Goal: Task Accomplishment & Management: Use online tool/utility

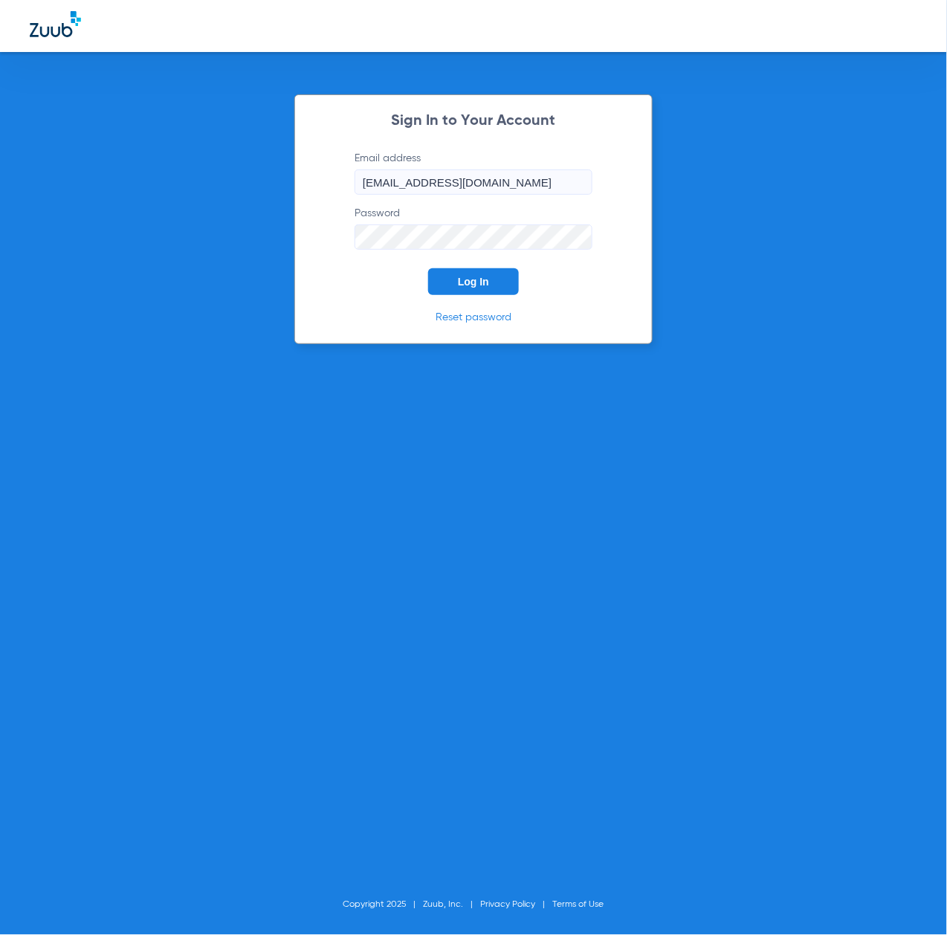
click at [485, 287] on span "Log In" at bounding box center [473, 282] width 31 height 12
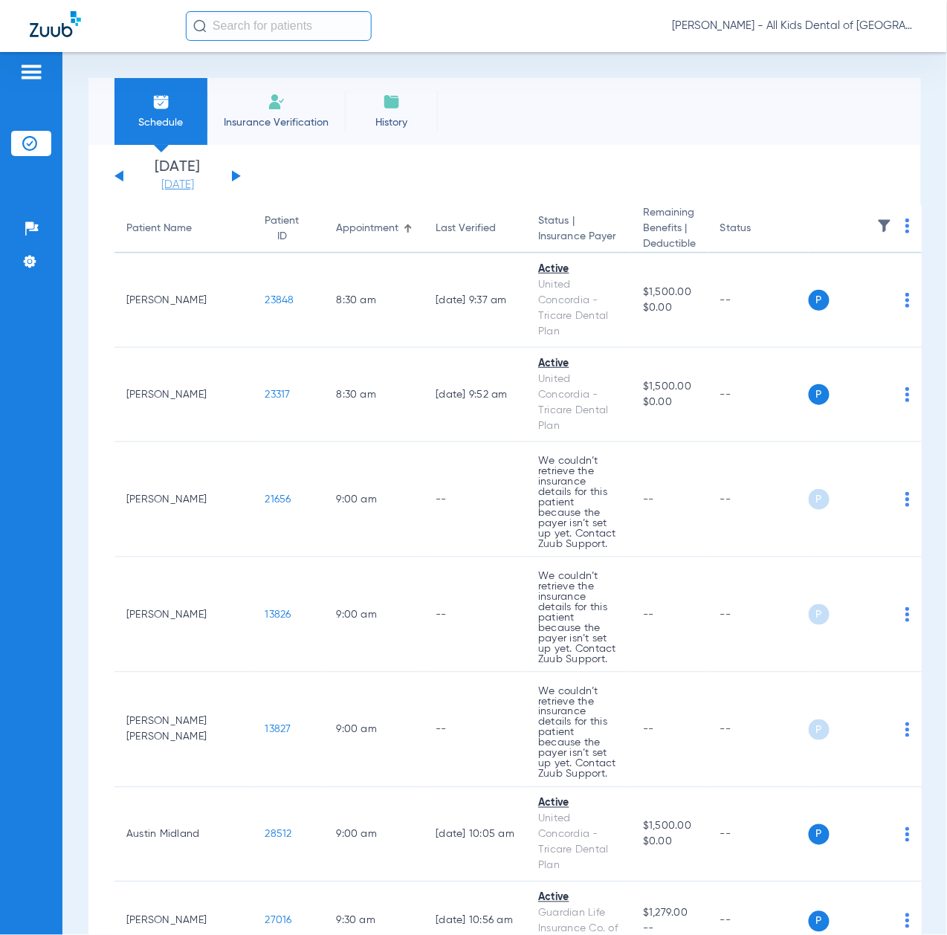
click at [178, 180] on link "[DATE]" at bounding box center [177, 185] width 89 height 15
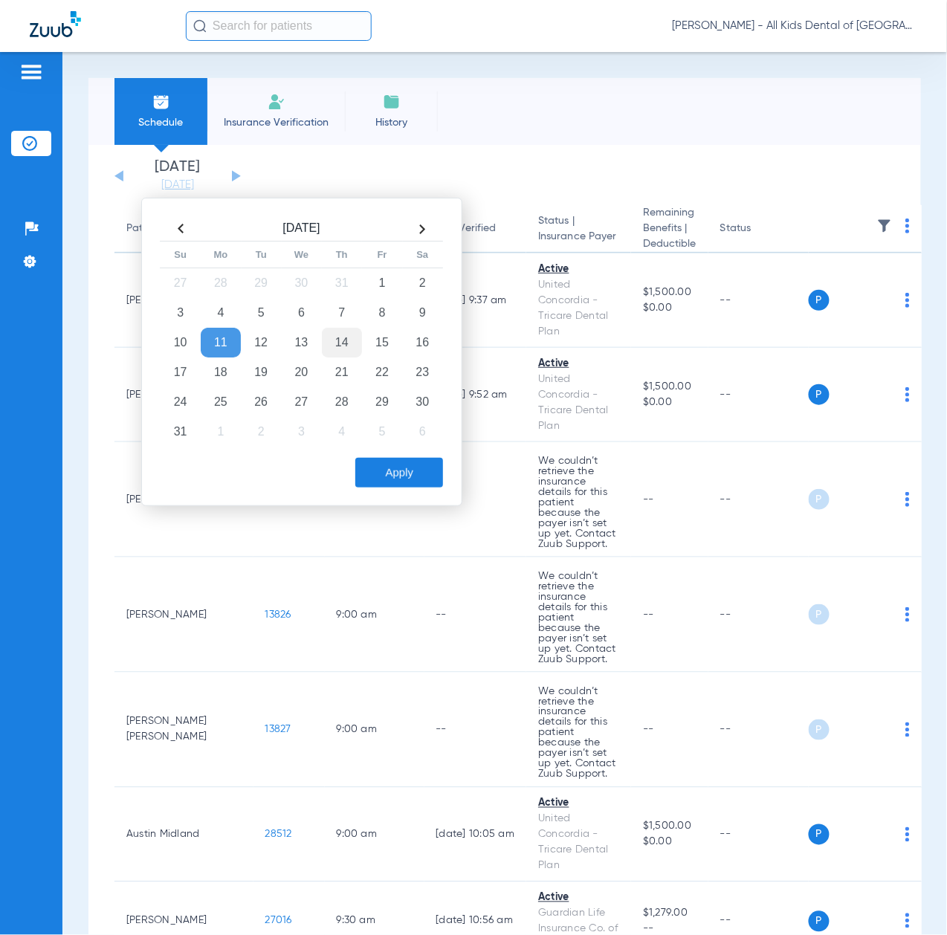
click at [340, 340] on td "14" at bounding box center [342, 343] width 40 height 30
click at [407, 483] on button "Apply" at bounding box center [399, 473] width 88 height 30
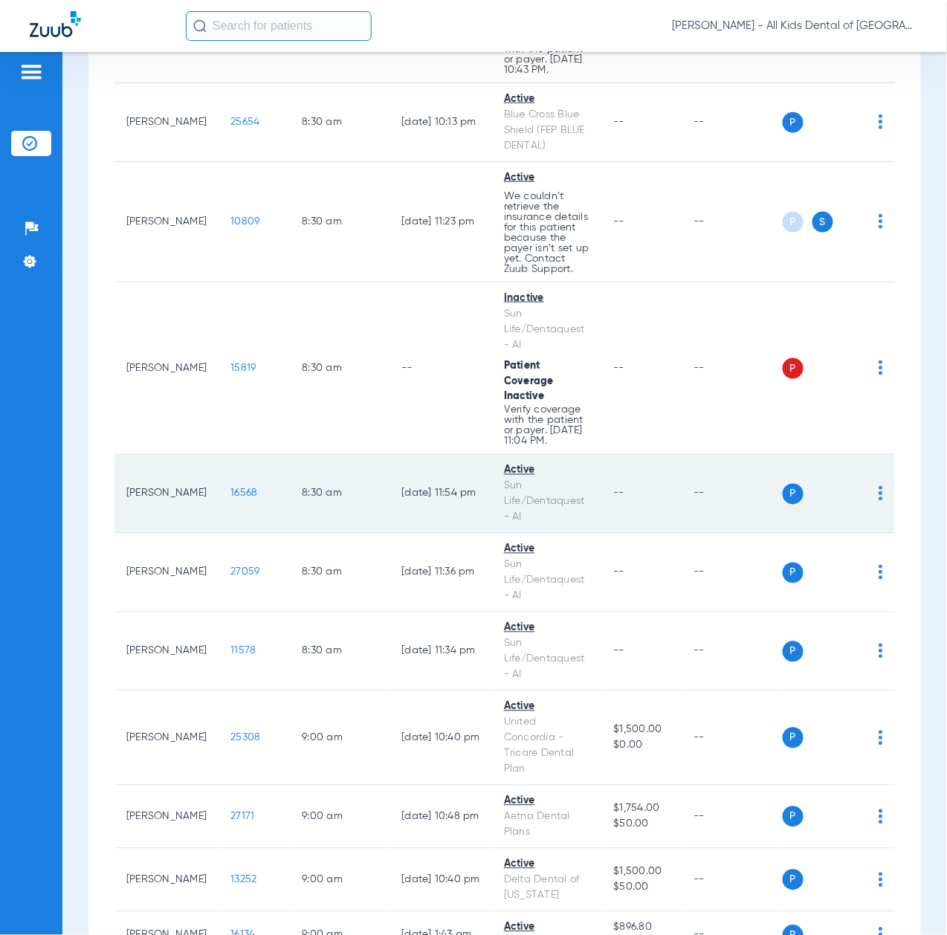
scroll to position [396, 0]
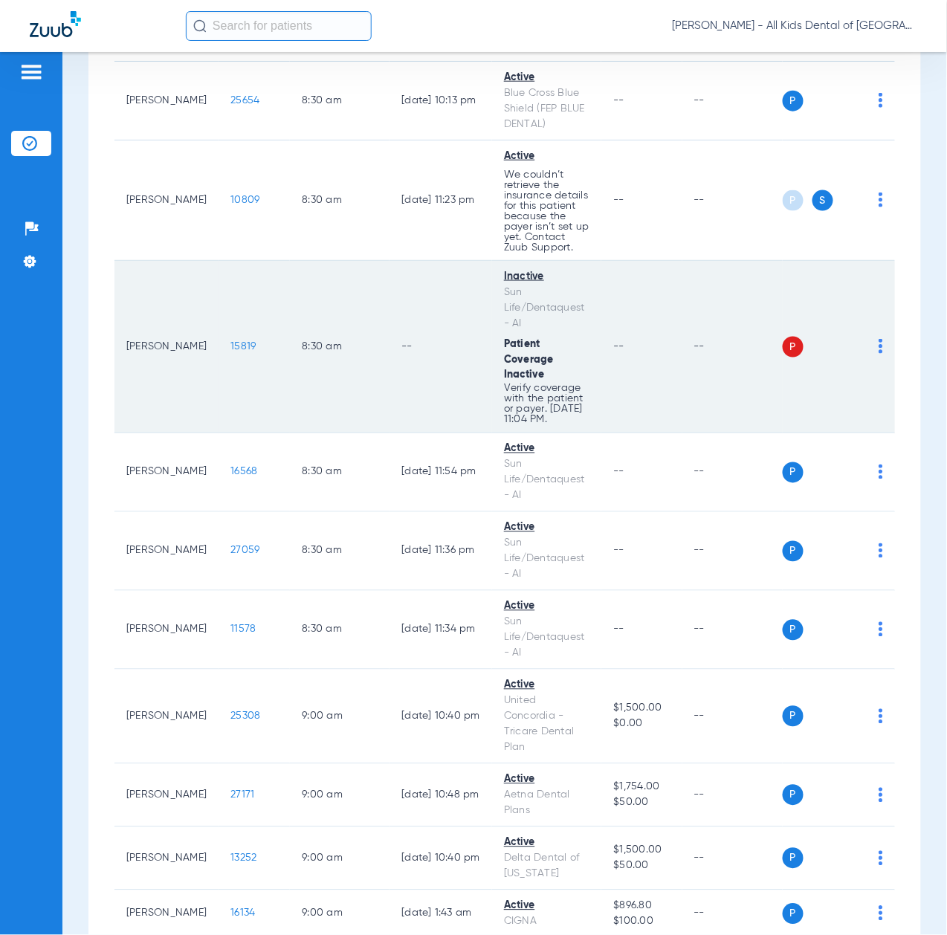
click at [230, 352] on span "15819" at bounding box center [242, 346] width 25 height 10
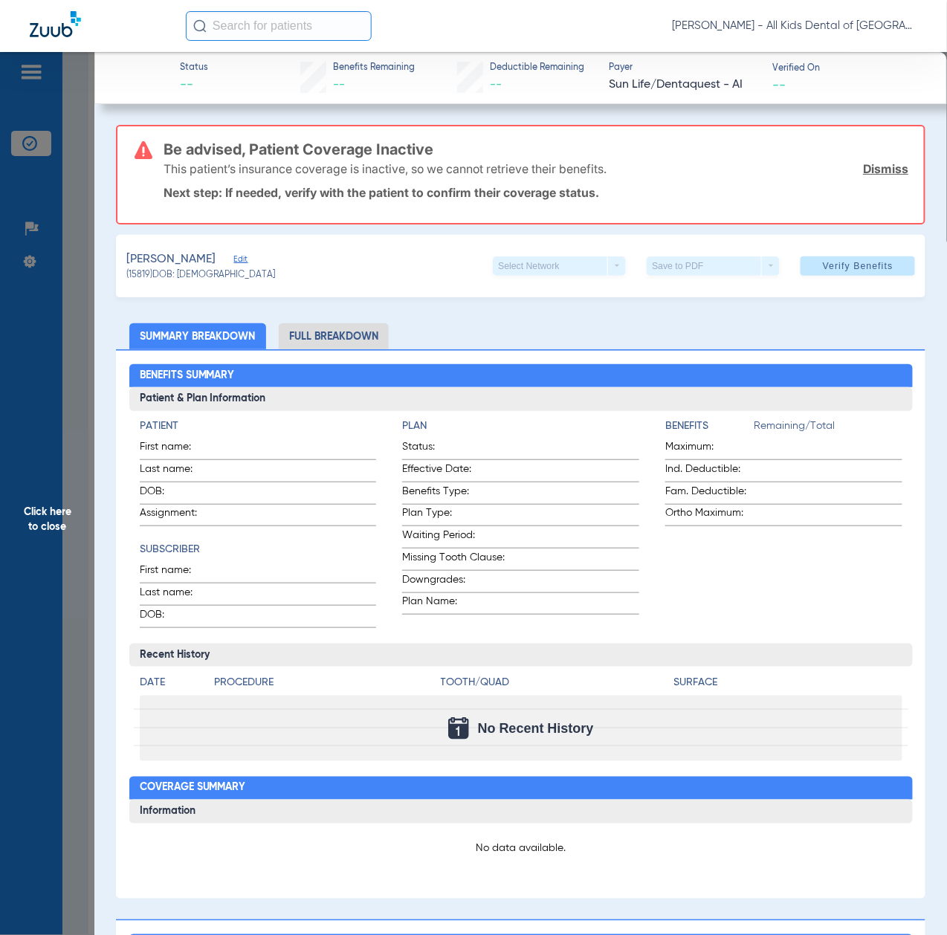
click at [54, 494] on span "Click here to close" at bounding box center [47, 519] width 94 height 935
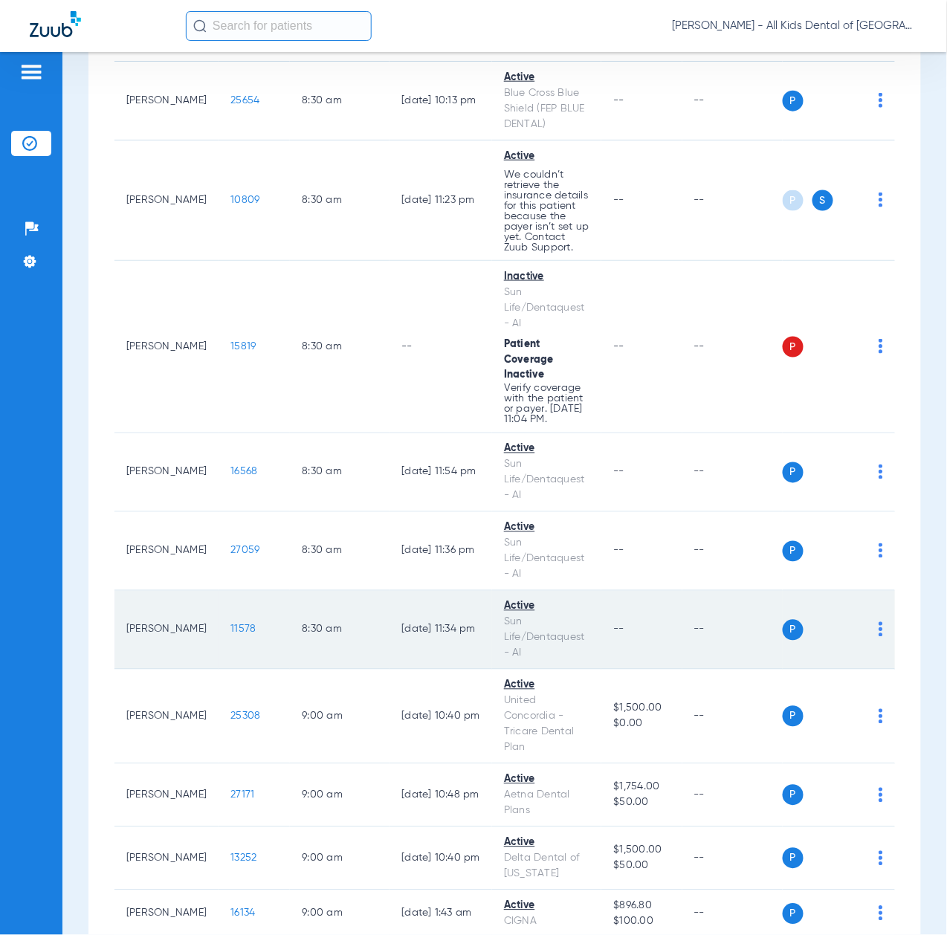
click at [230, 635] on span "11578" at bounding box center [242, 629] width 25 height 10
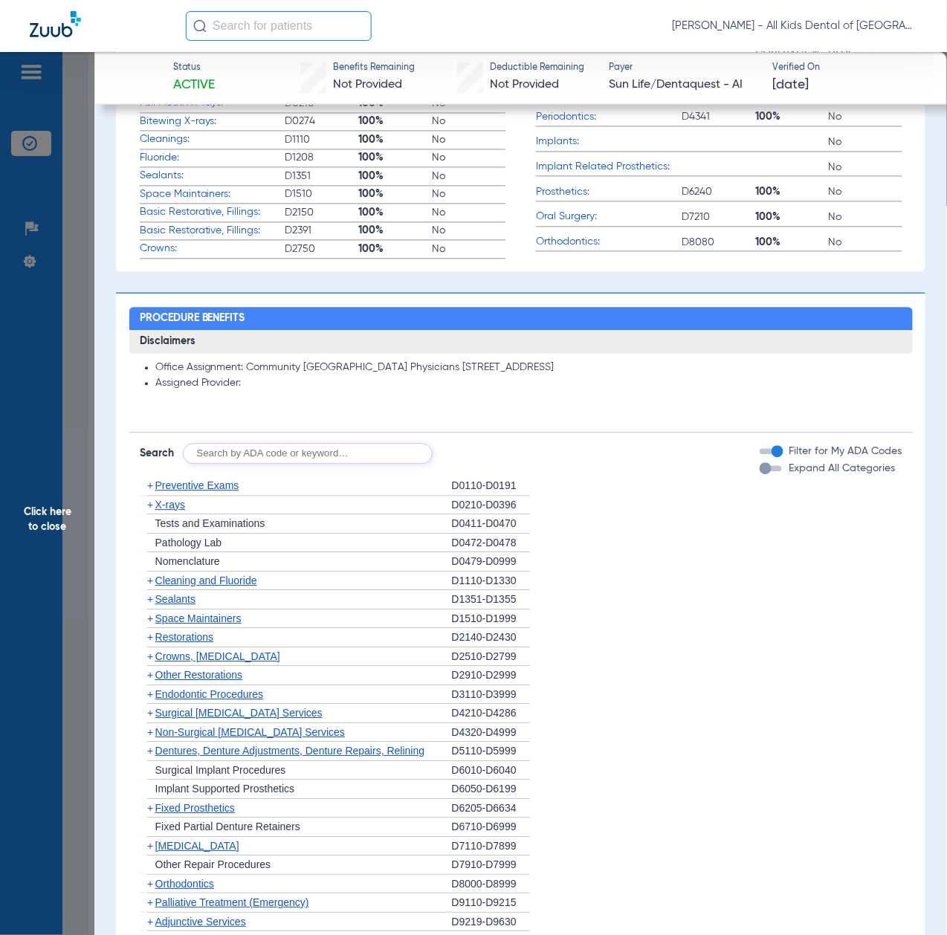
scroll to position [792, 0]
click at [269, 453] on input "text" at bounding box center [308, 452] width 250 height 21
paste input "D1206, D0330, D1351"
type input "D1206, D0330, D1351"
click button "Search" at bounding box center [488, 452] width 59 height 21
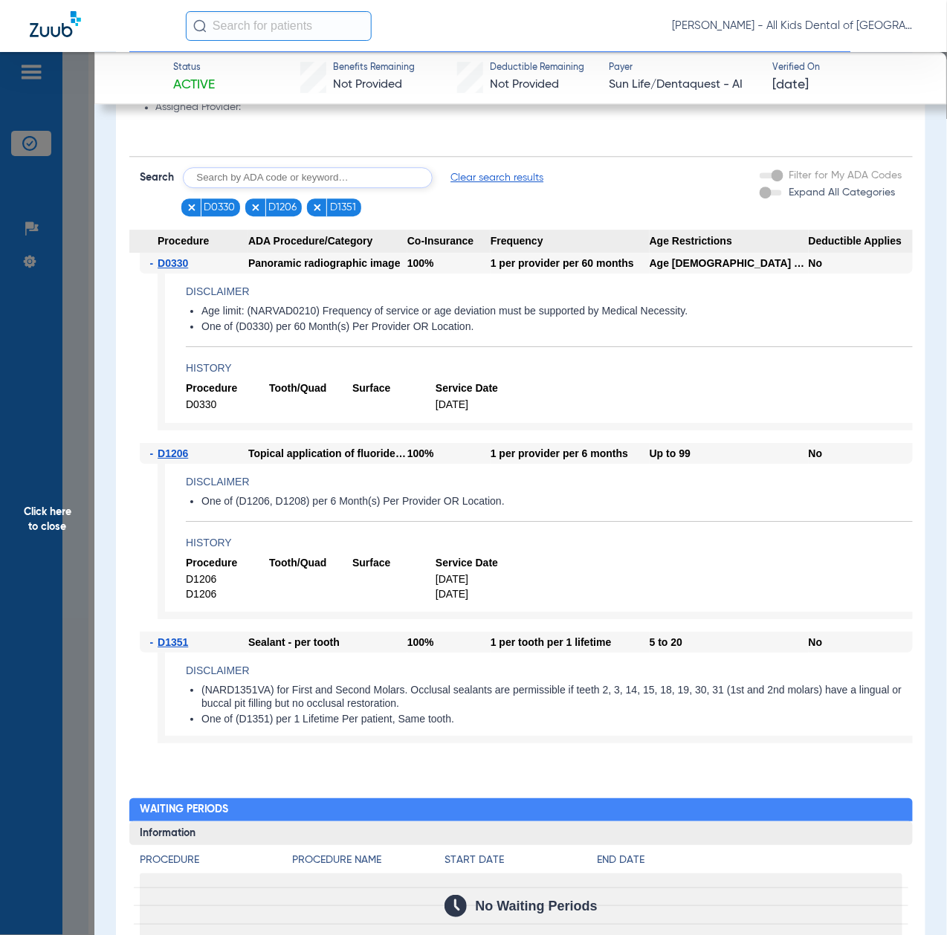
scroll to position [1090, 0]
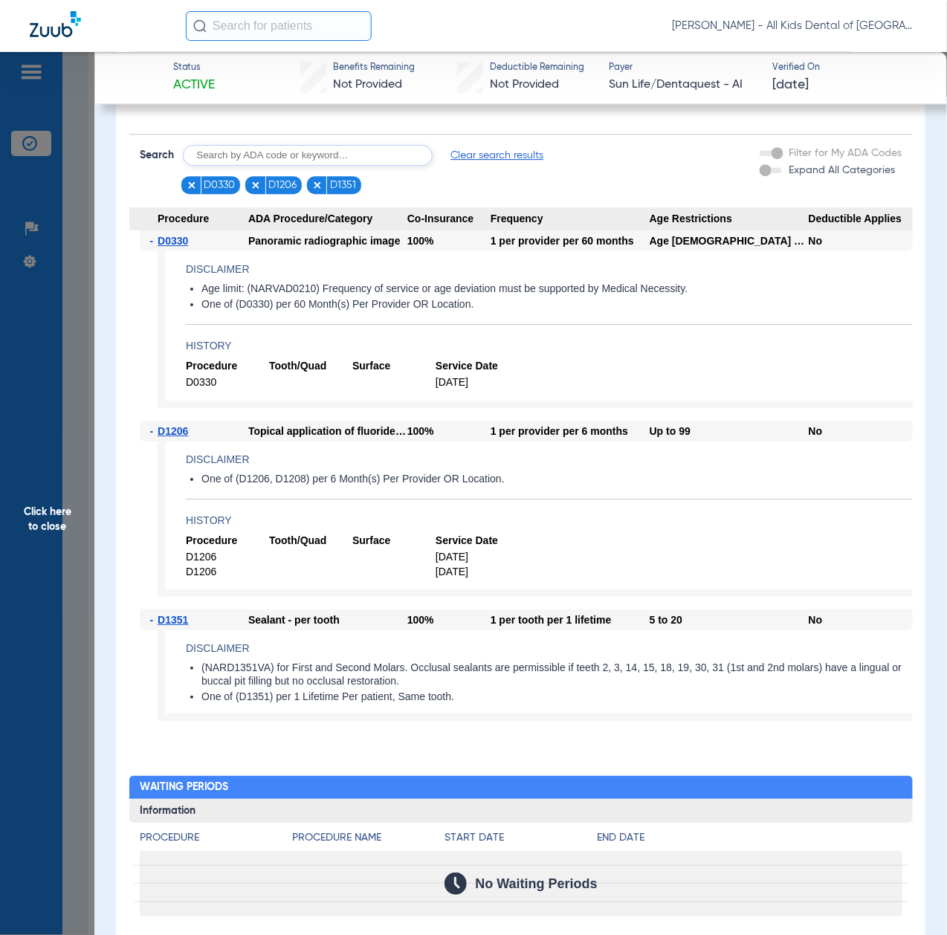
click at [75, 506] on span "Click here to close" at bounding box center [47, 519] width 94 height 935
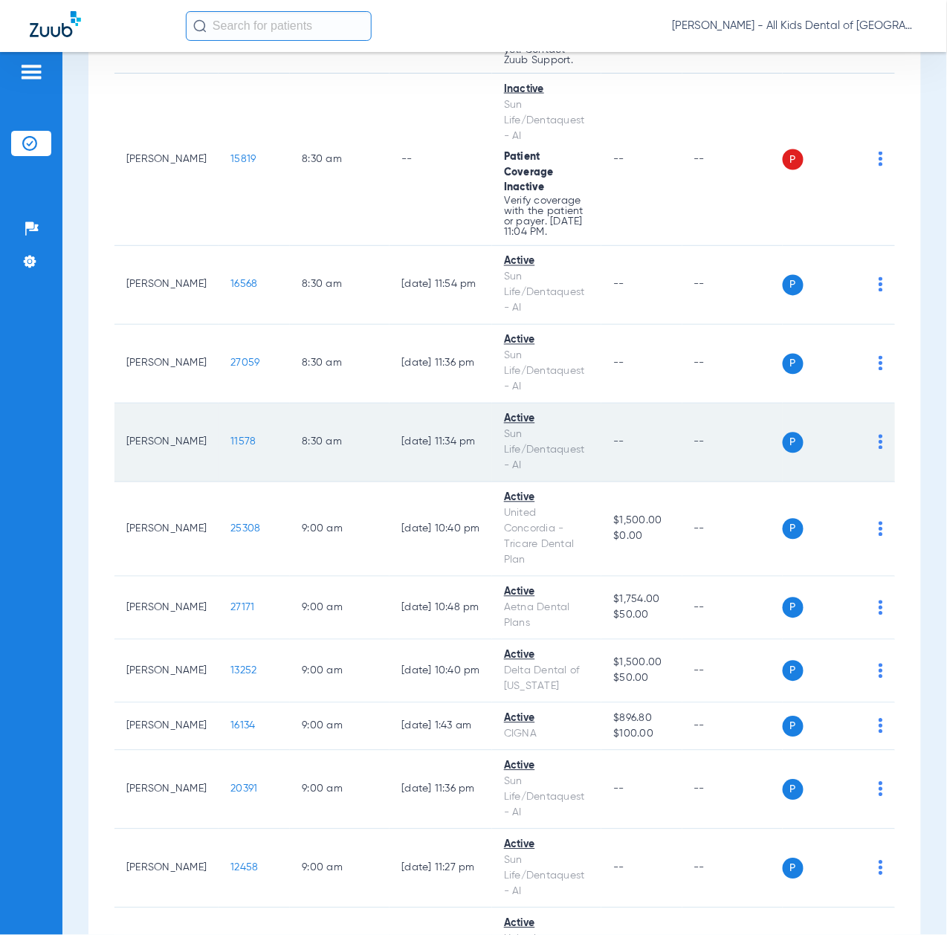
scroll to position [595, 0]
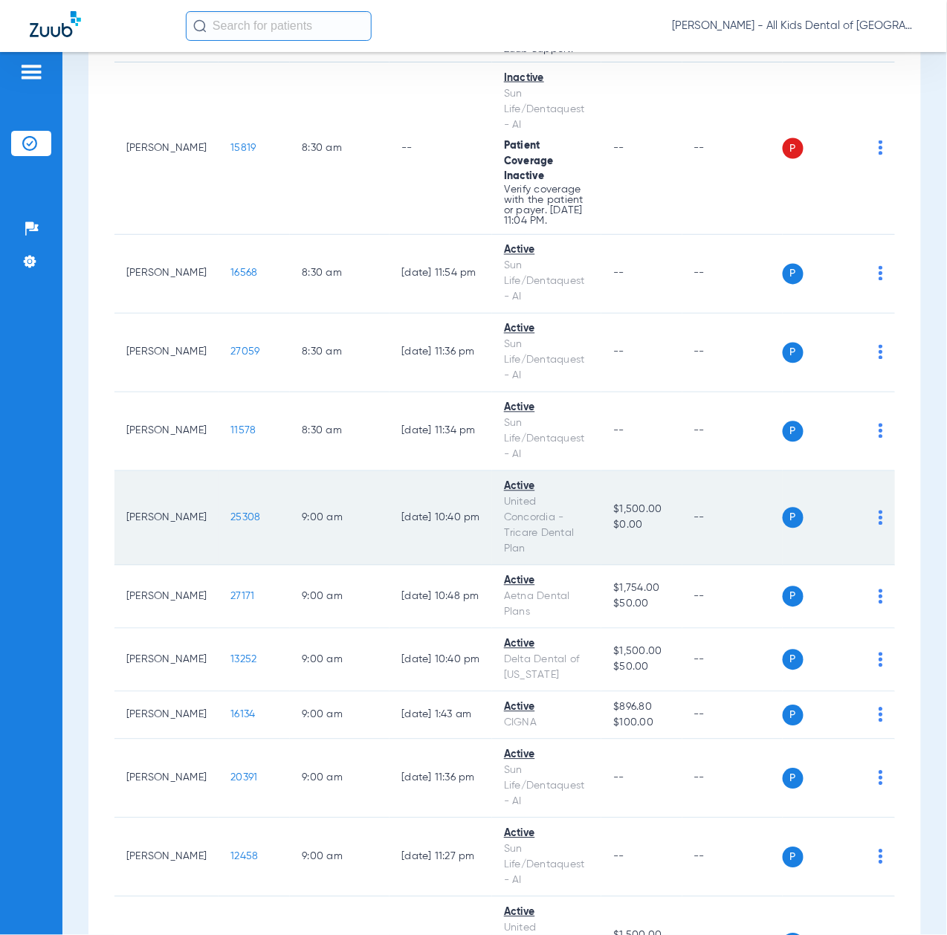
click at [230, 523] on span "25308" at bounding box center [245, 518] width 30 height 10
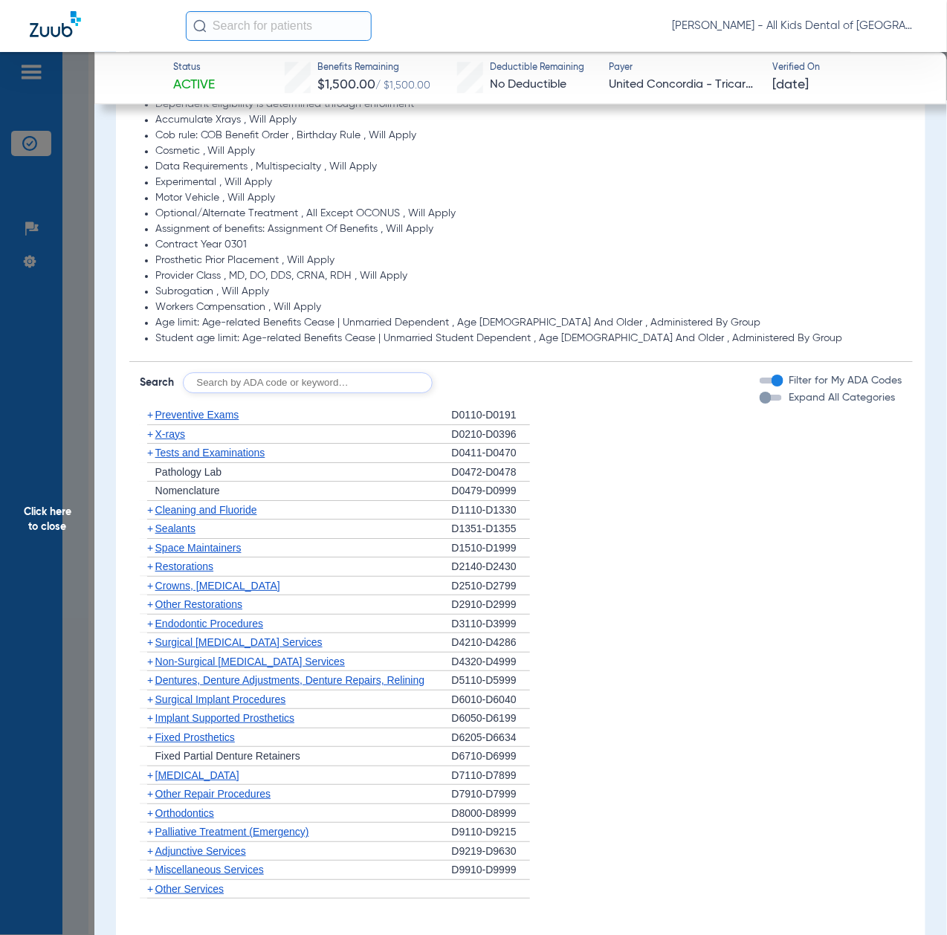
scroll to position [1090, 0]
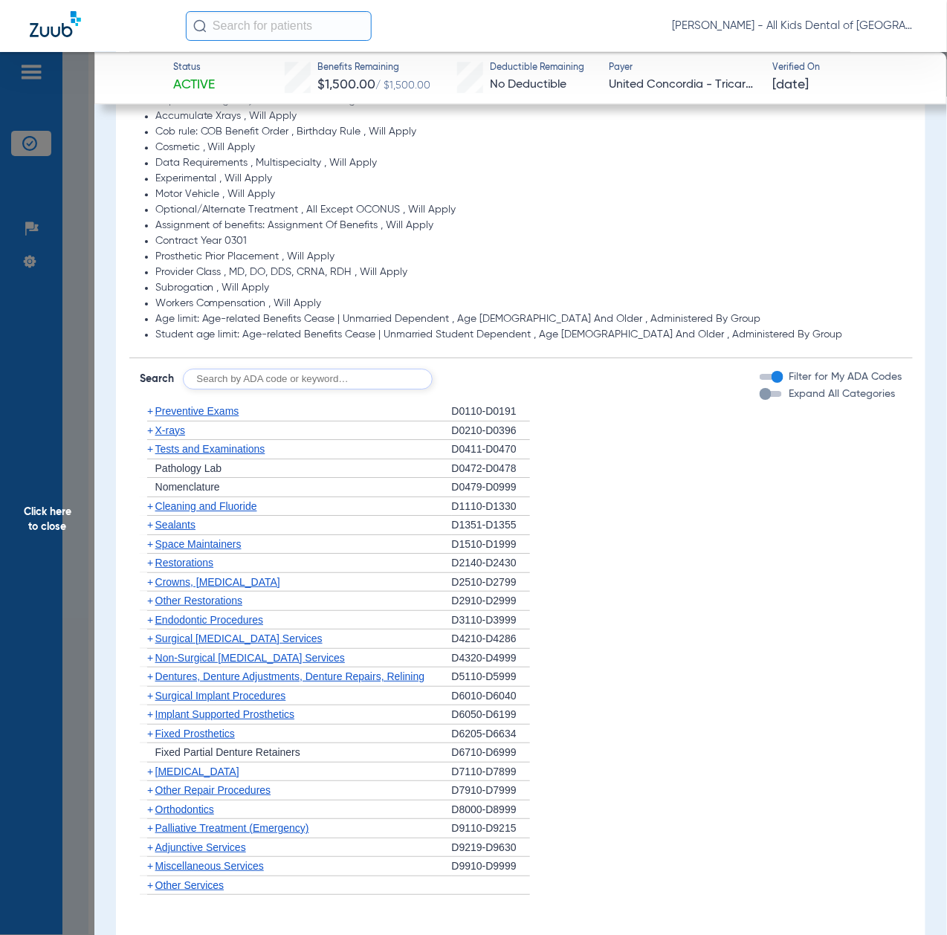
click at [306, 379] on input "text" at bounding box center [308, 379] width 250 height 21
paste input "D1206, D0330, D1351"
type input "D1206, D0330, D1351"
click button "Search" at bounding box center [488, 379] width 59 height 21
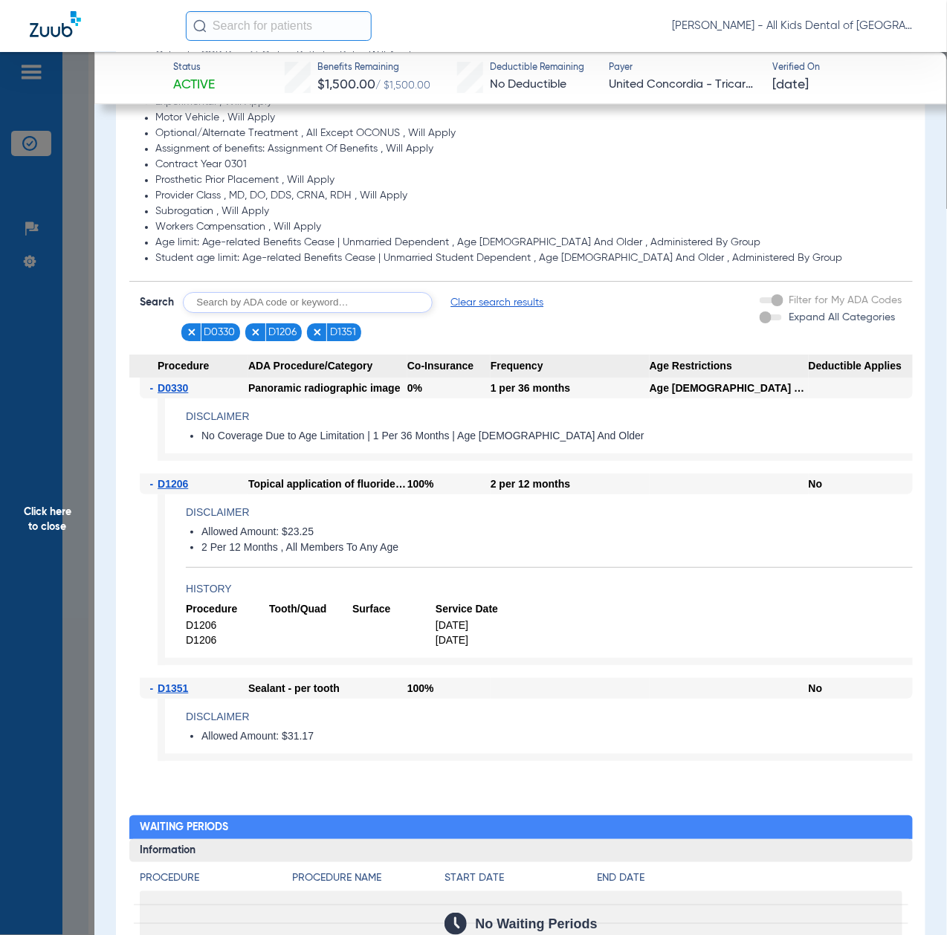
scroll to position [1189, 0]
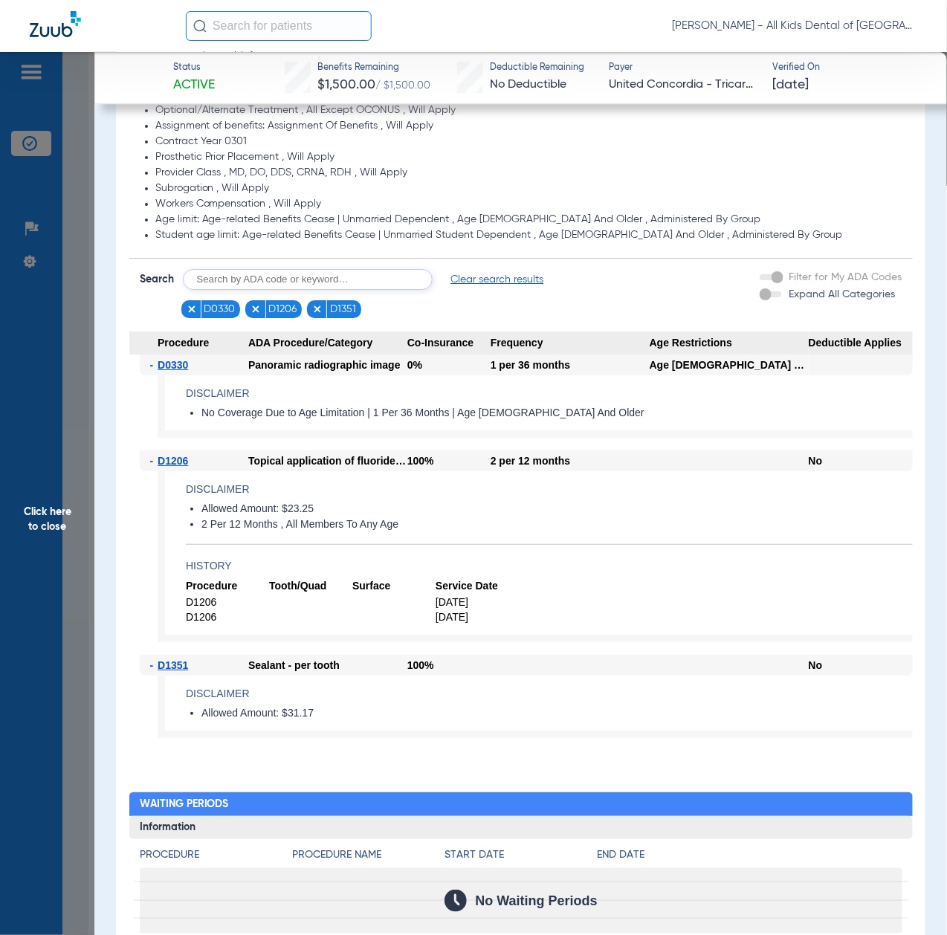
click at [60, 527] on span "Click here to close" at bounding box center [47, 519] width 94 height 935
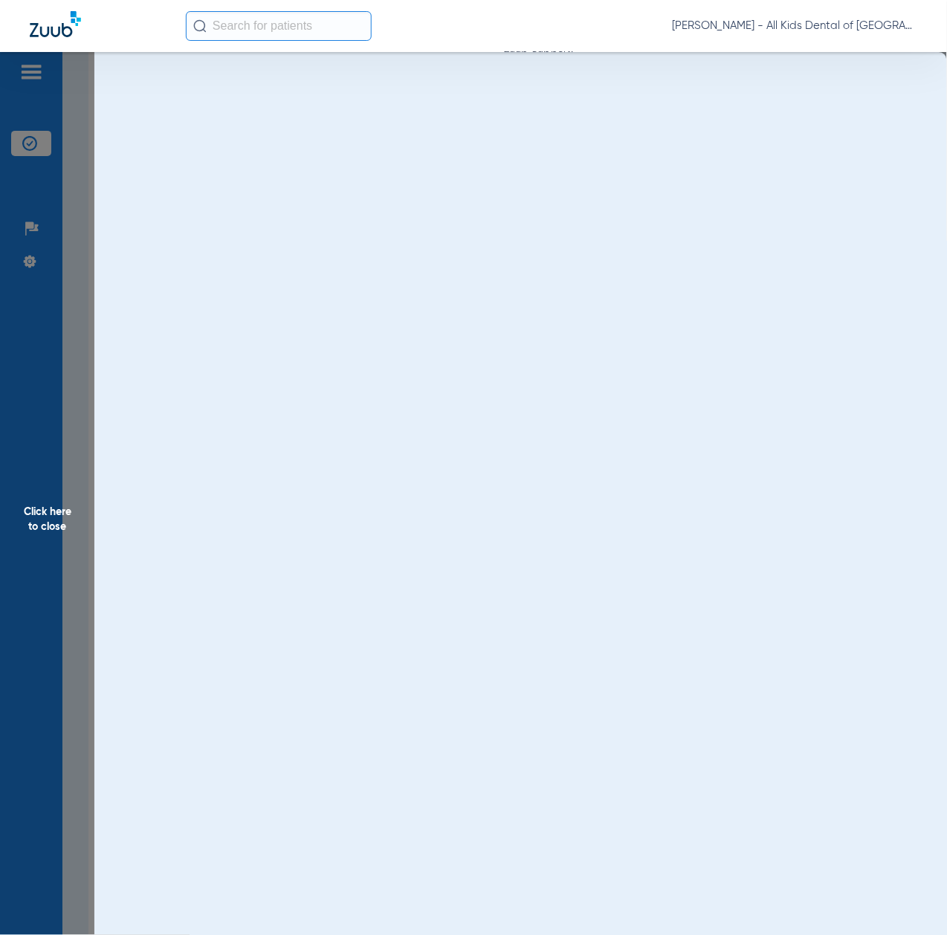
scroll to position [0, 0]
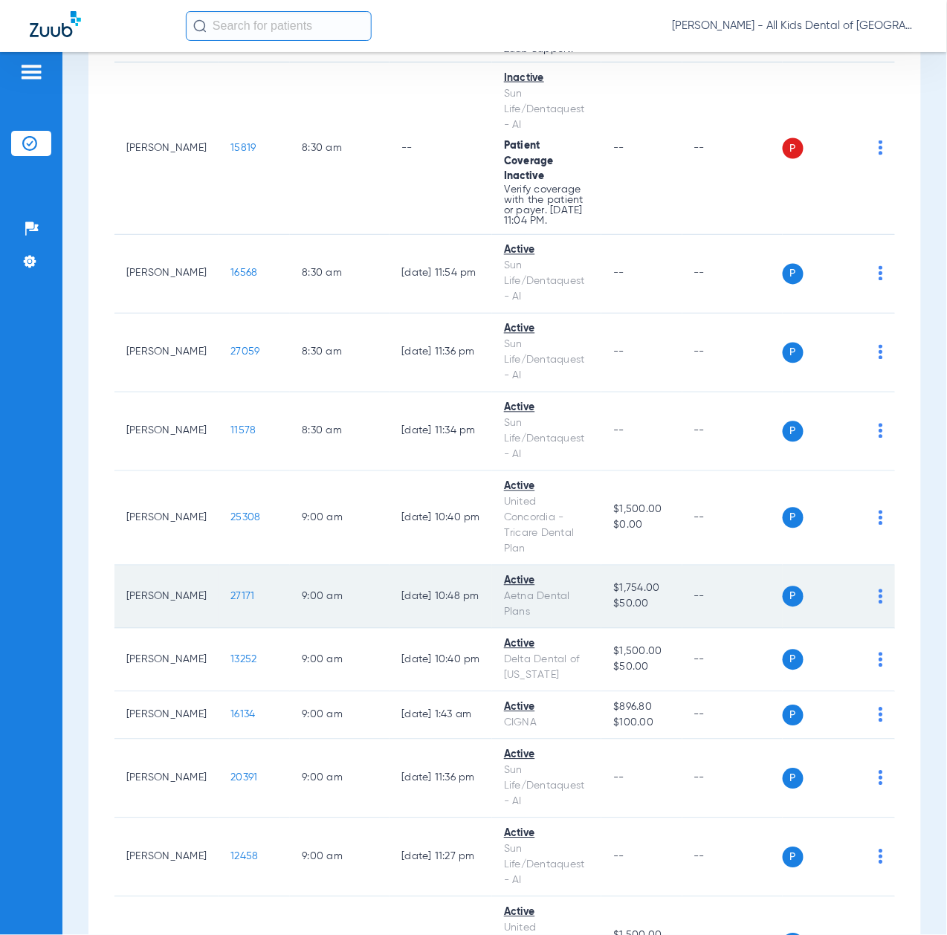
click at [230, 602] on span "27171" at bounding box center [242, 597] width 24 height 10
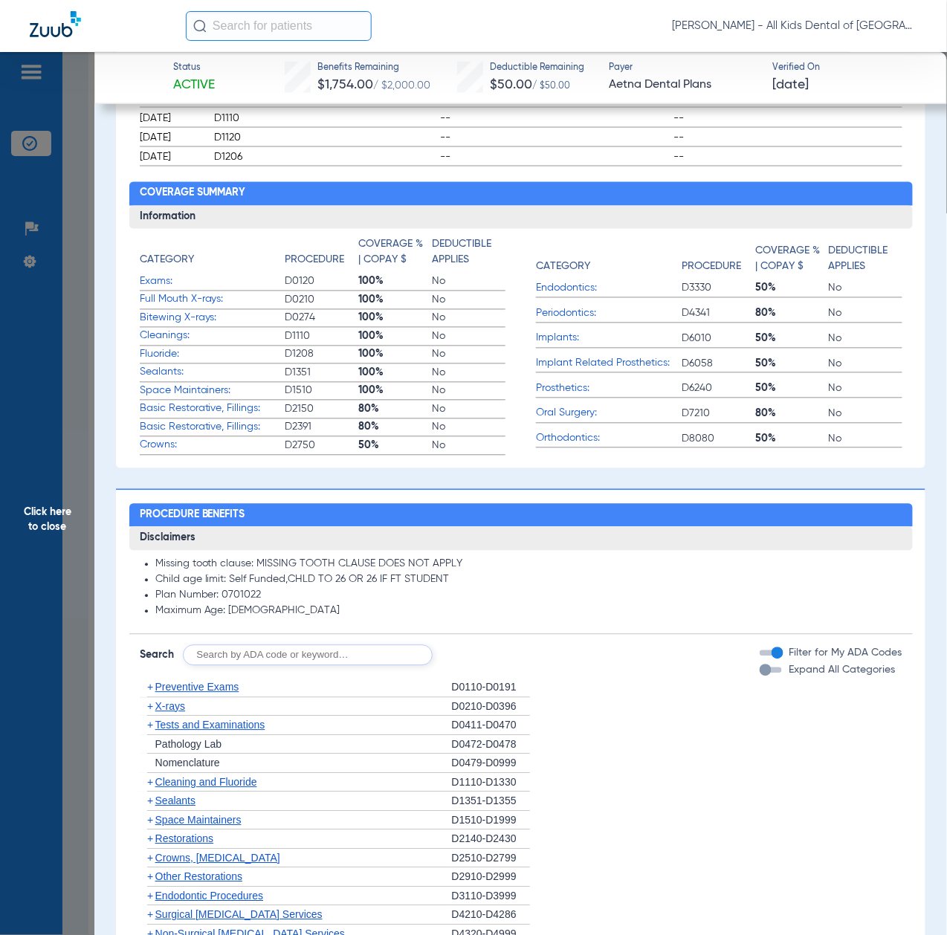
scroll to position [792, 0]
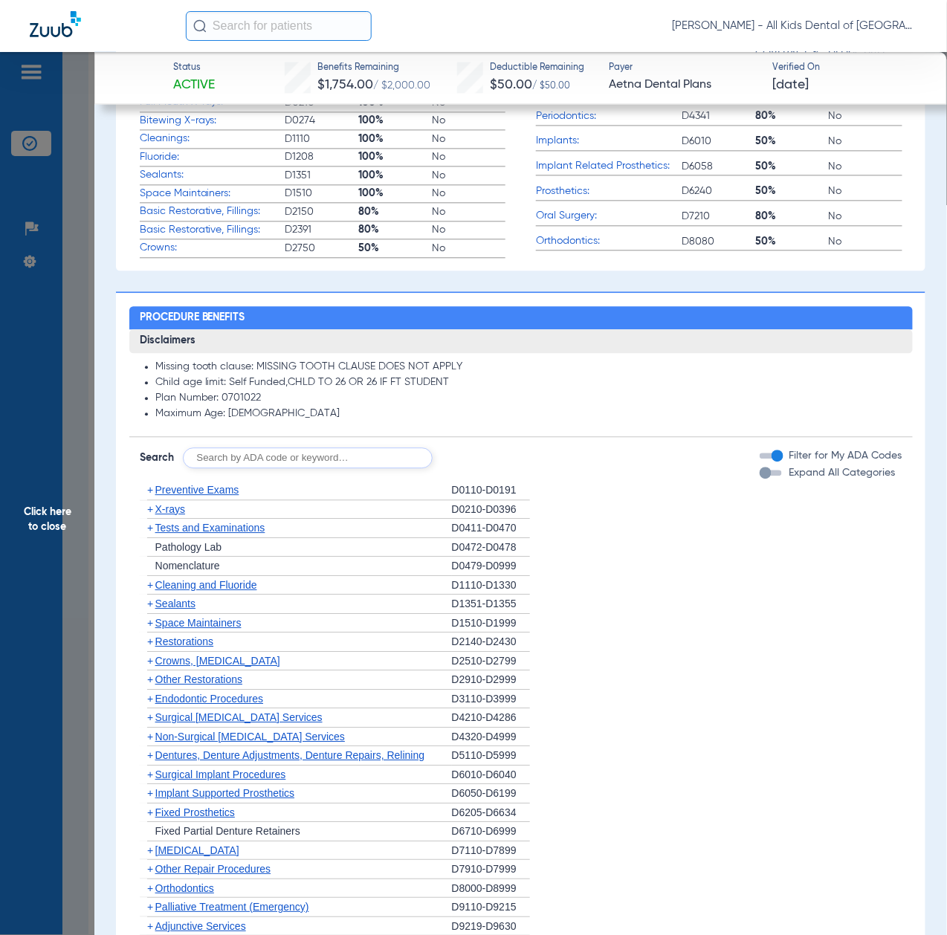
click at [323, 448] on input "text" at bounding box center [308, 458] width 250 height 21
paste input "D1206, D0330, D1351"
type input "D1206, D0330, D1351"
click button "Search" at bounding box center [488, 458] width 59 height 21
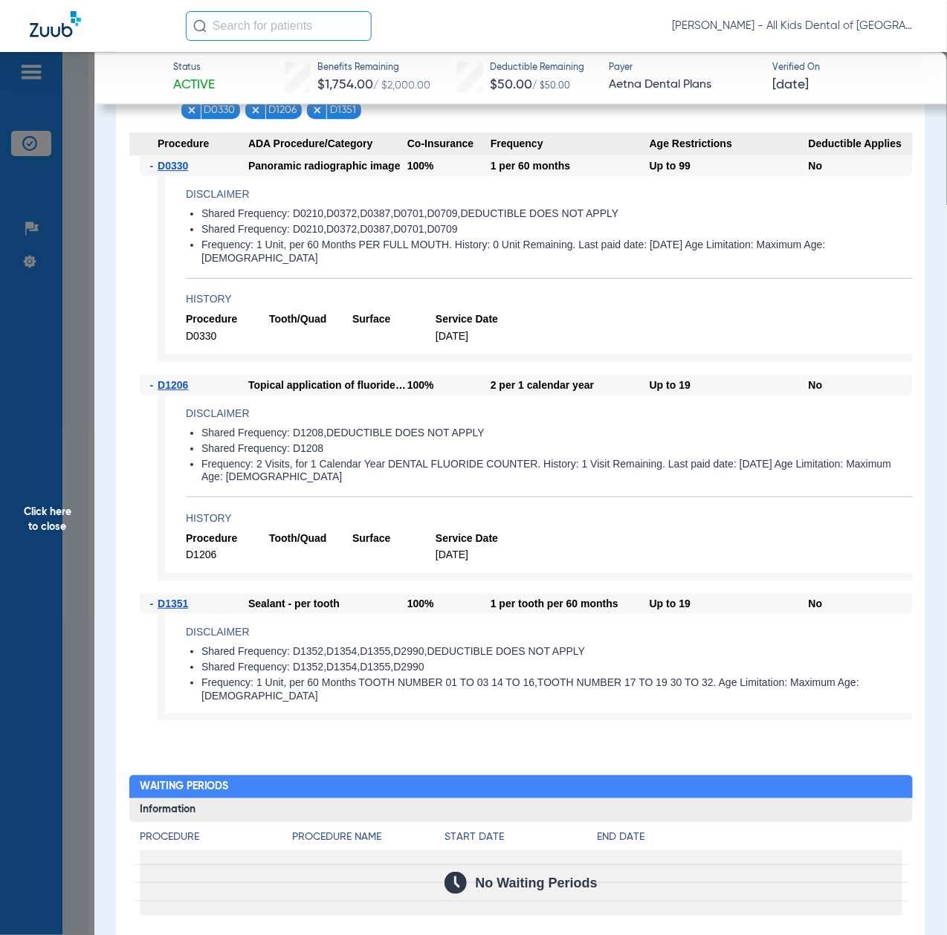
scroll to position [1189, 0]
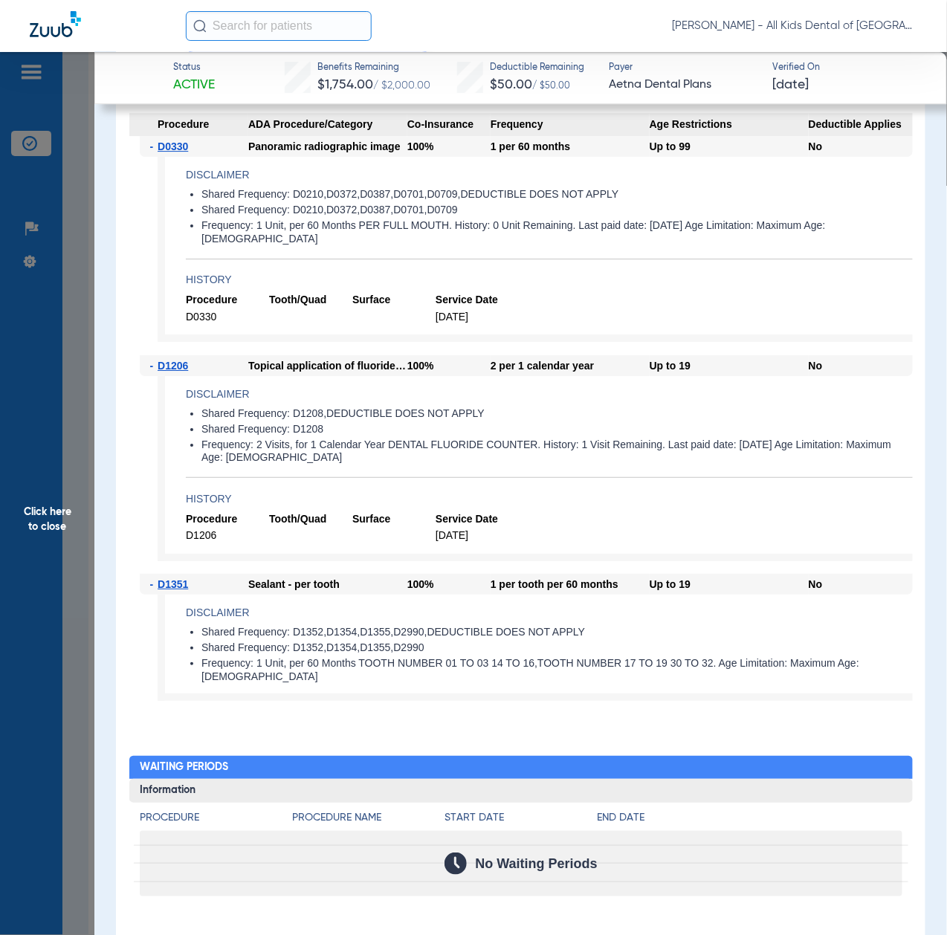
click at [55, 528] on span "Click here to close" at bounding box center [47, 519] width 94 height 935
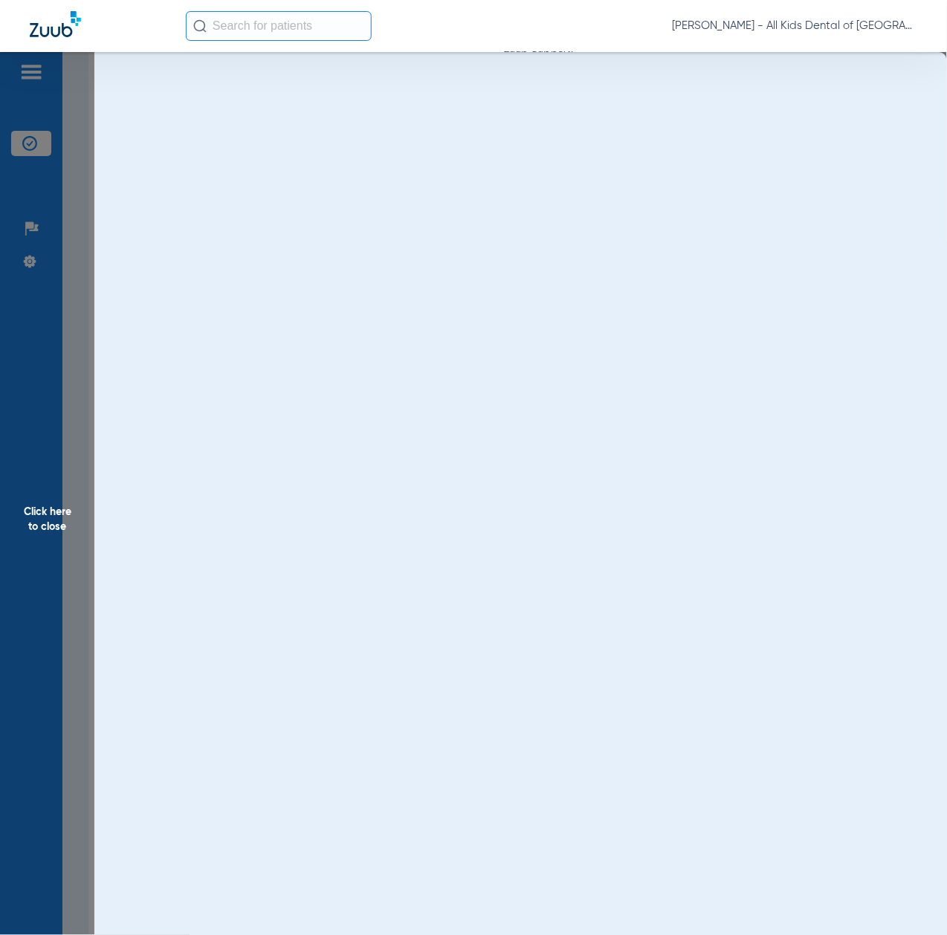
scroll to position [0, 0]
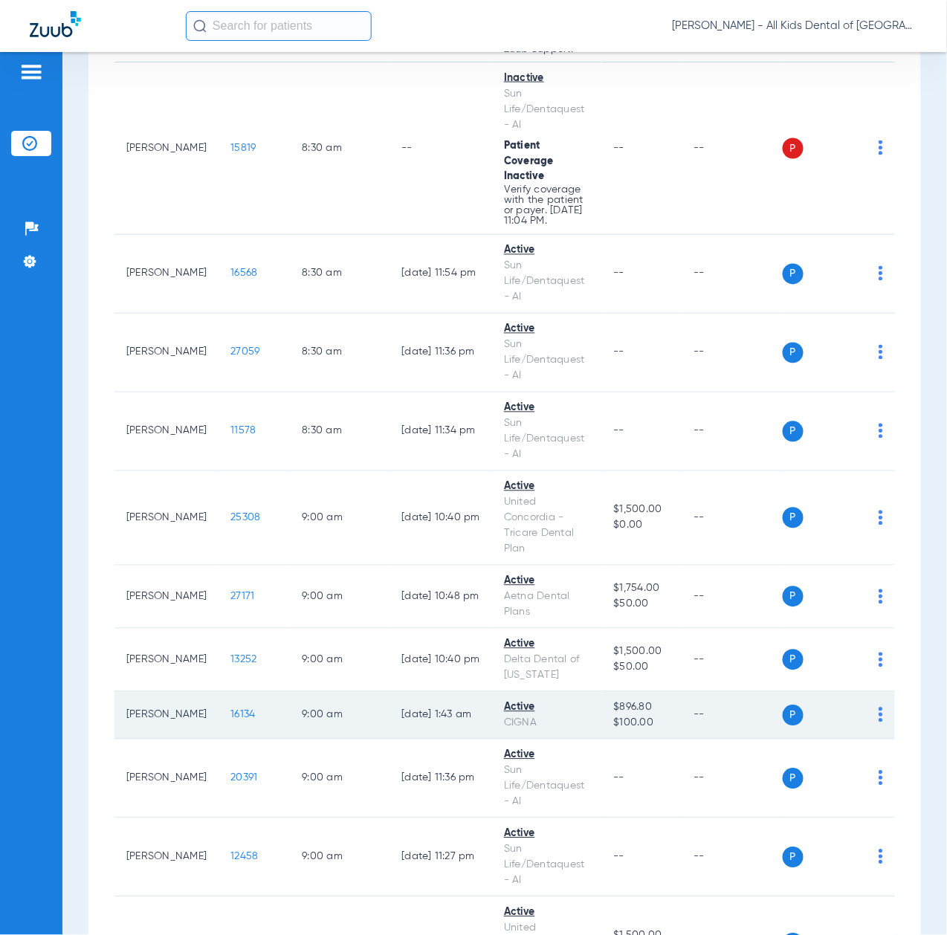
click at [223, 740] on td "16134" at bounding box center [254, 716] width 71 height 48
click at [230, 720] on span "16134" at bounding box center [242, 715] width 25 height 10
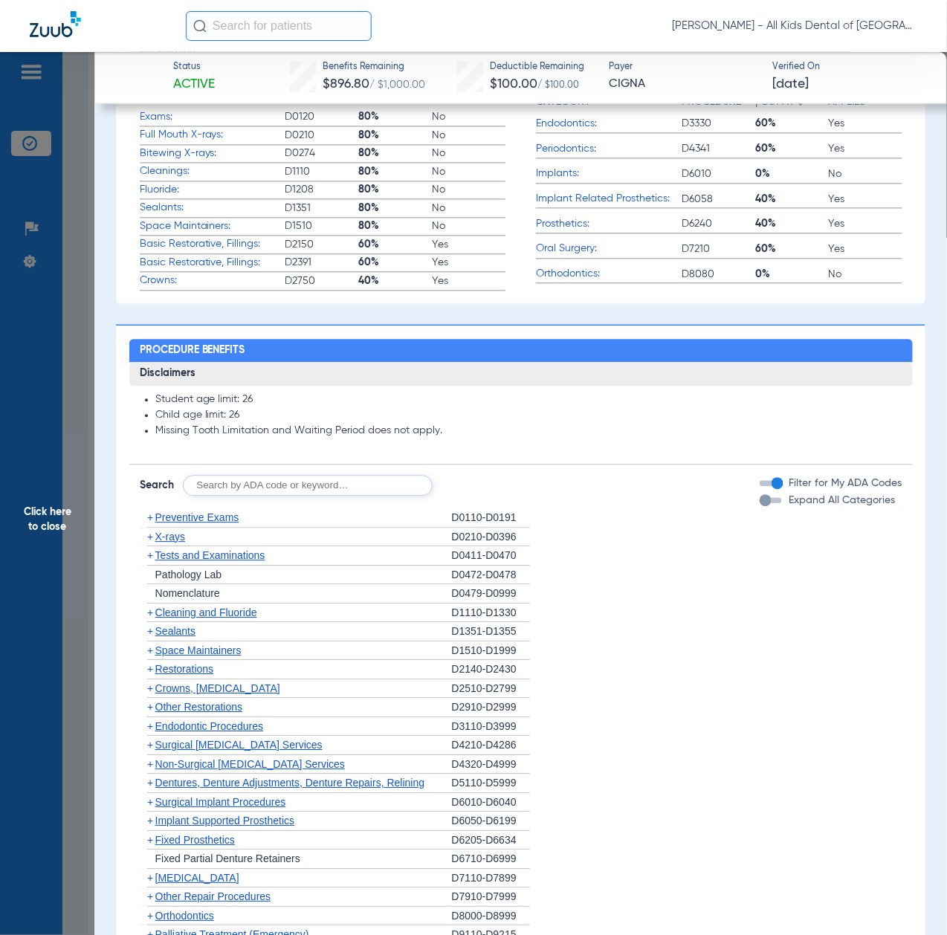
scroll to position [991, 0]
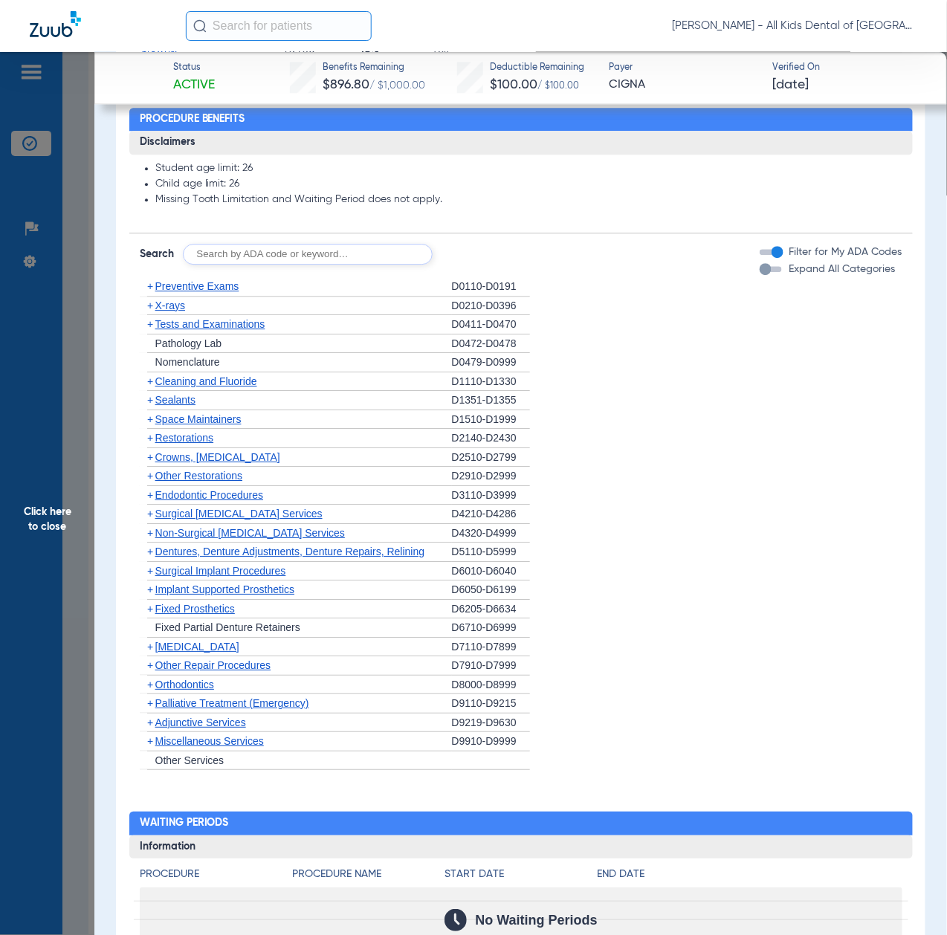
click at [272, 256] on input "text" at bounding box center [308, 254] width 250 height 21
paste input "D1206, D0330, D1351"
type input "D1206, D0330, D1351"
click button "Search" at bounding box center [488, 254] width 59 height 21
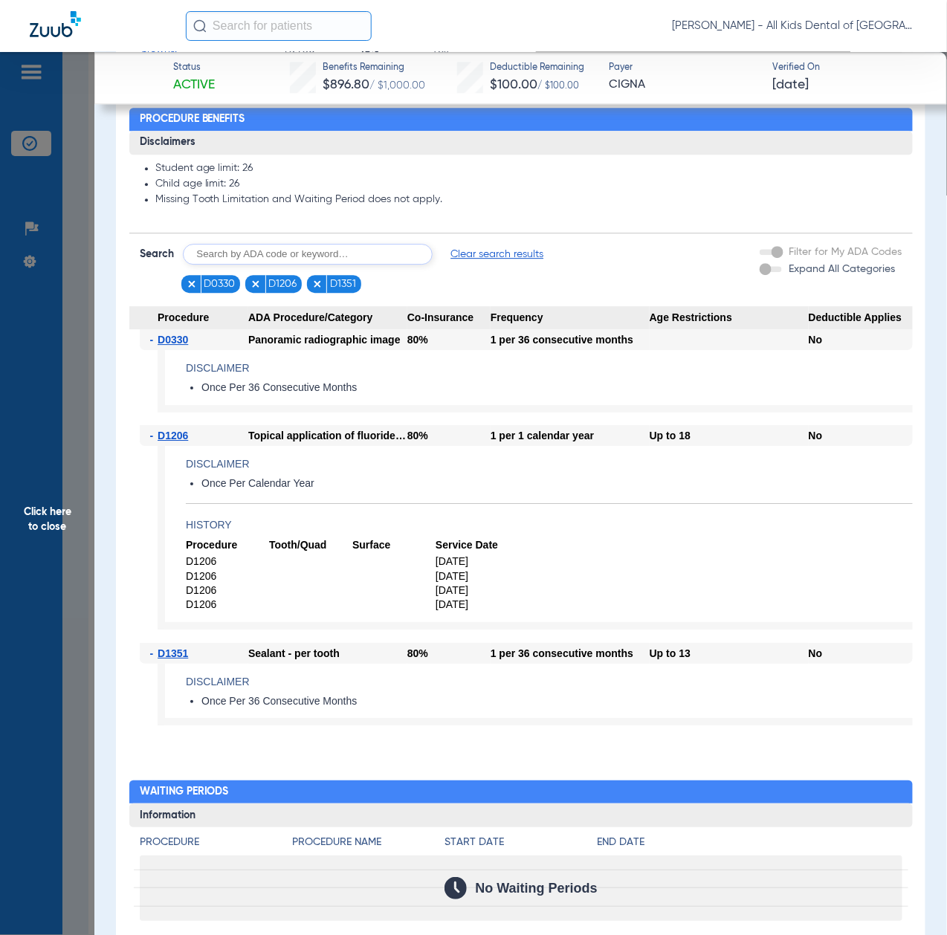
scroll to position [1090, 0]
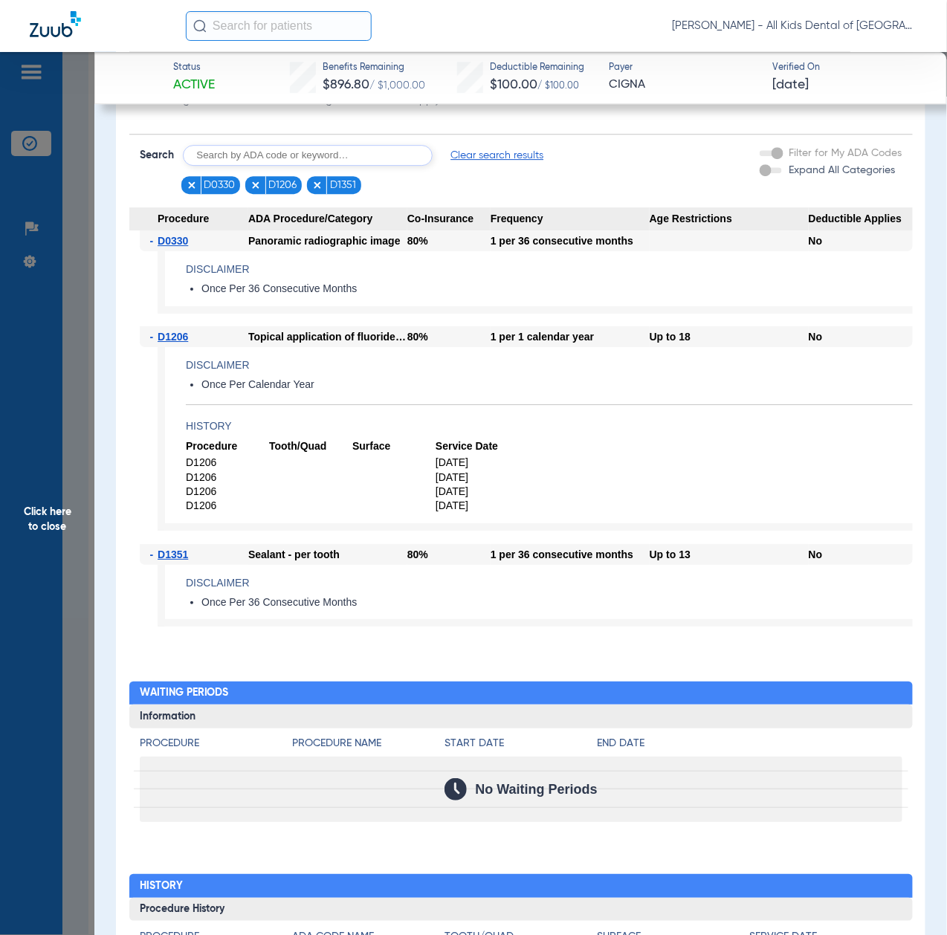
click at [63, 566] on span "Click here to close" at bounding box center [47, 519] width 94 height 935
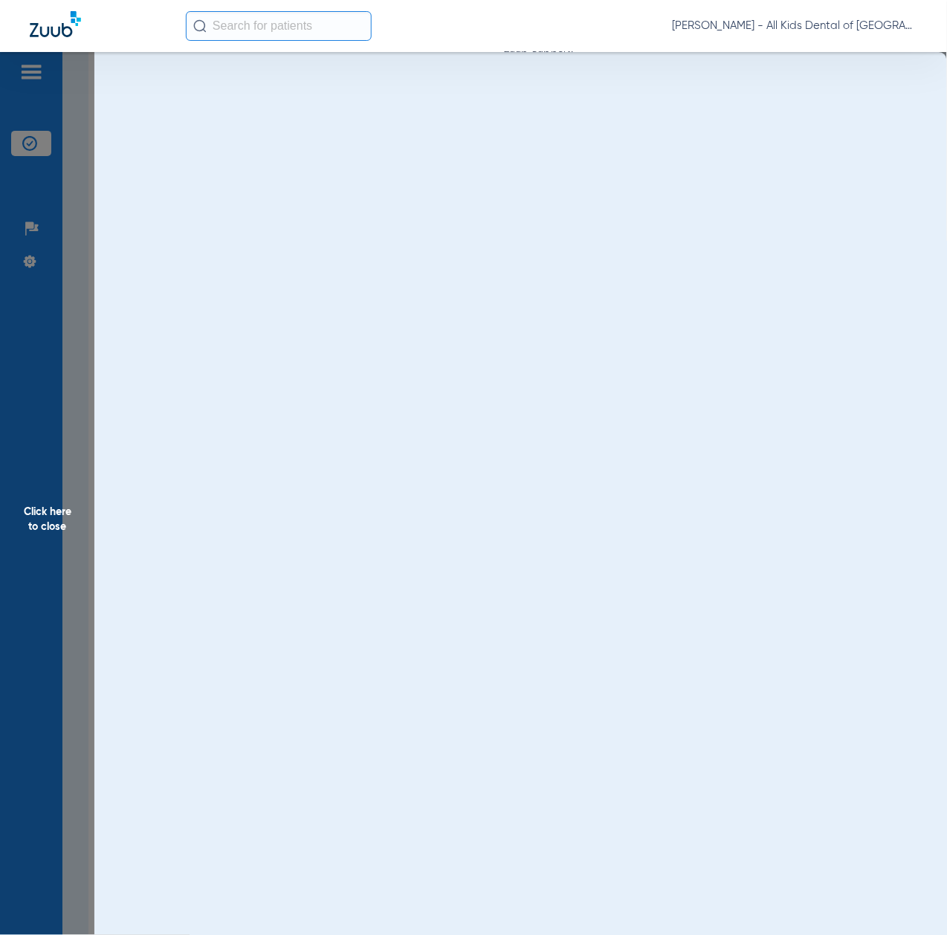
scroll to position [0, 0]
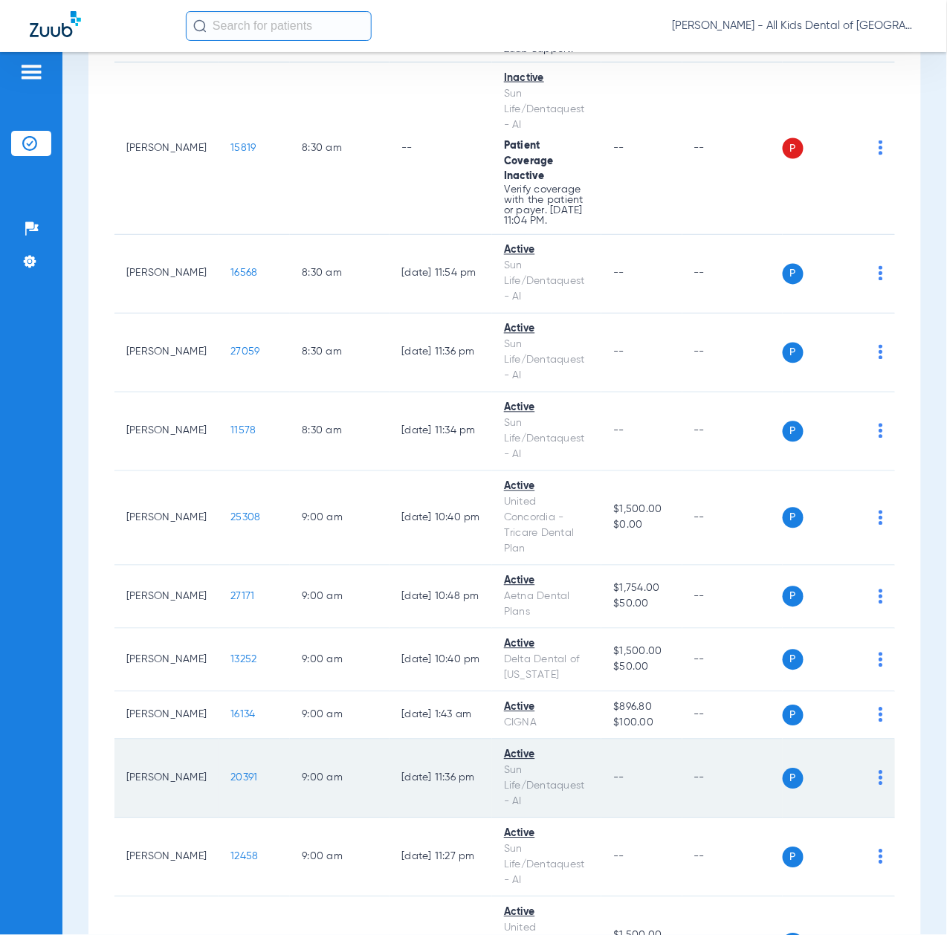
click at [230, 784] on span "20391" at bounding box center [243, 778] width 27 height 10
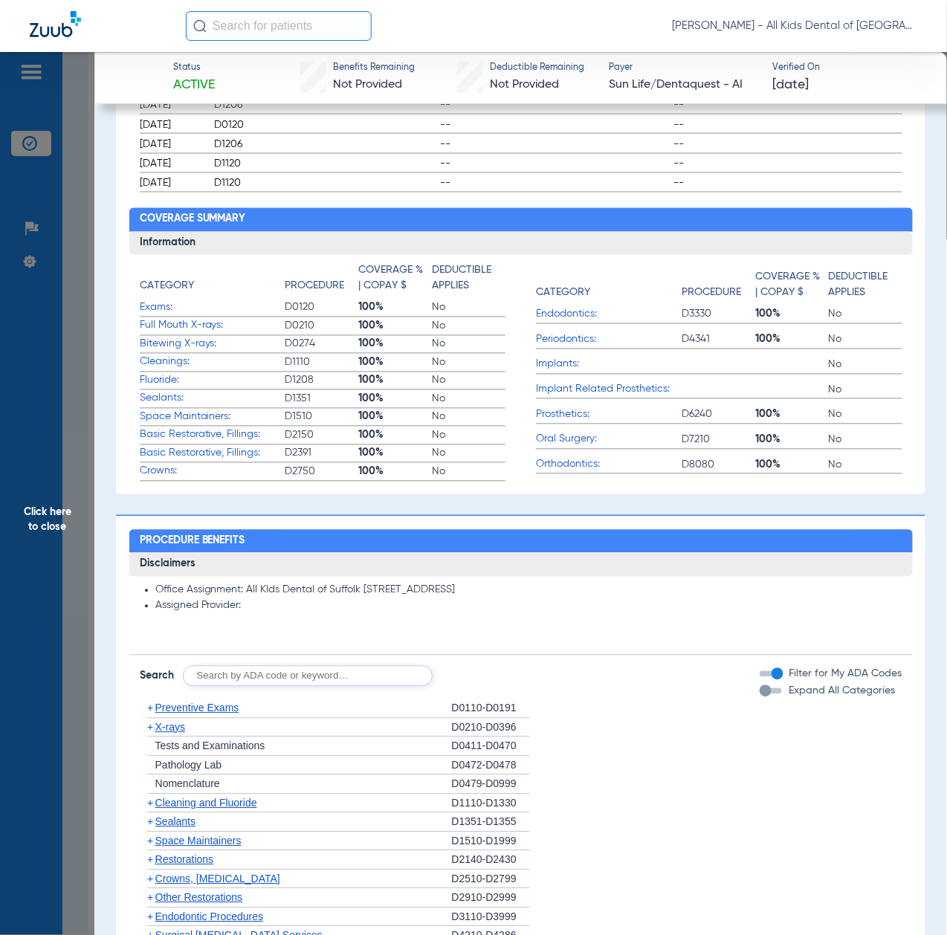
scroll to position [792, 0]
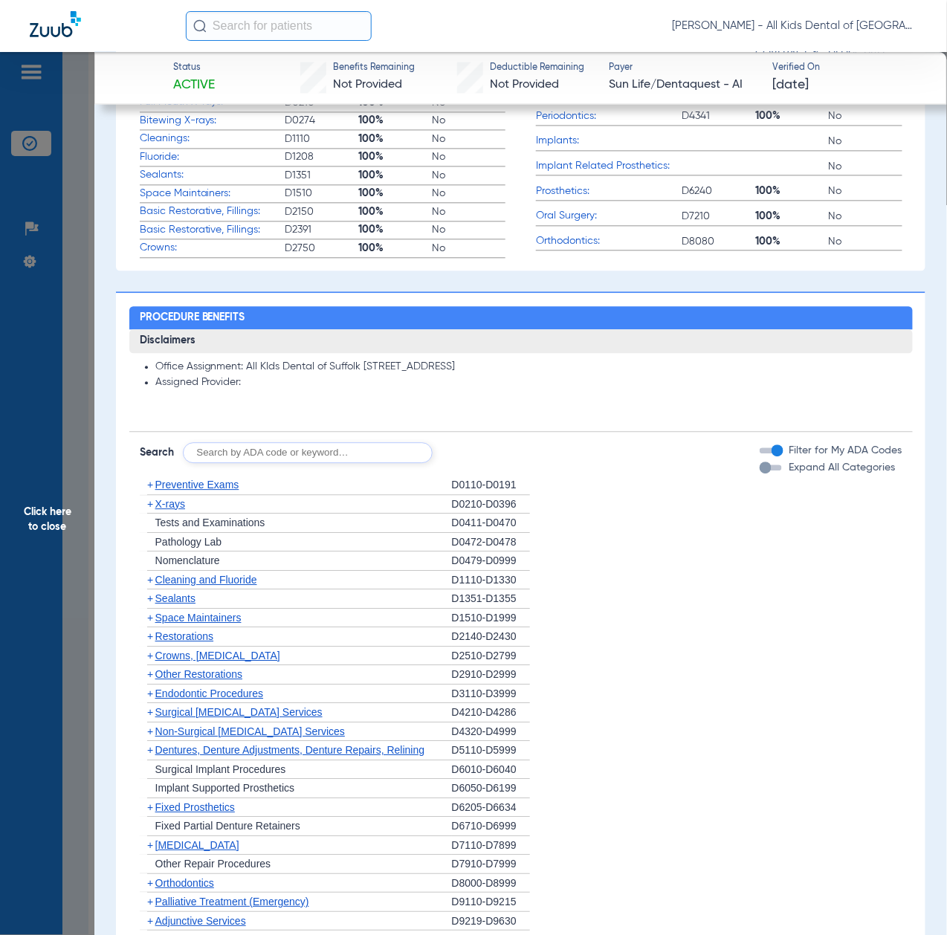
click at [283, 452] on input "text" at bounding box center [308, 452] width 250 height 21
paste input "D1206, D0330, D1351"
type input "D1206, D0330, D1351"
click button "Search" at bounding box center [488, 452] width 59 height 21
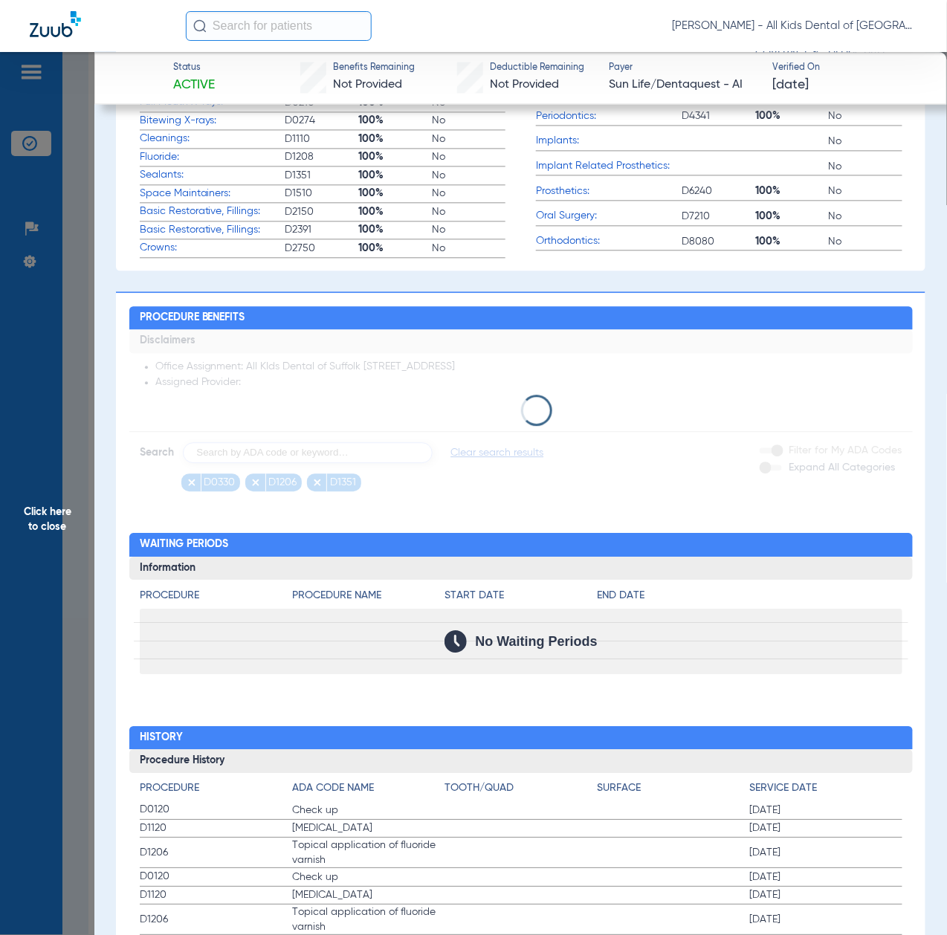
scroll to position [975, 0]
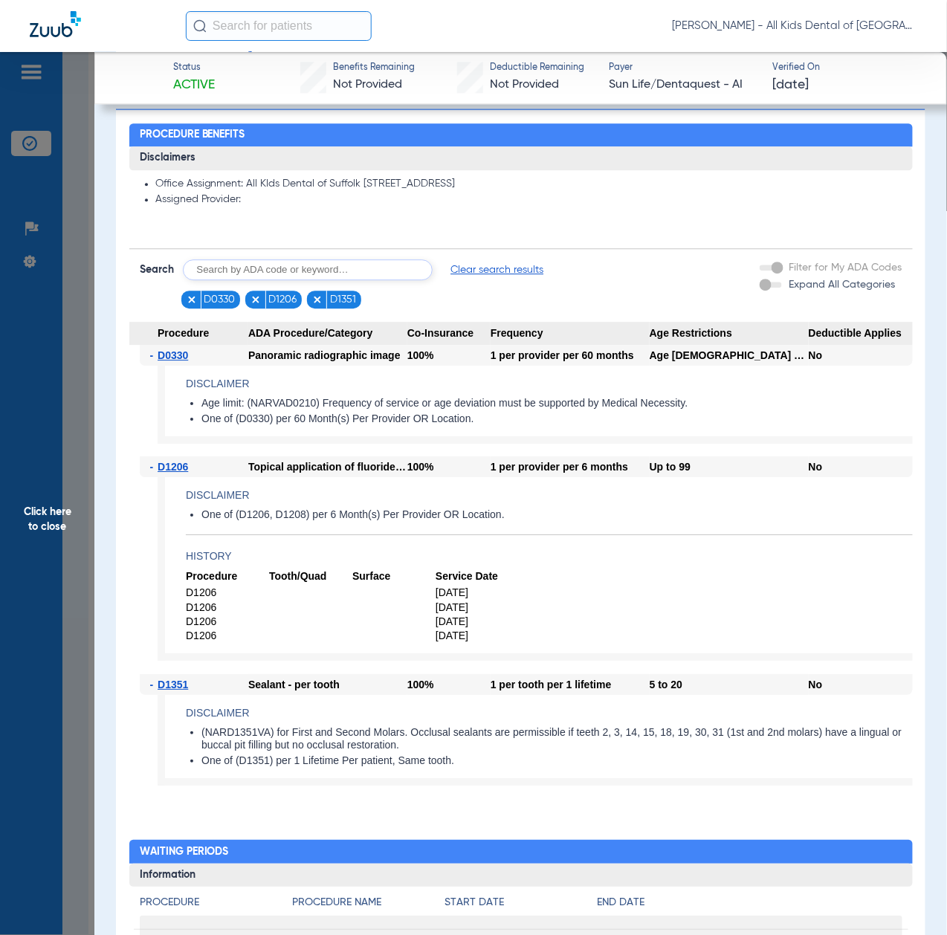
click at [61, 537] on span "Click here to close" at bounding box center [47, 519] width 94 height 935
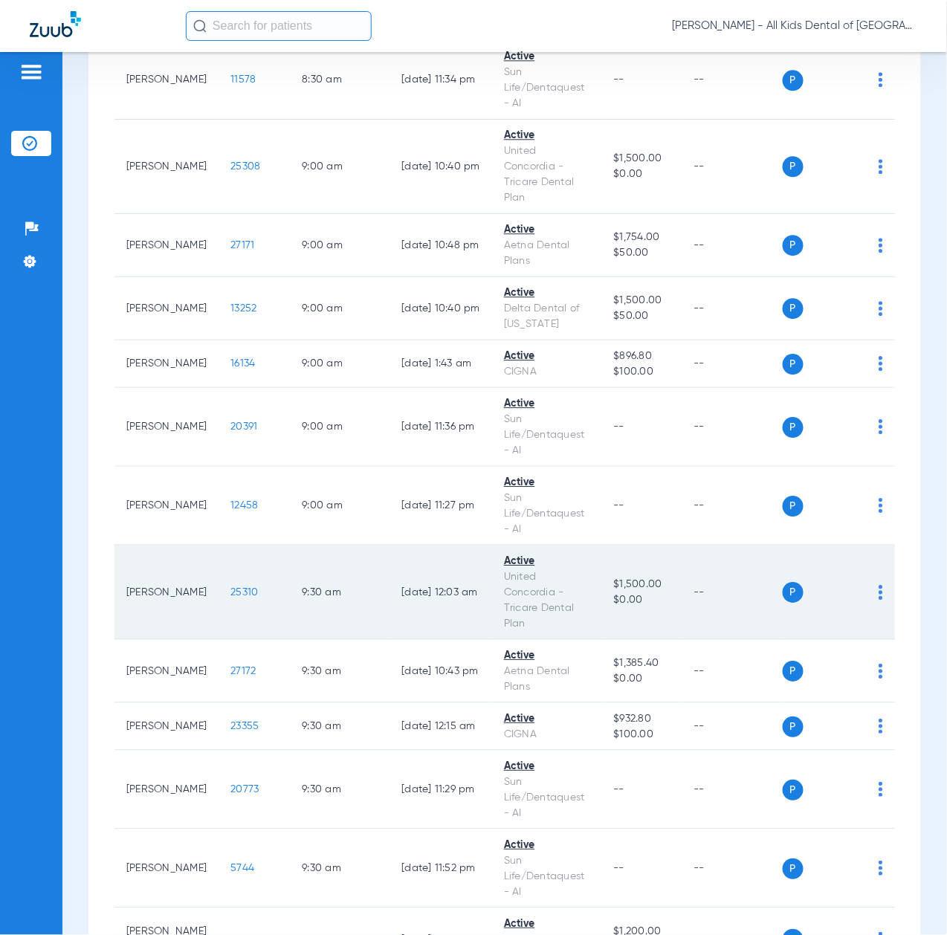
scroll to position [991, 0]
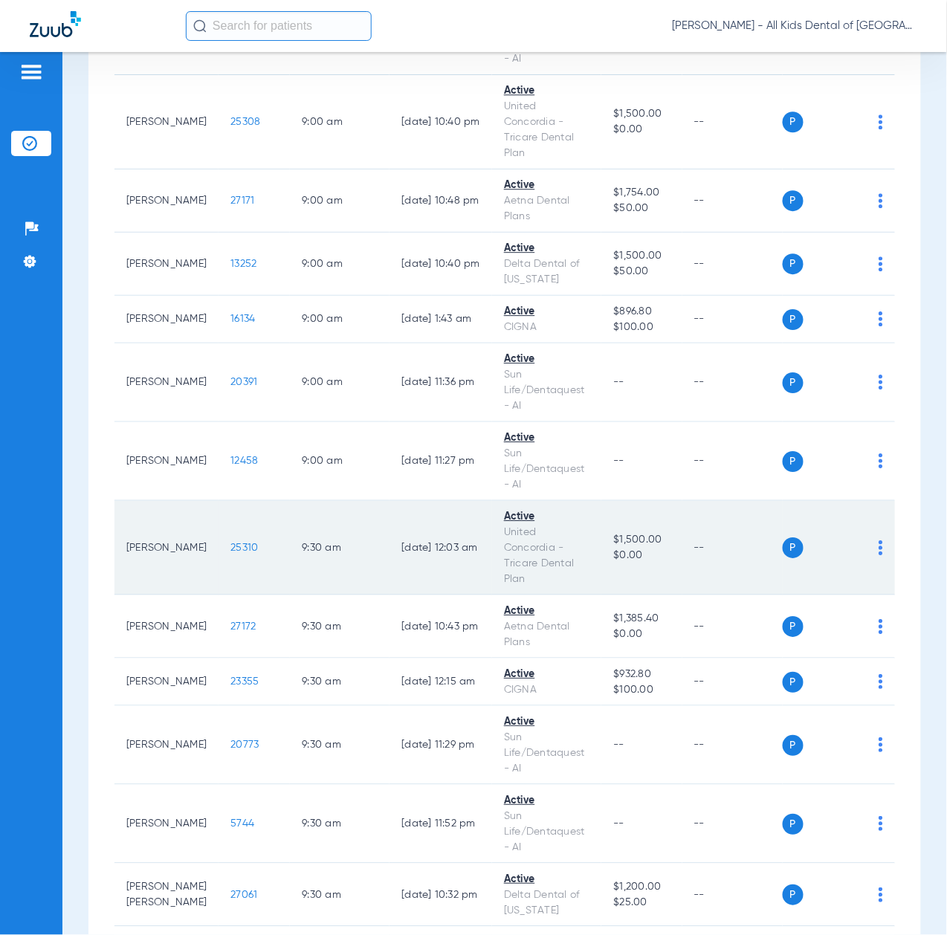
click at [230, 553] on span "25310" at bounding box center [244, 548] width 28 height 10
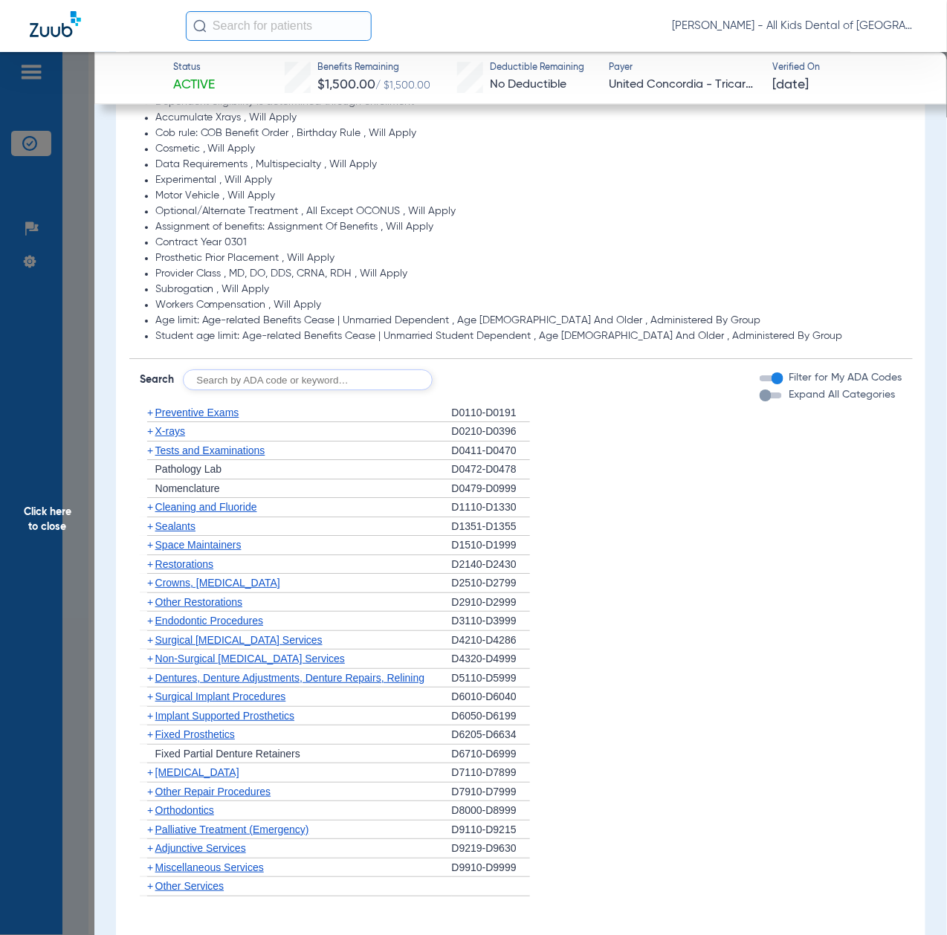
scroll to position [1090, 0]
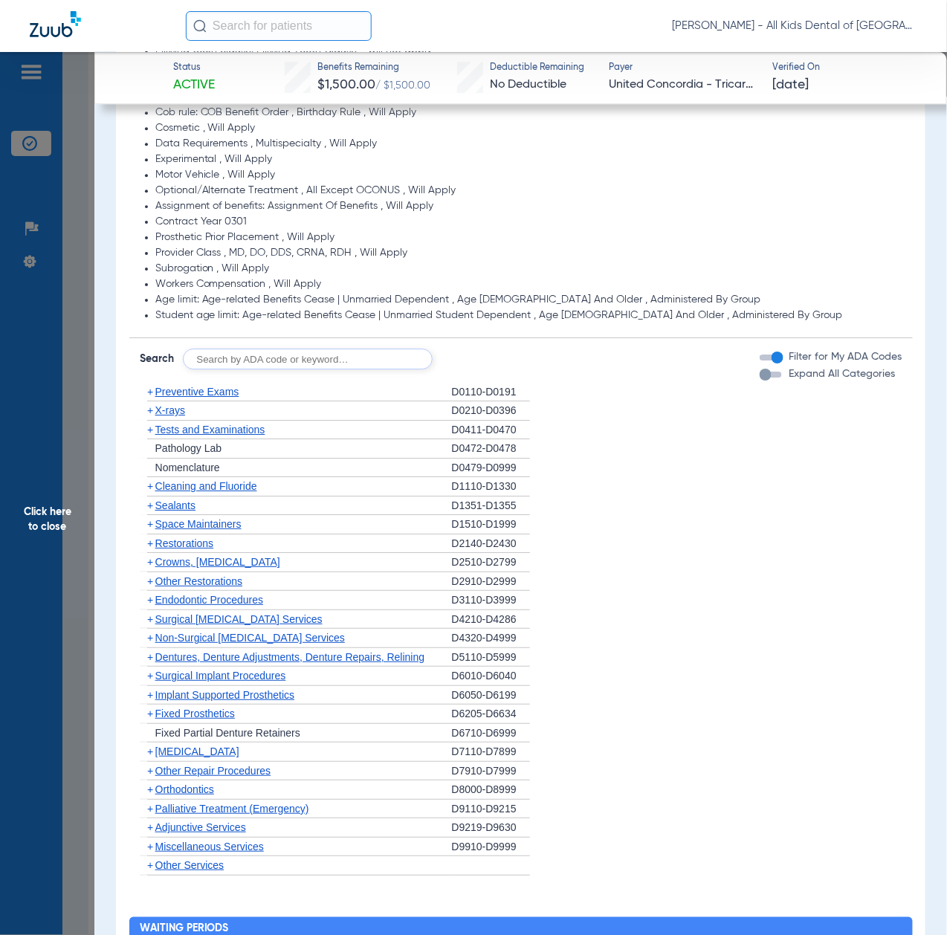
click at [328, 357] on input "text" at bounding box center [308, 359] width 250 height 21
paste input "D1206, D0330, D1351"
type input "D1206, D0330, D1351"
click button "Search" at bounding box center [488, 359] width 59 height 21
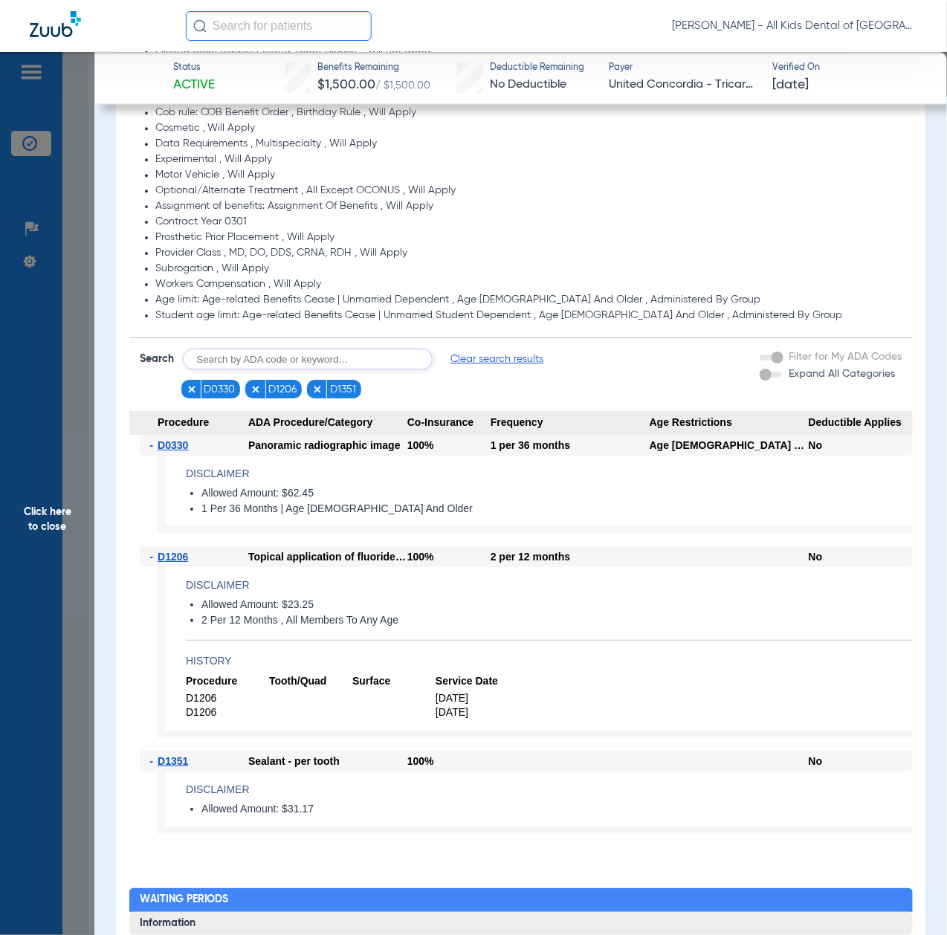
scroll to position [1189, 0]
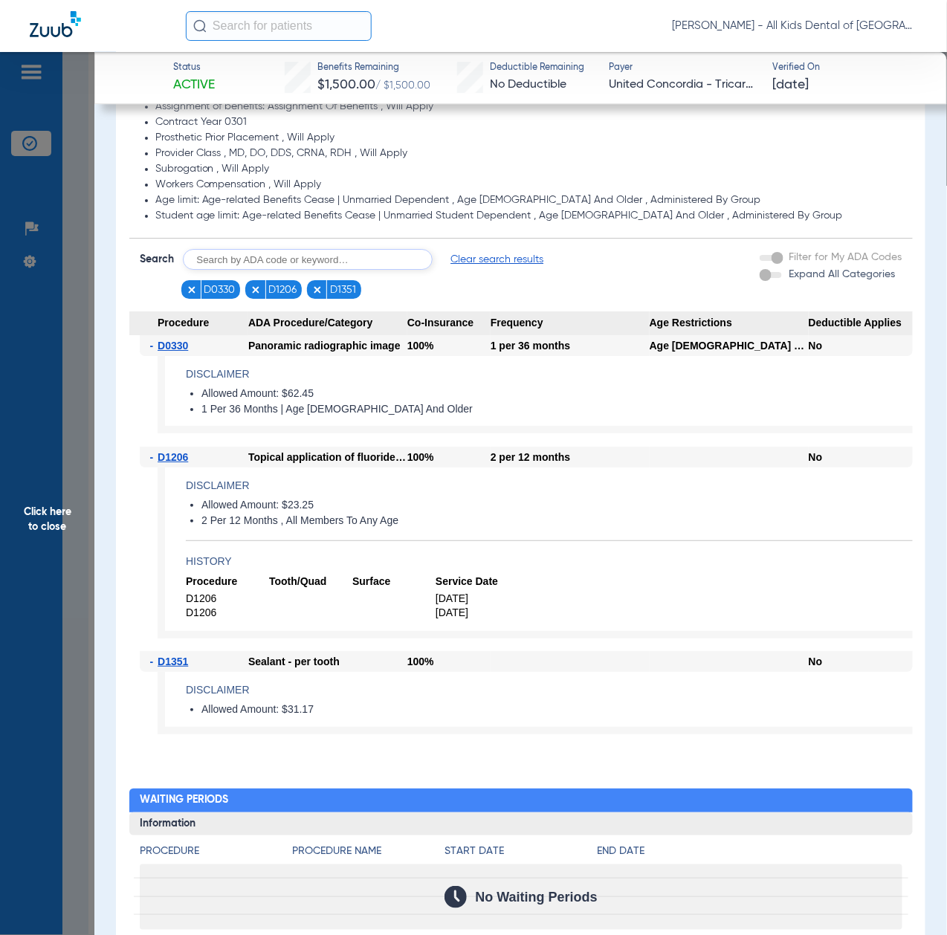
click at [56, 508] on span "Click here to close" at bounding box center [47, 519] width 94 height 935
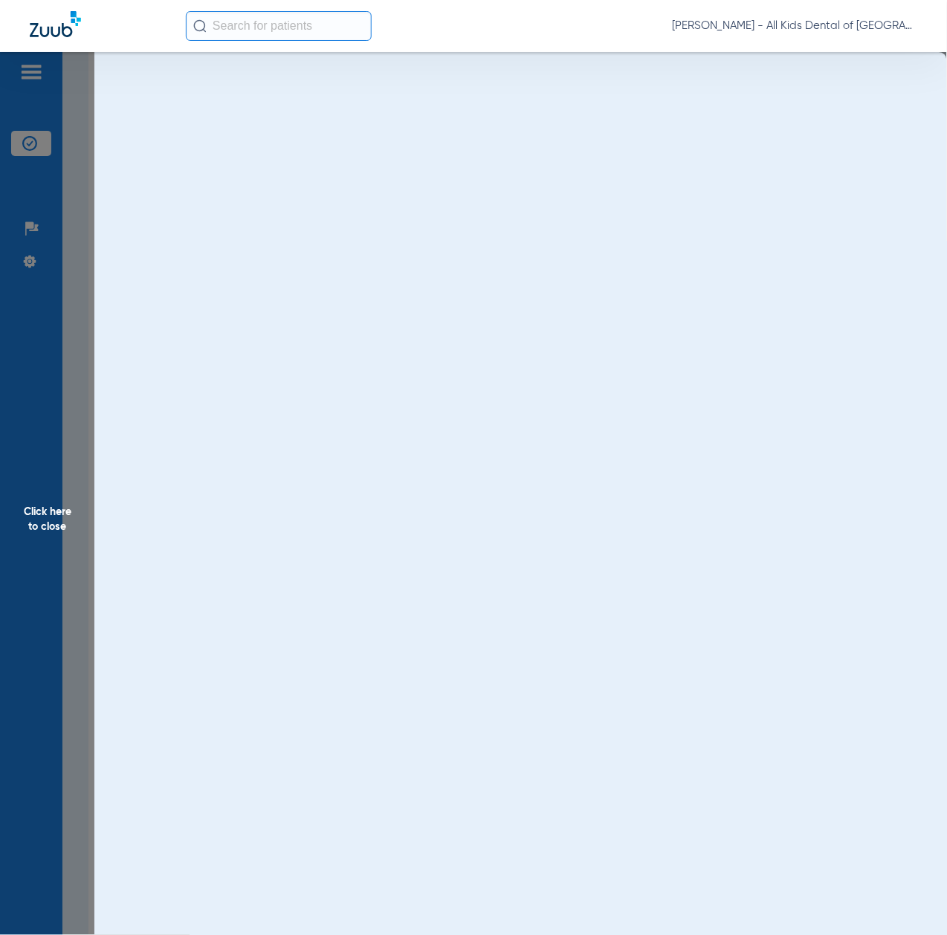
scroll to position [0, 0]
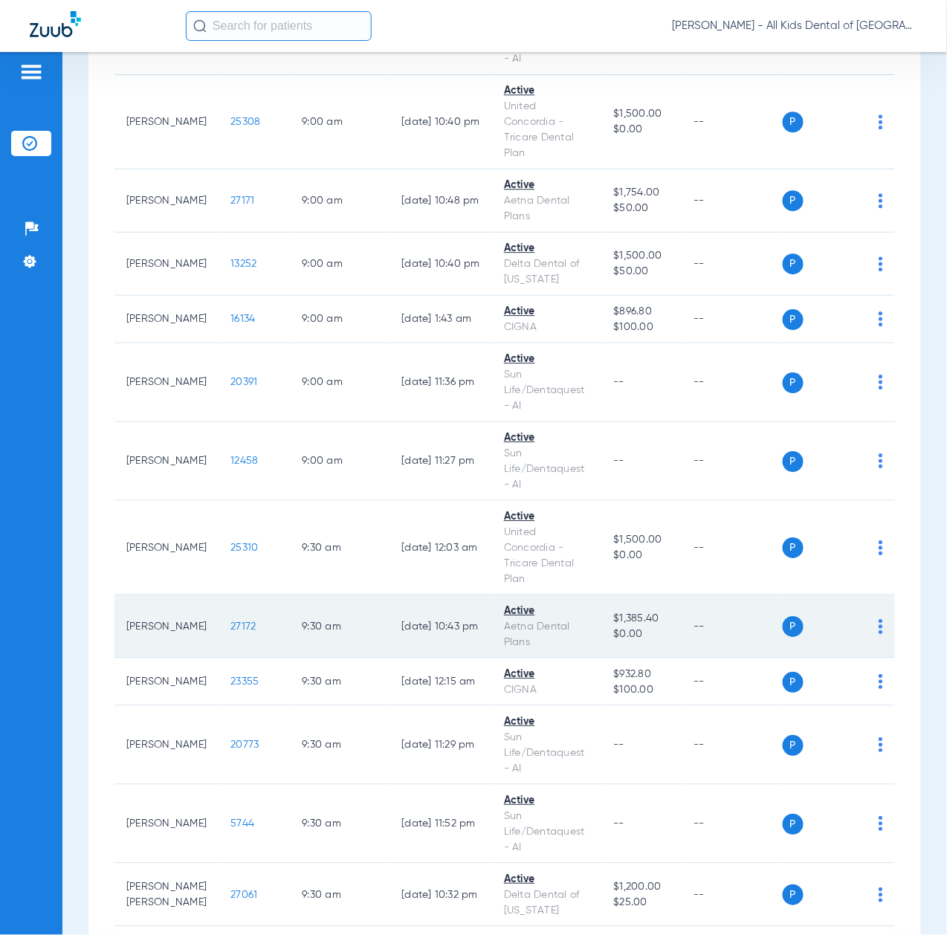
click at [230, 632] on span "27172" at bounding box center [242, 626] width 25 height 10
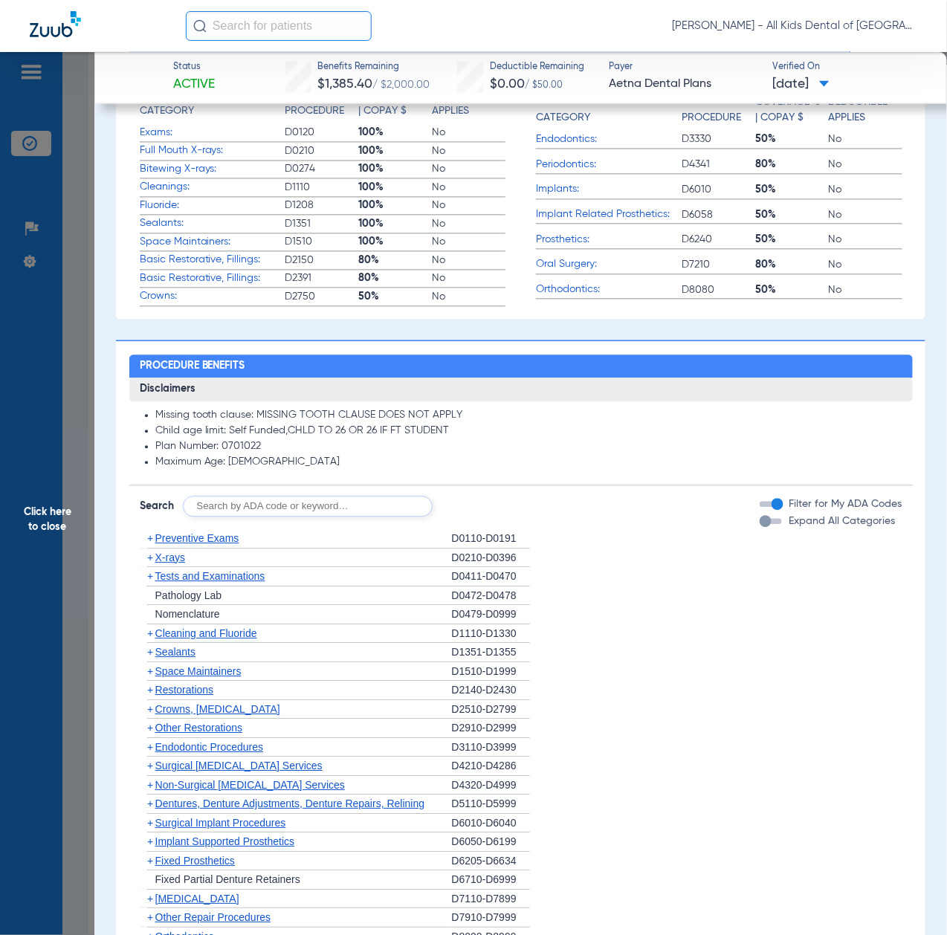
scroll to position [792, 0]
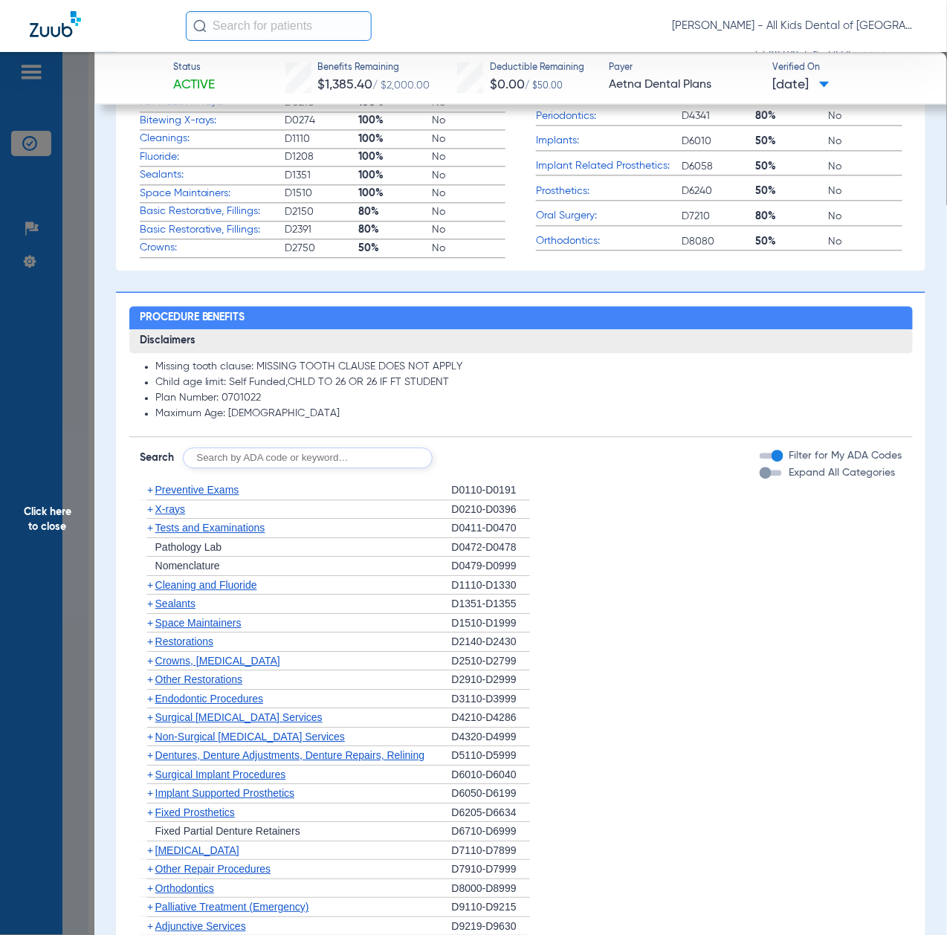
click at [291, 453] on input "text" at bounding box center [308, 458] width 250 height 21
paste input "D1206, D0330, D1351"
type input "D1206, D0330, D1351"
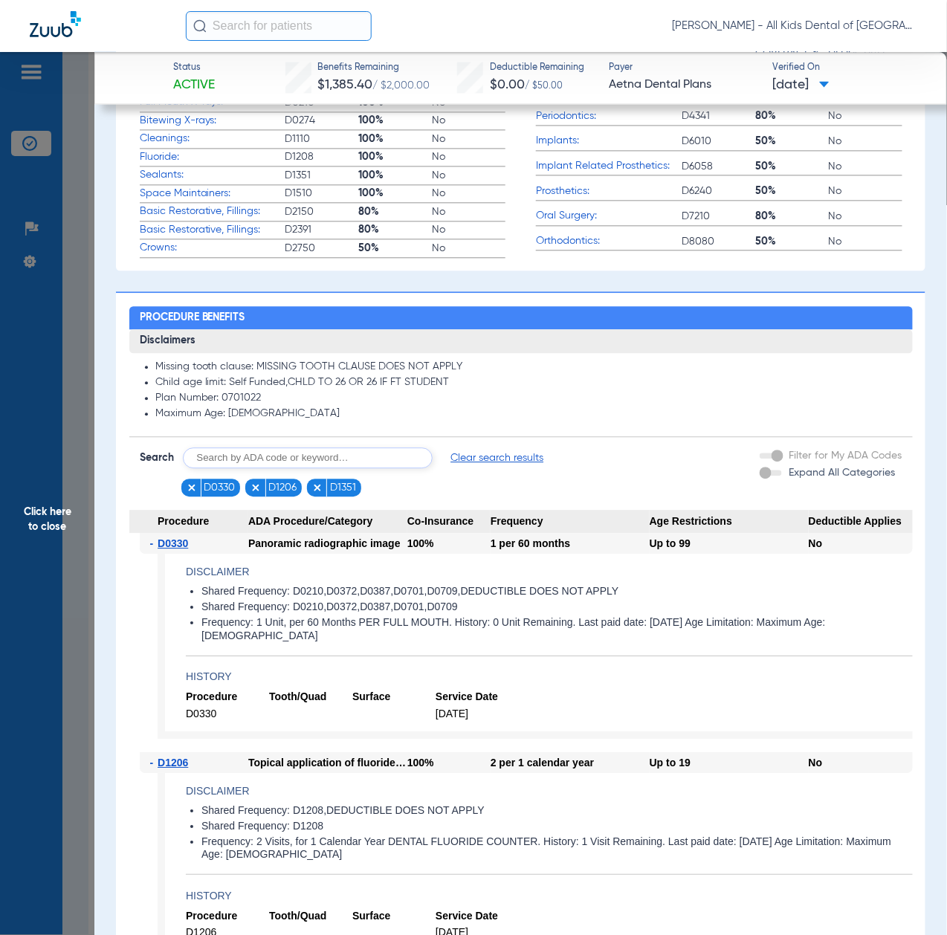
scroll to position [1090, 0]
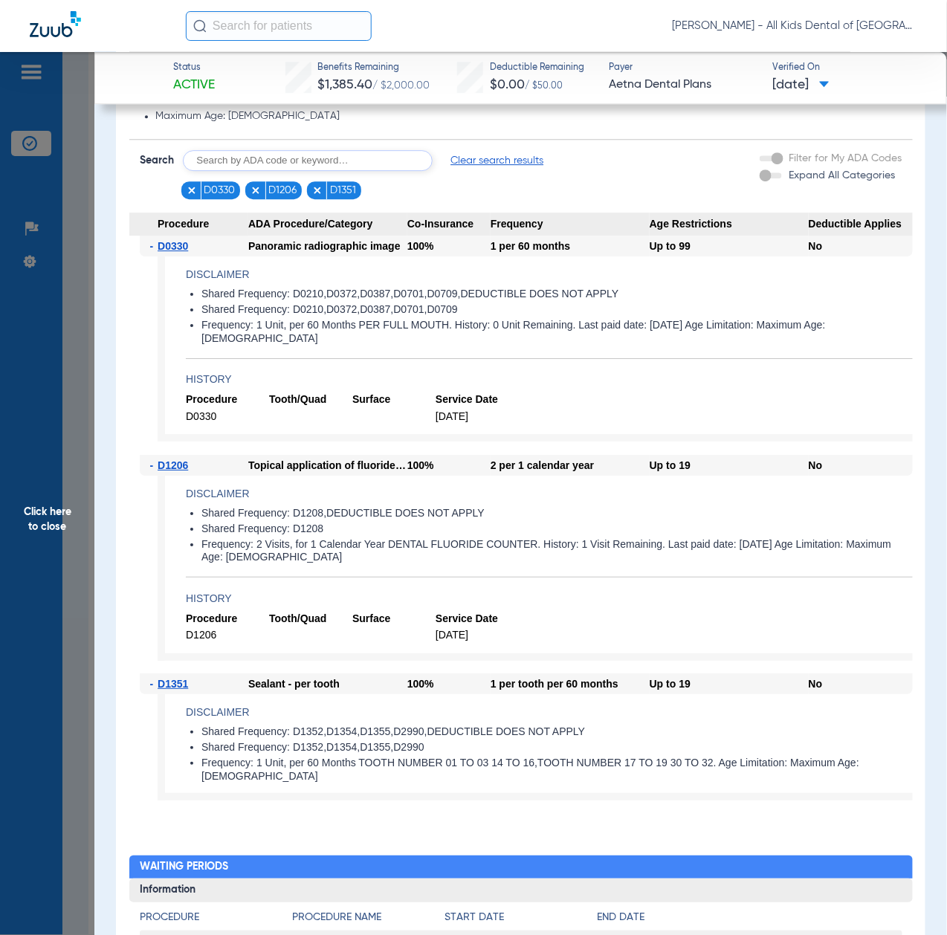
click at [51, 595] on span "Click here to close" at bounding box center [47, 519] width 94 height 935
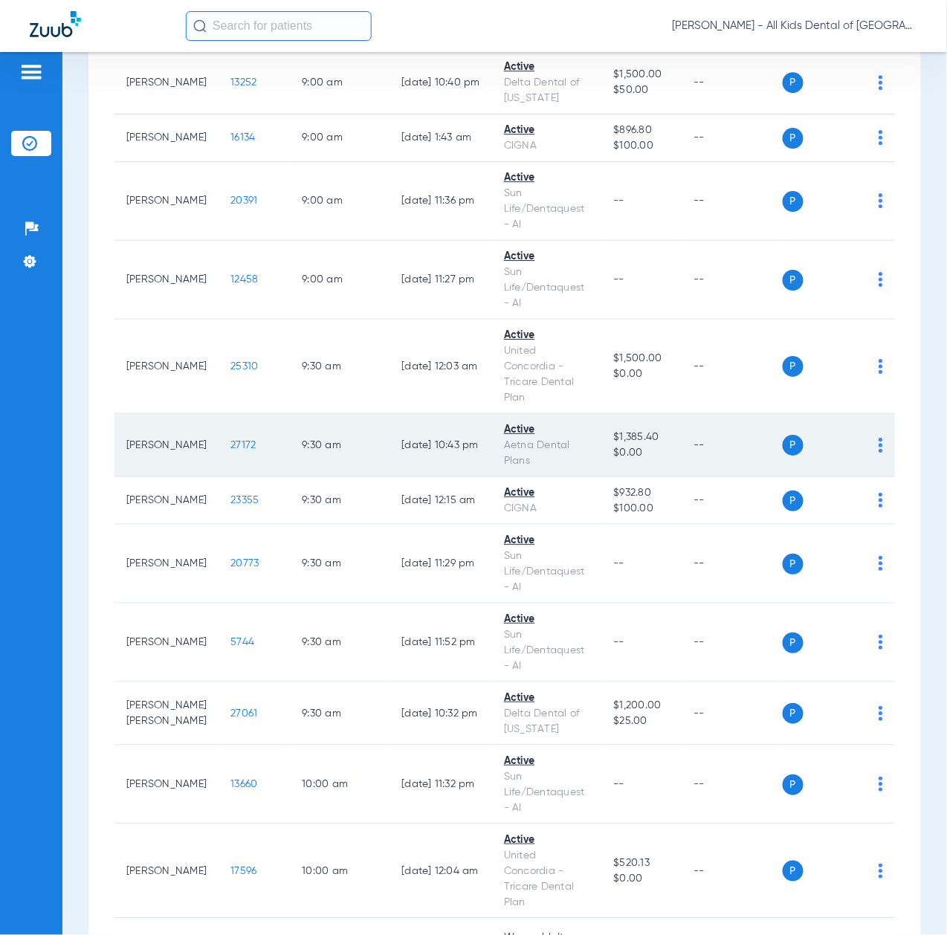
scroll to position [1189, 0]
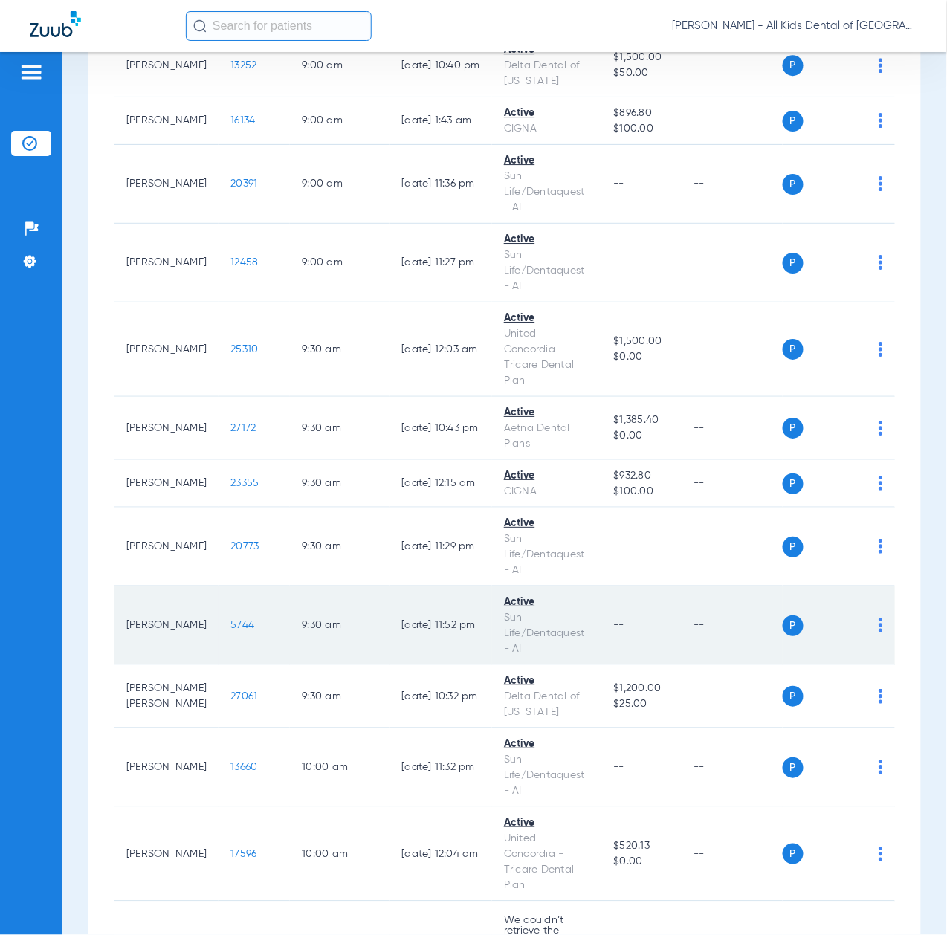
click at [230, 630] on span "5744" at bounding box center [242, 625] width 24 height 10
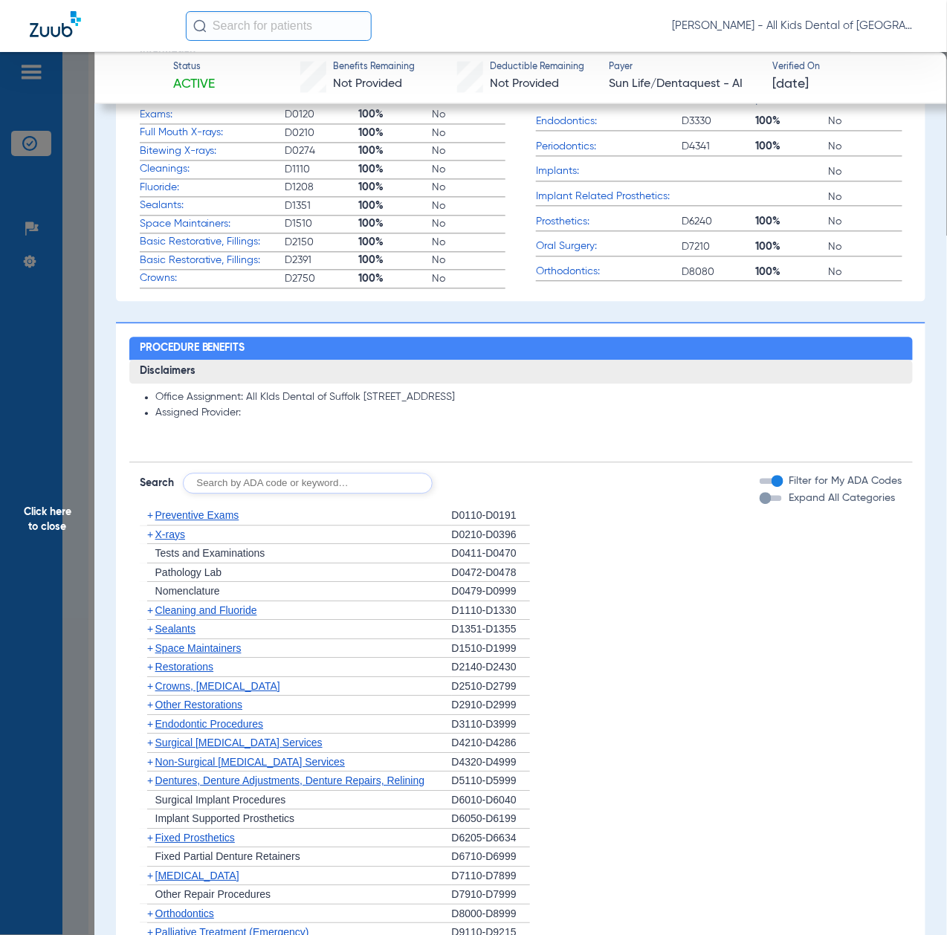
scroll to position [792, 0]
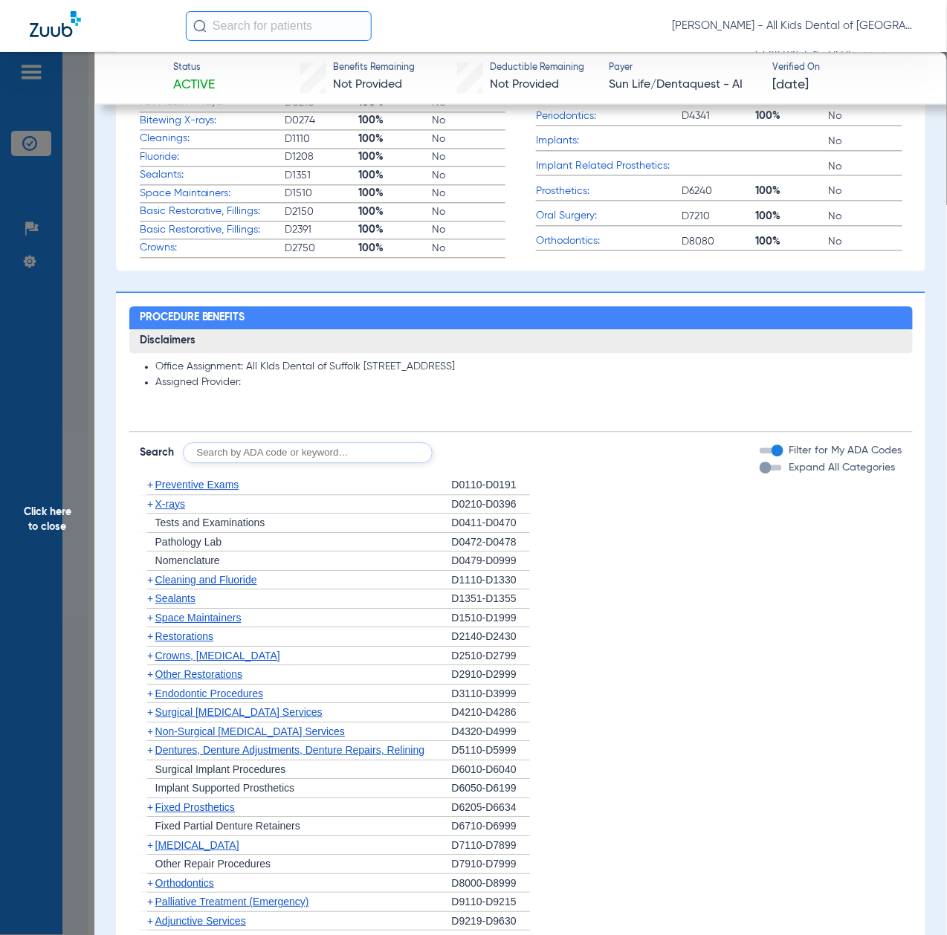
click at [326, 453] on input "text" at bounding box center [308, 452] width 250 height 21
paste input "D1206, D0330, D1351"
type input "D1206, D0330, D1351"
click button "Search" at bounding box center [488, 452] width 59 height 21
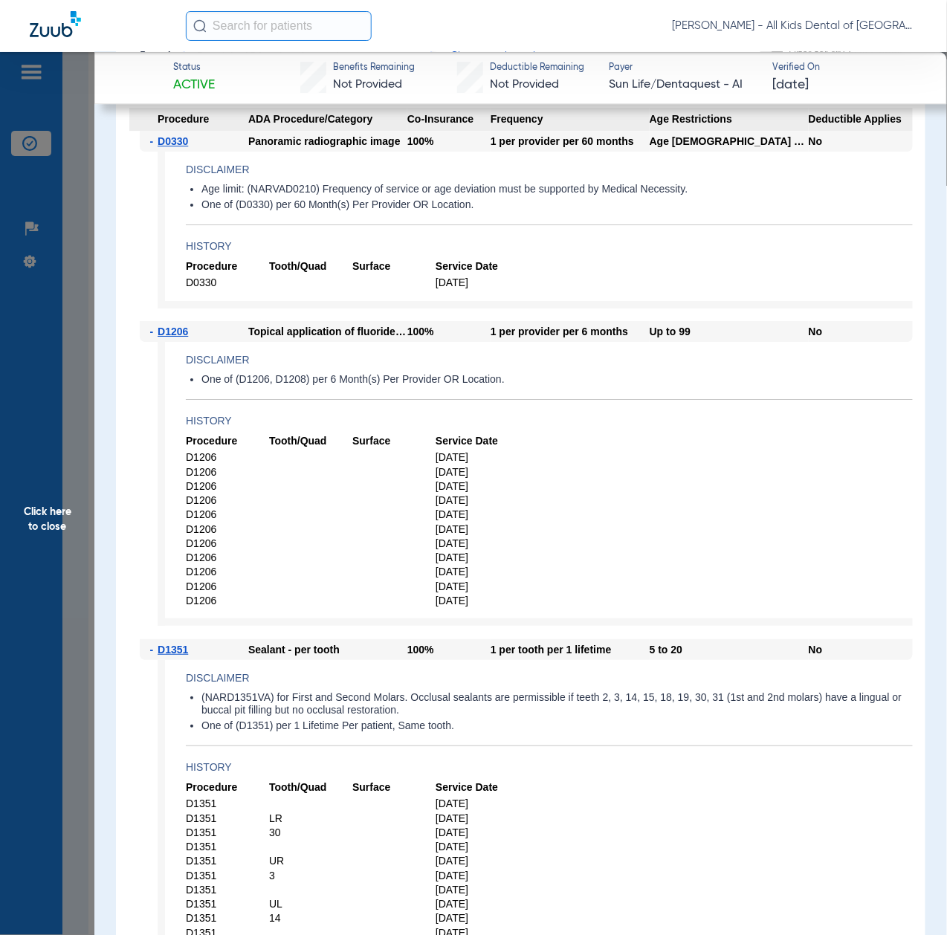
scroll to position [1288, 0]
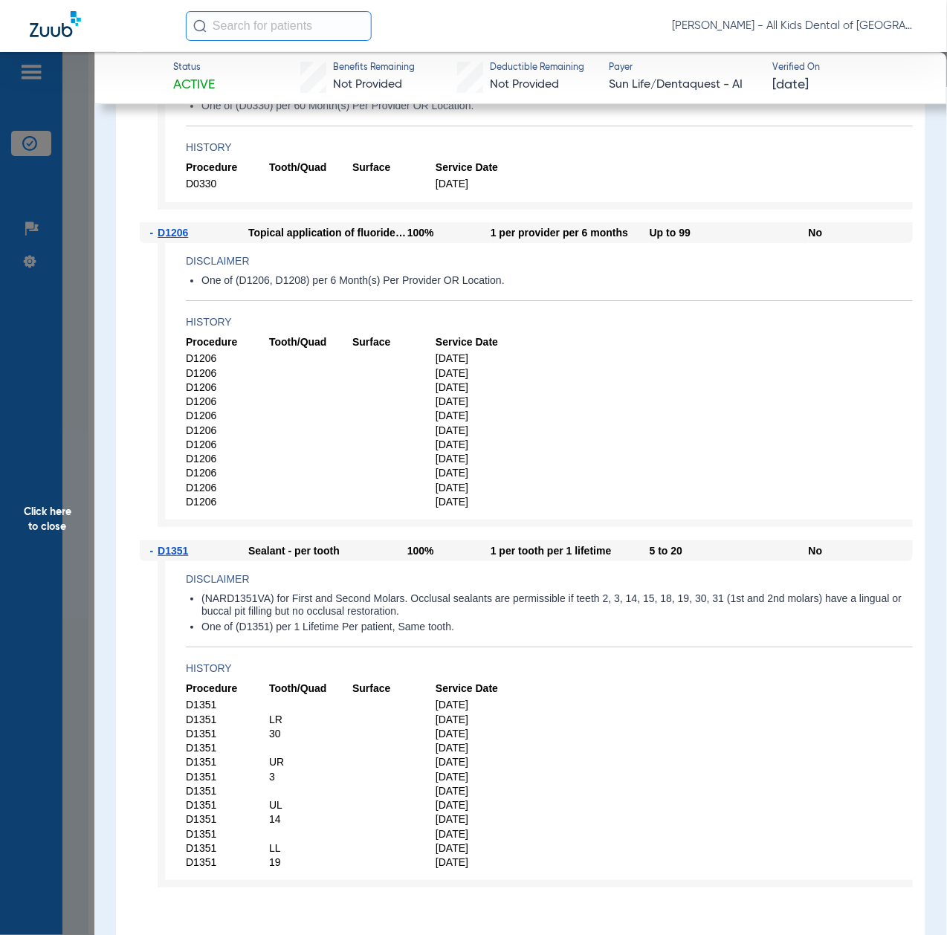
click at [74, 550] on span "Click here to close" at bounding box center [47, 519] width 94 height 935
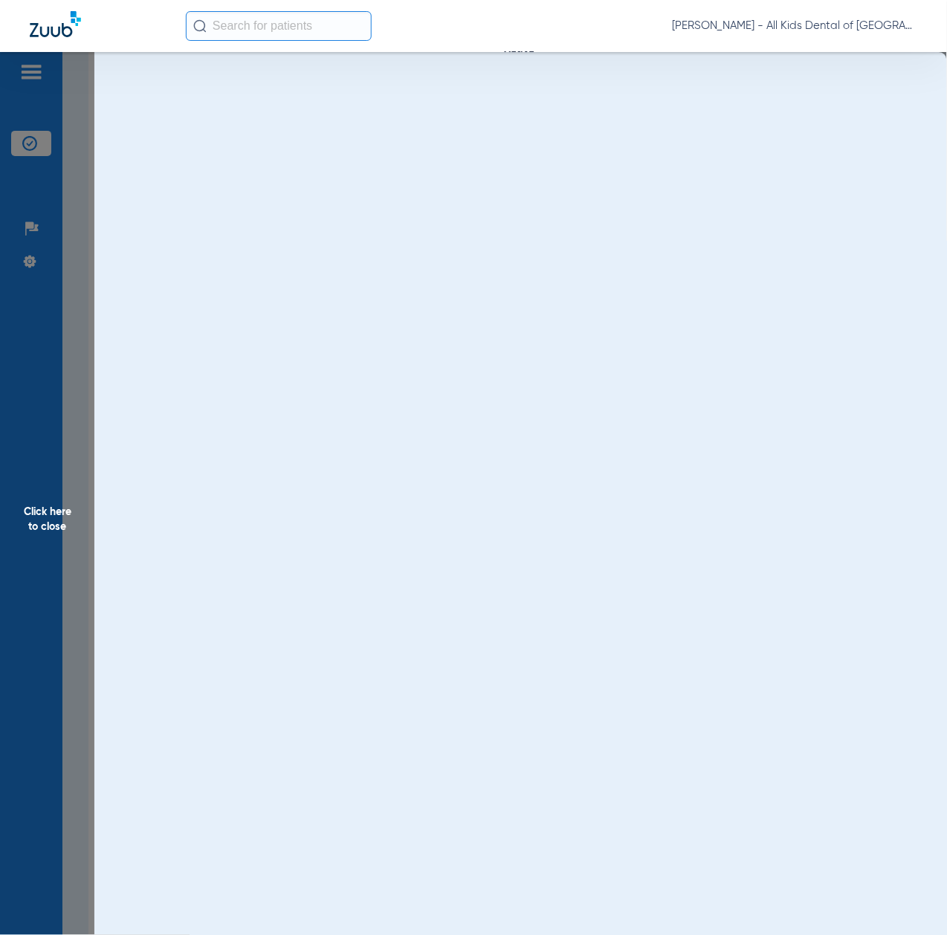
scroll to position [0, 0]
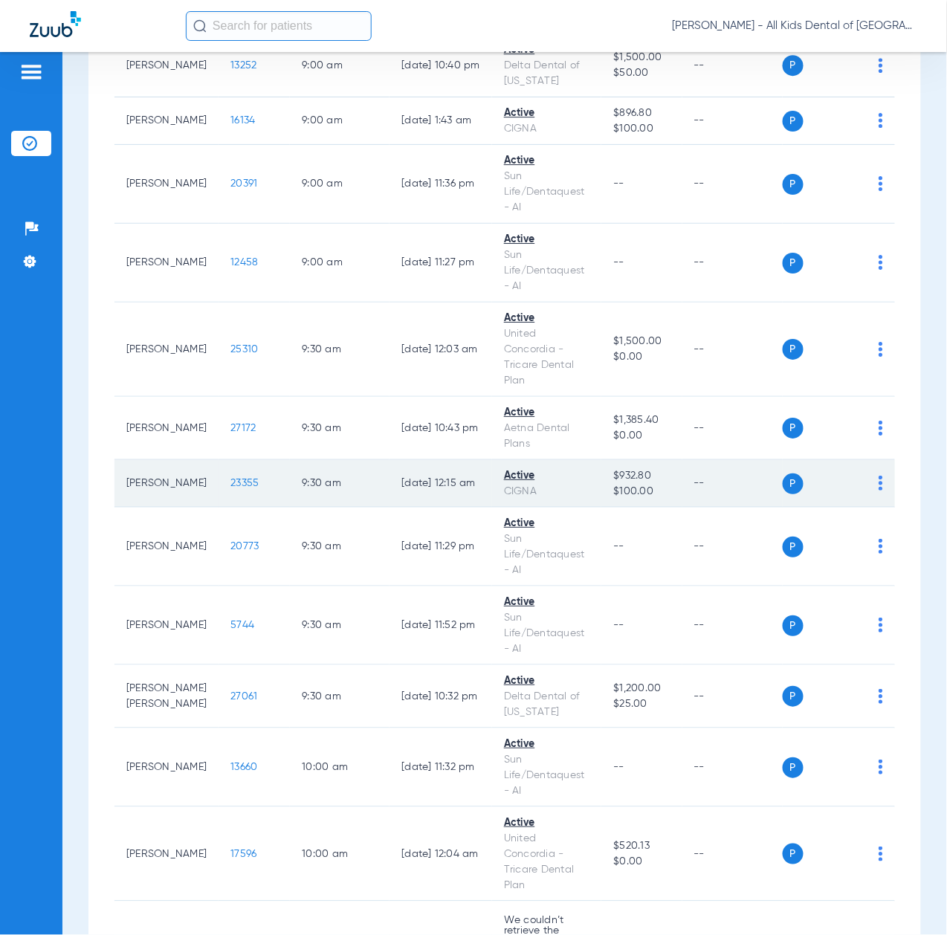
click at [230, 488] on span "23355" at bounding box center [244, 483] width 28 height 10
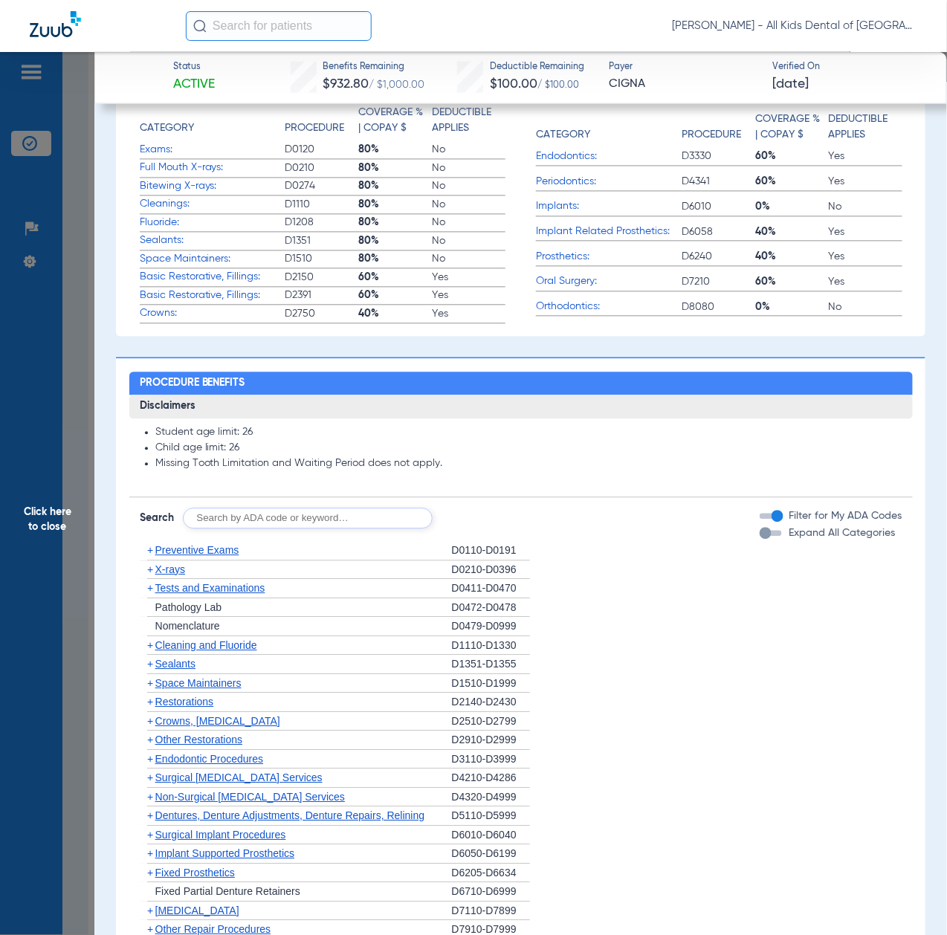
scroll to position [792, 0]
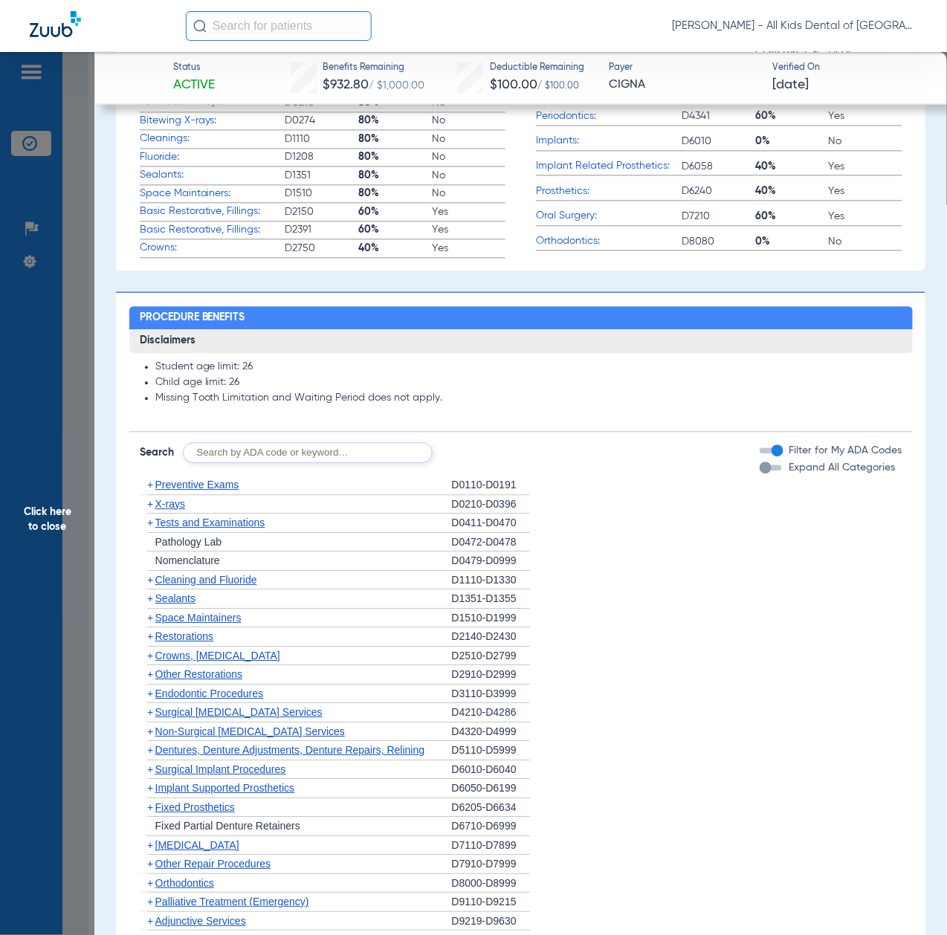
click at [265, 448] on input "text" at bounding box center [308, 452] width 250 height 21
paste input "D1206, D0330, D1351"
type input "D1206, D0330, D1351"
click button "Search" at bounding box center [488, 452] width 59 height 21
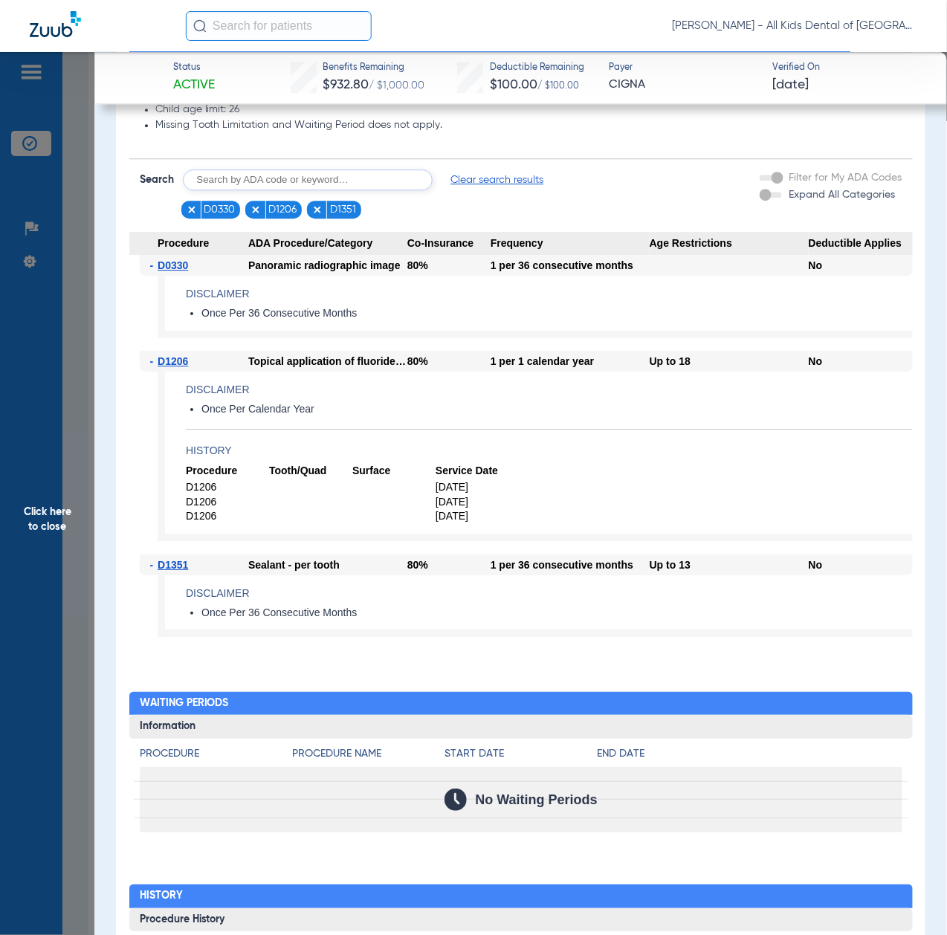
scroll to position [1090, 0]
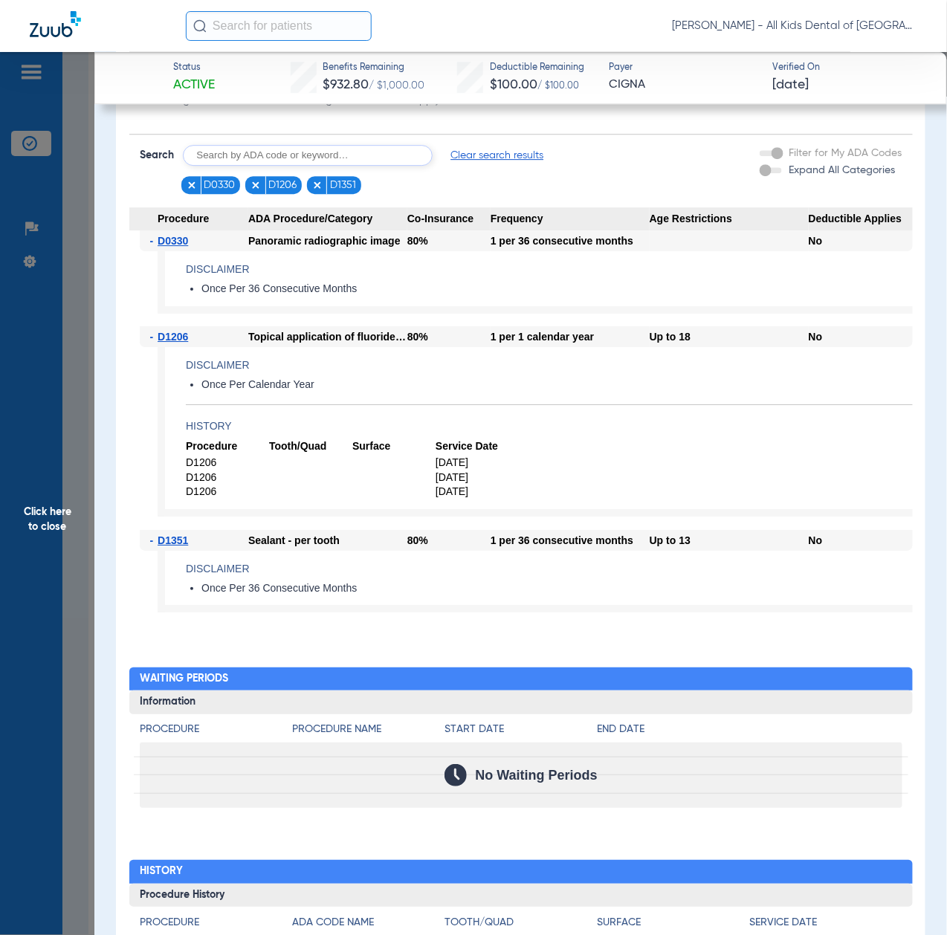
click at [71, 500] on span "Click here to close" at bounding box center [47, 519] width 94 height 935
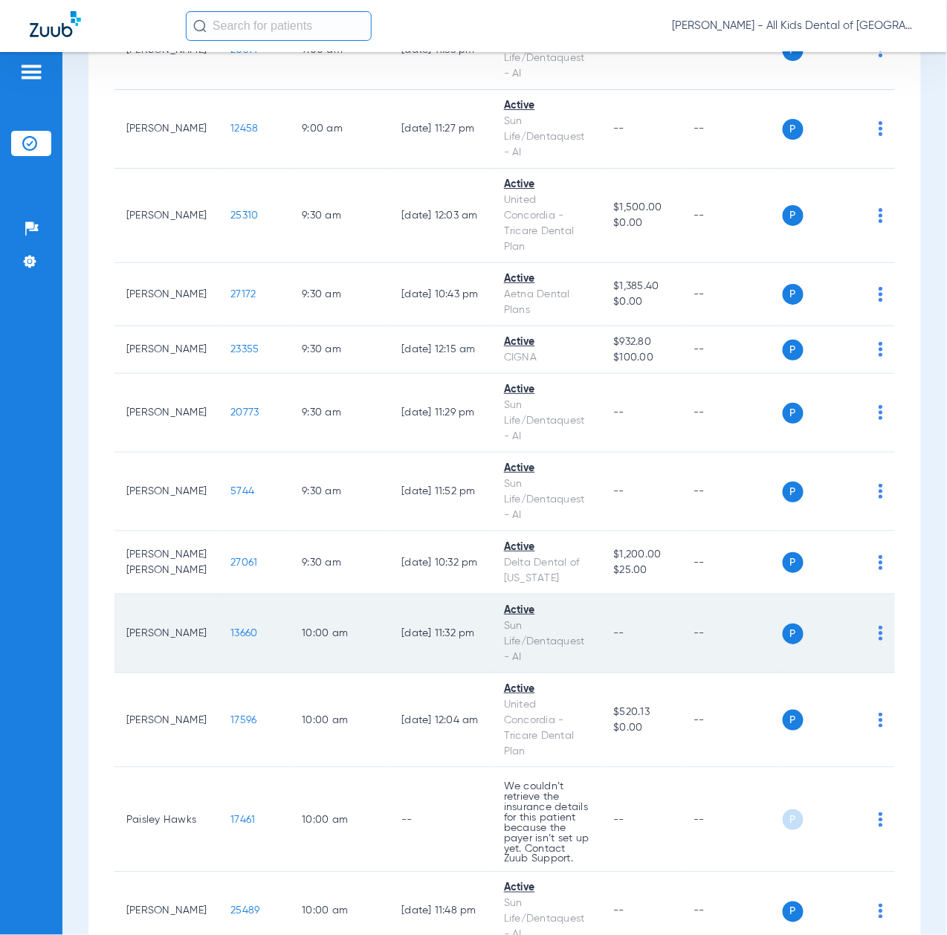
scroll to position [1487, 0]
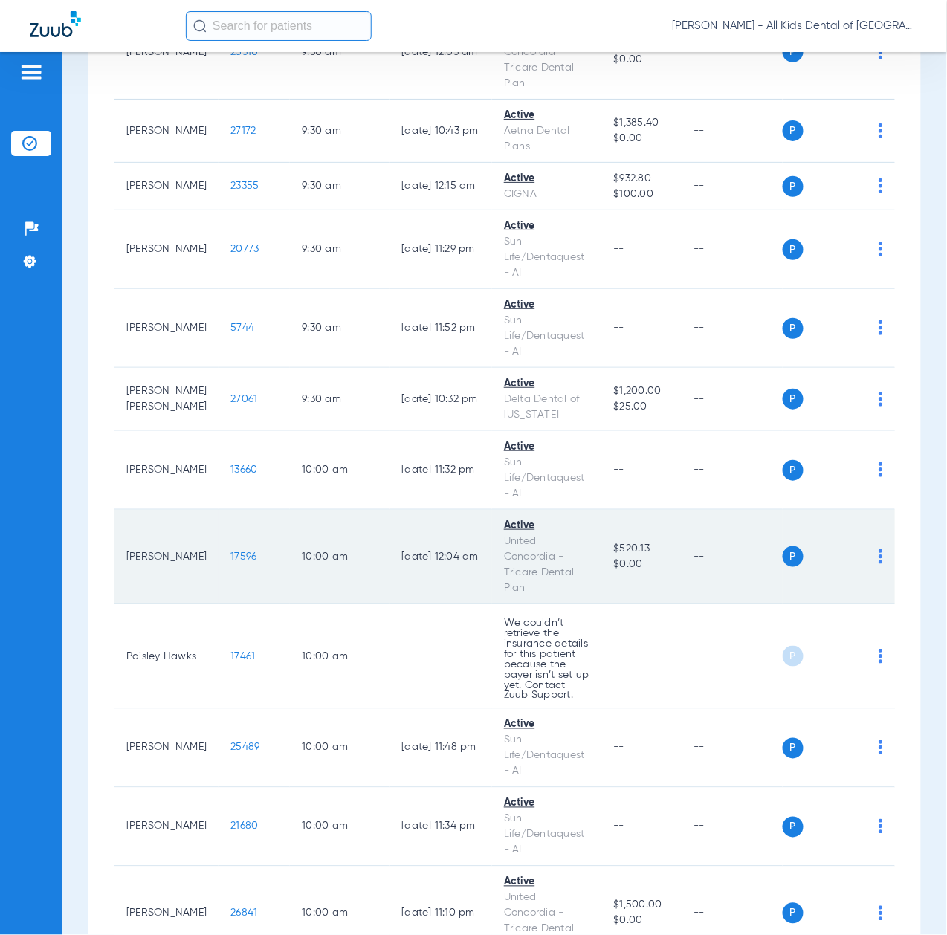
click at [230, 562] on span "17596" at bounding box center [243, 557] width 26 height 10
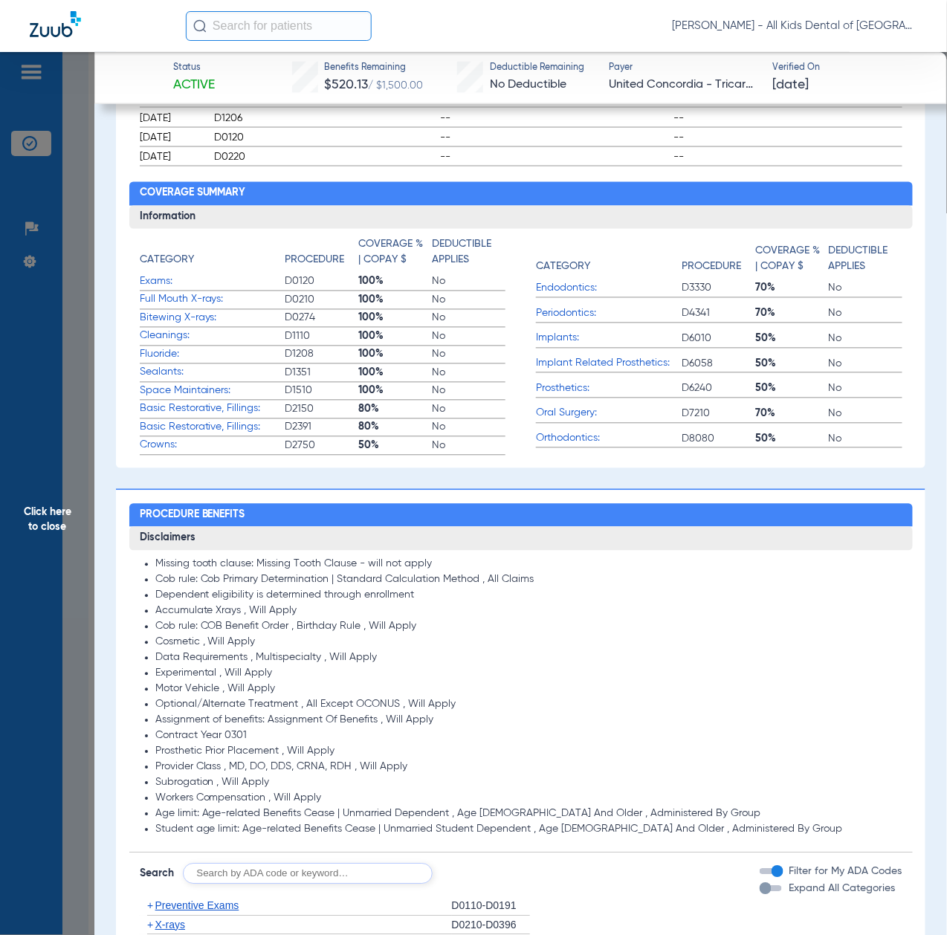
scroll to position [991, 0]
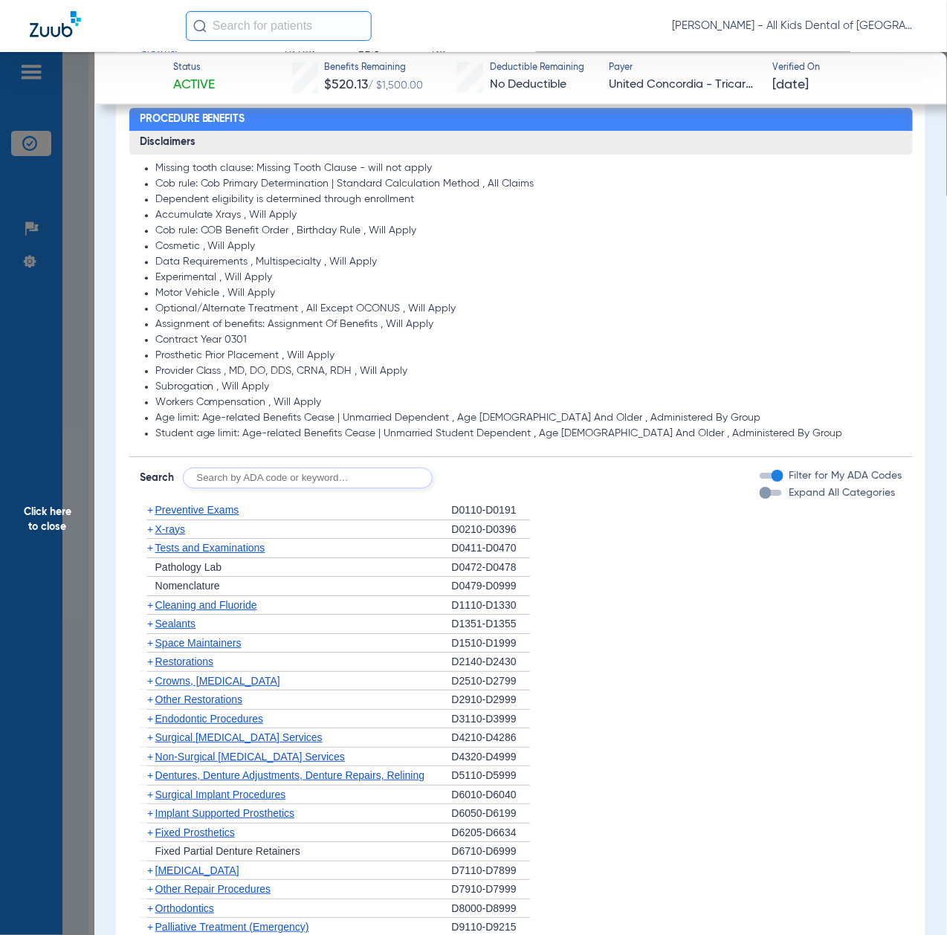
click at [319, 479] on input "text" at bounding box center [308, 478] width 250 height 21
paste input "*tx plan needed diag & prev covd 80%*"
type input "*tx plan needed diag & prev covd 80%*"
click button "Search" at bounding box center [488, 478] width 59 height 21
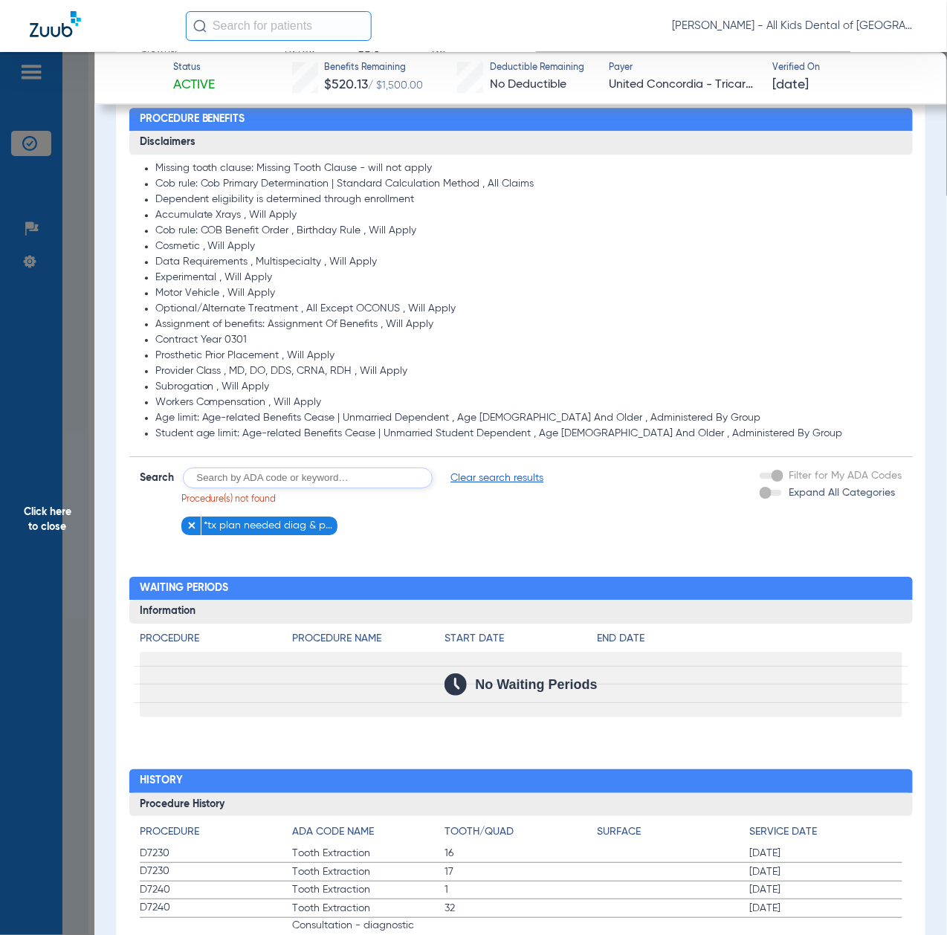
drag, startPoint x: 189, startPoint y: 525, endPoint x: 209, endPoint y: 514, distance: 22.6
click at [189, 525] on img at bounding box center [192, 525] width 10 height 10
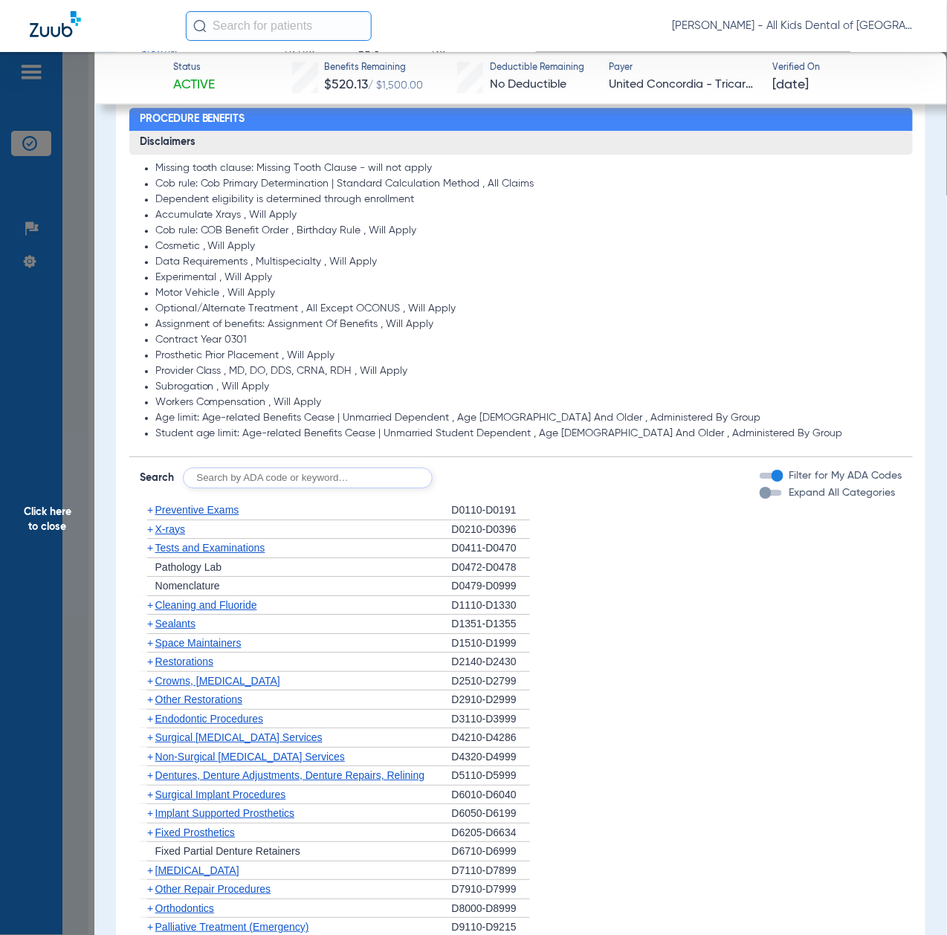
click at [303, 483] on input "text" at bounding box center [308, 478] width 250 height 21
paste input "D1206, D0330, D1351"
type input "D1206, D0330, D1351"
click at [489, 483] on button "Search" at bounding box center [488, 478] width 59 height 21
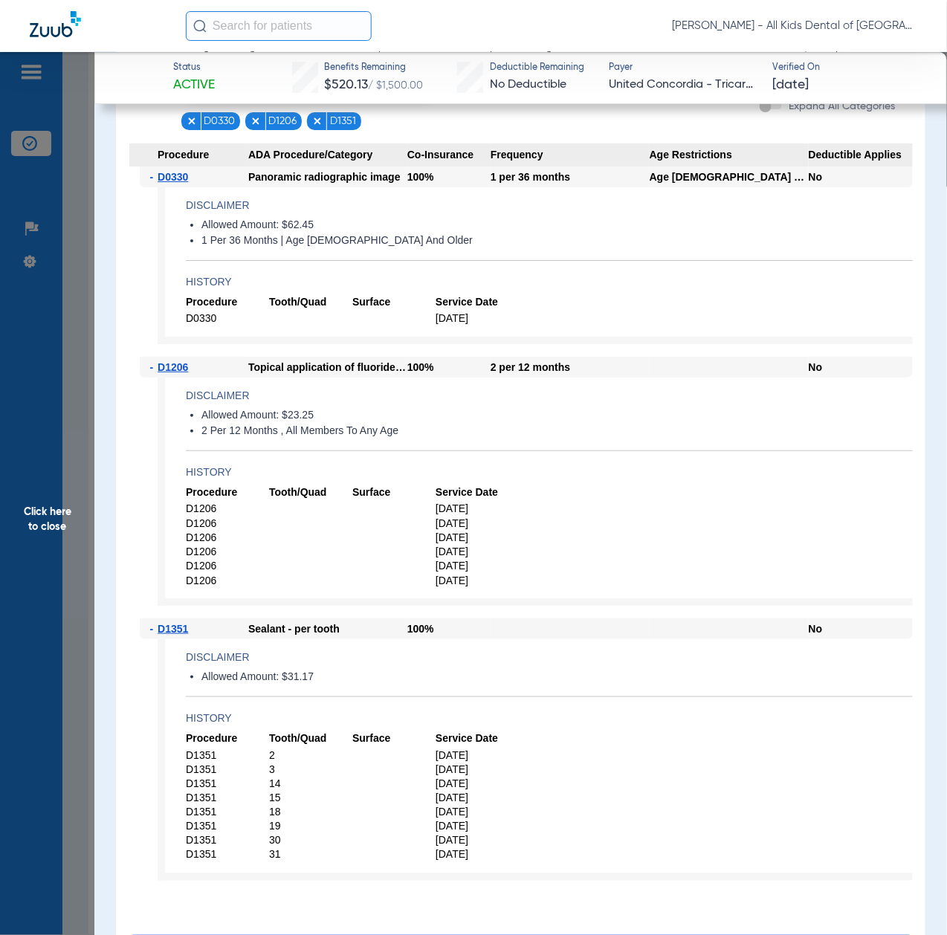
scroll to position [1387, 0]
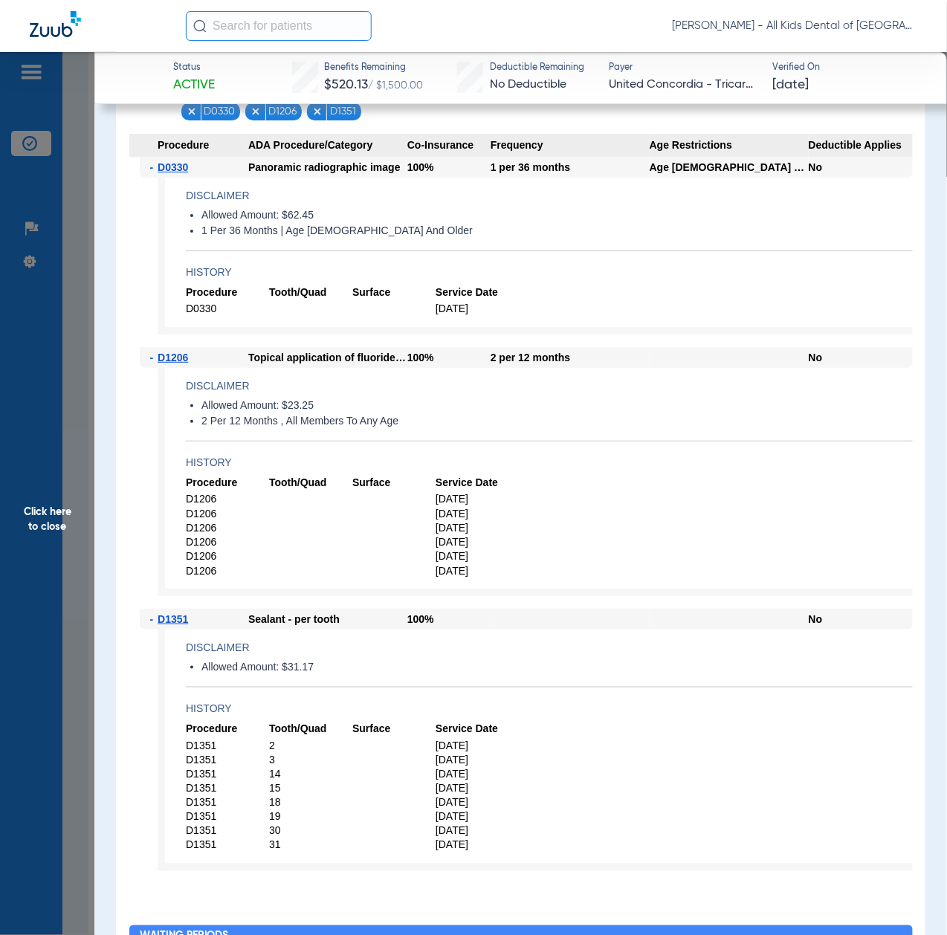
click at [56, 535] on span "Click here to close" at bounding box center [47, 519] width 94 height 935
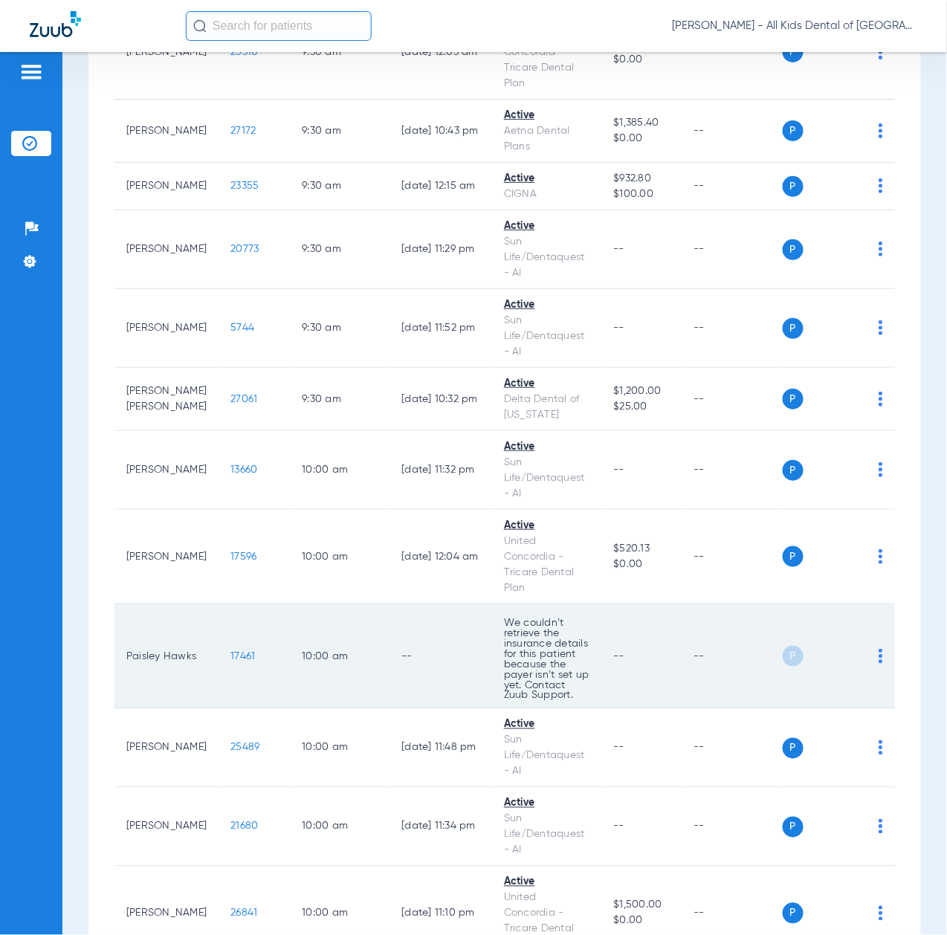
scroll to position [1586, 0]
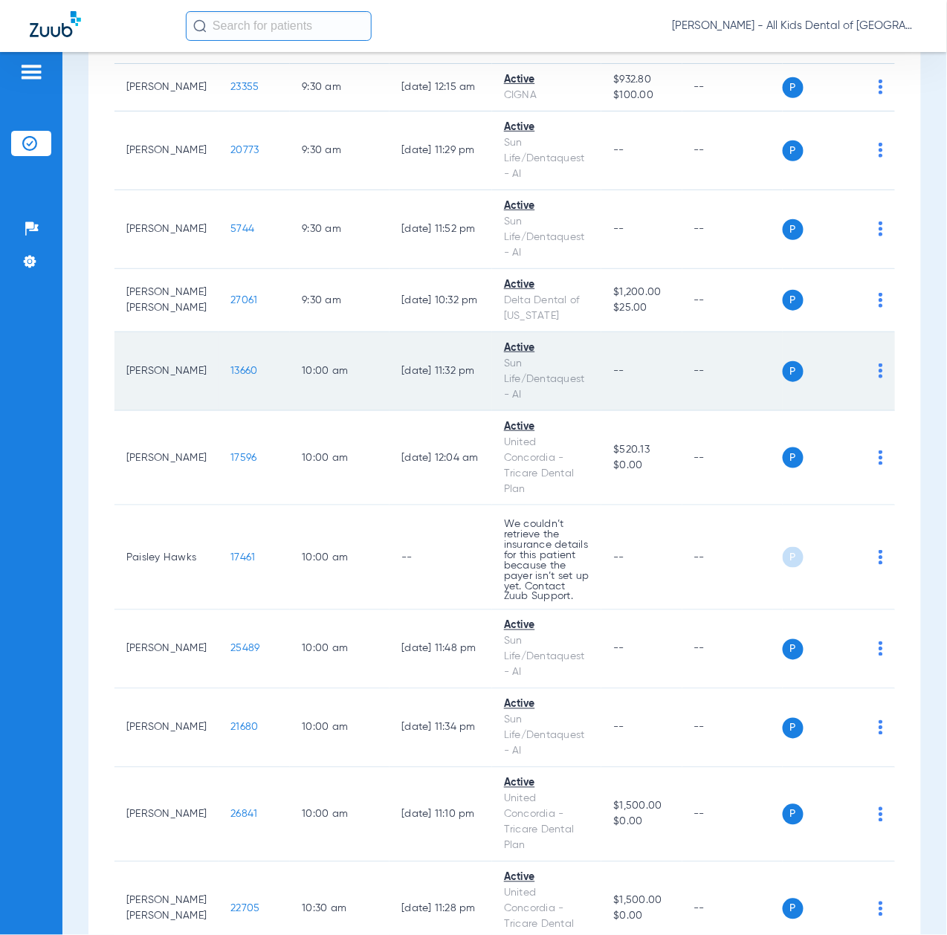
click at [230, 376] on span "13660" at bounding box center [243, 371] width 27 height 10
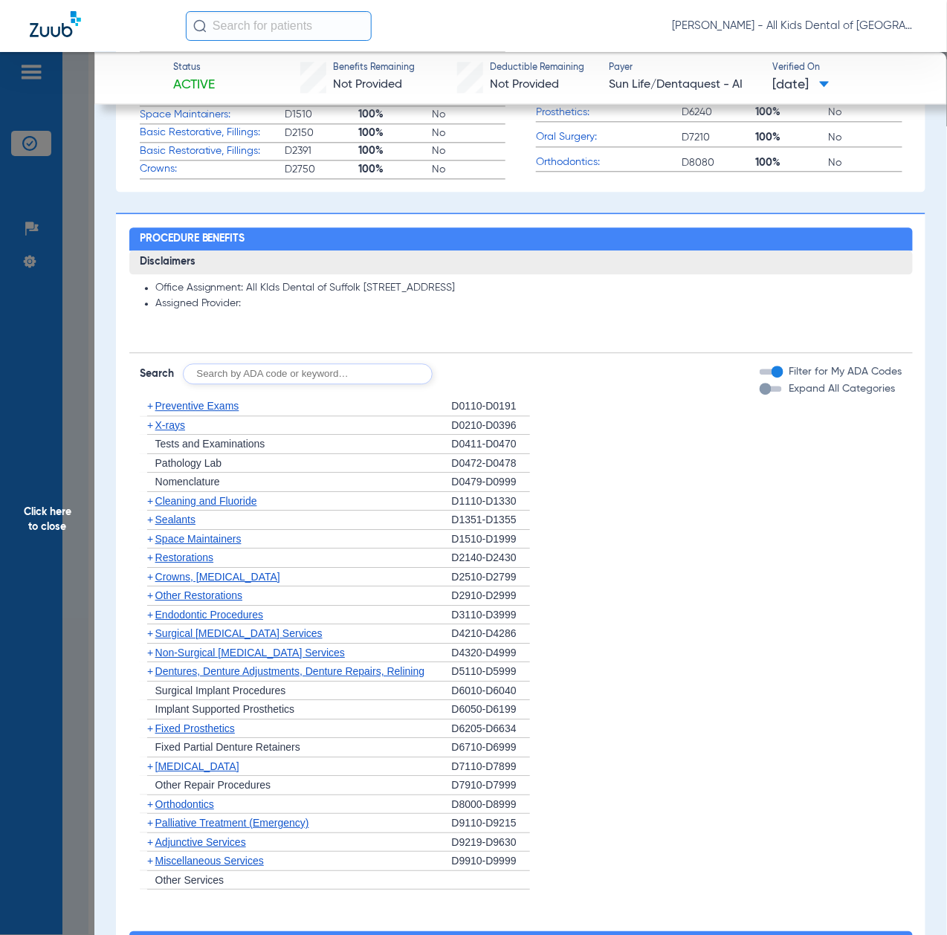
scroll to position [892, 0]
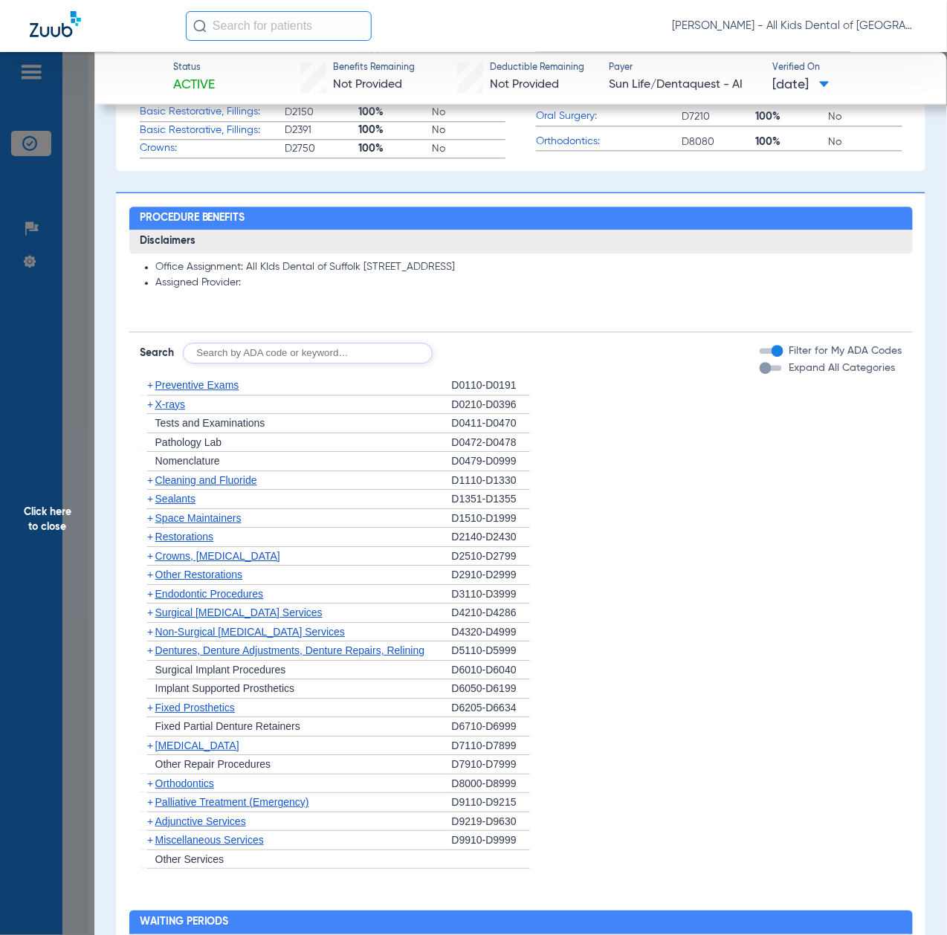
click at [305, 346] on input "text" at bounding box center [308, 353] width 250 height 21
paste input "D1206, D0330, D1351"
type input "D1206, D0330, D1351"
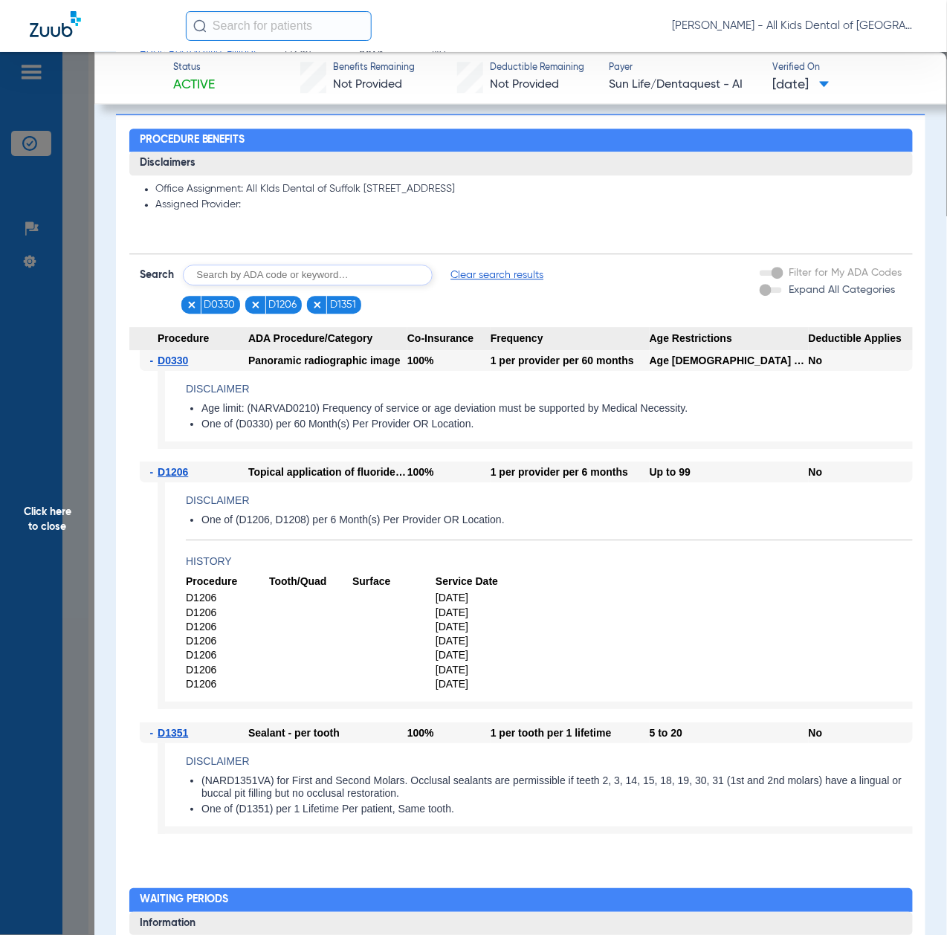
scroll to position [1090, 0]
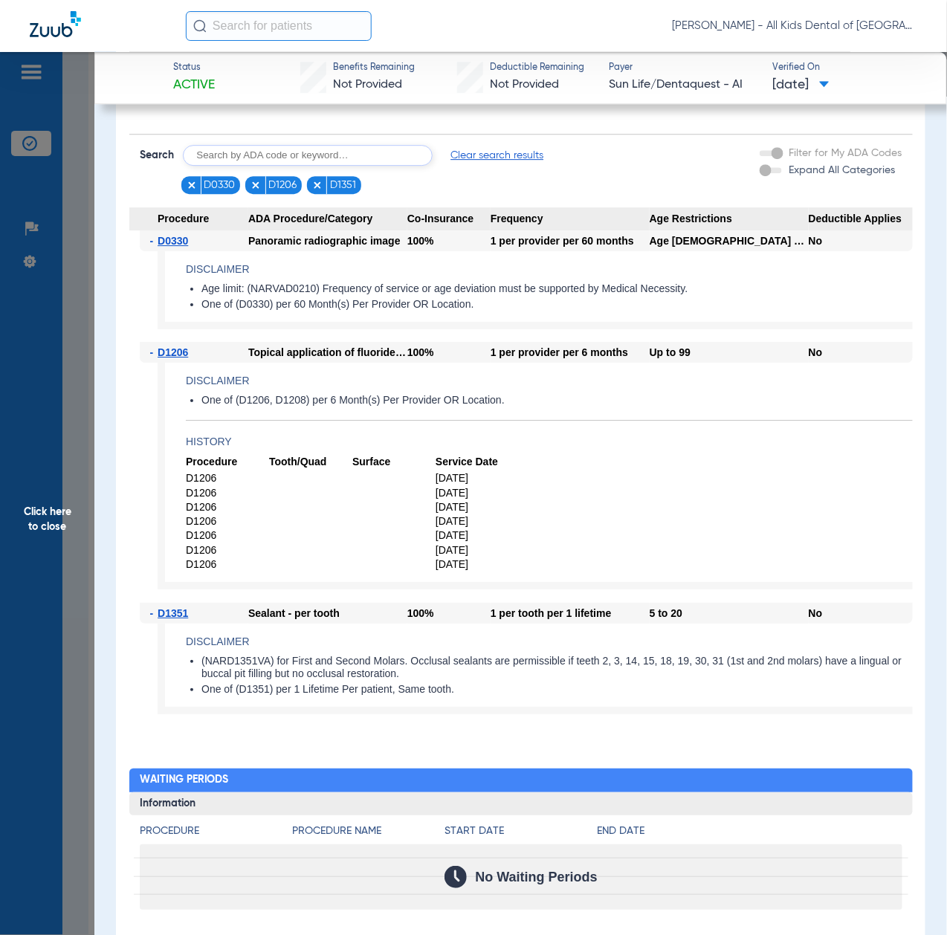
click at [77, 524] on span "Click here to close" at bounding box center [47, 519] width 94 height 935
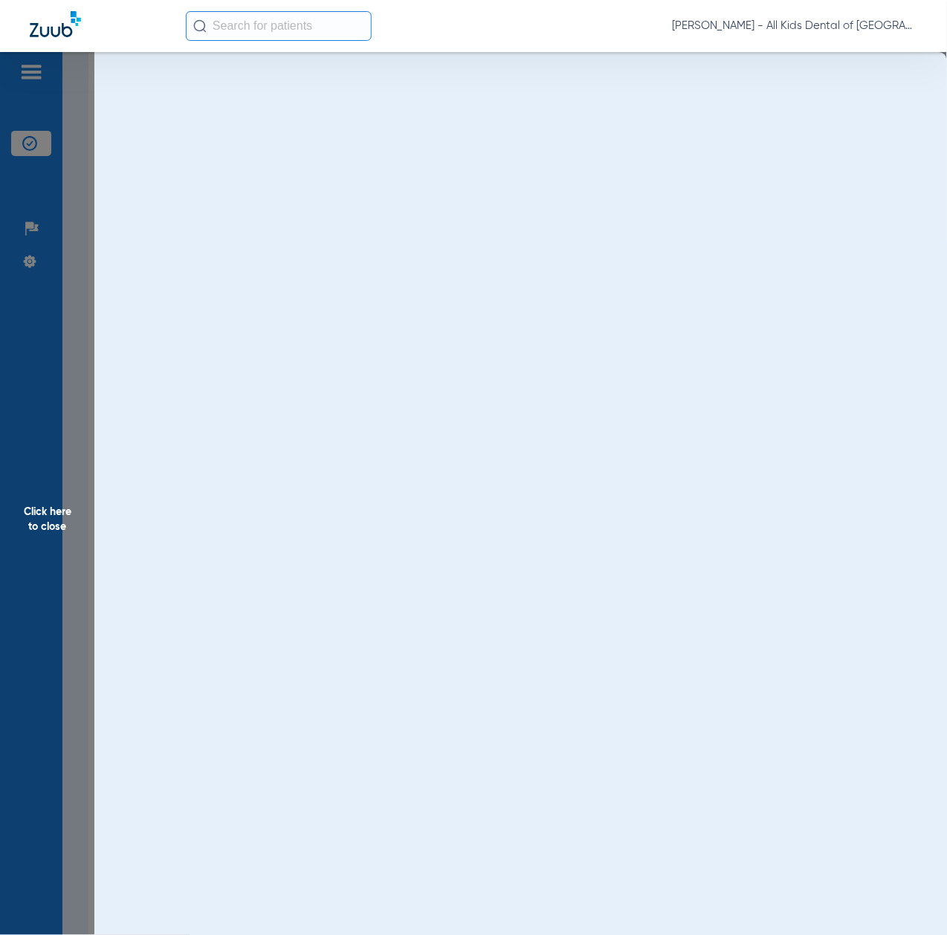
scroll to position [0, 0]
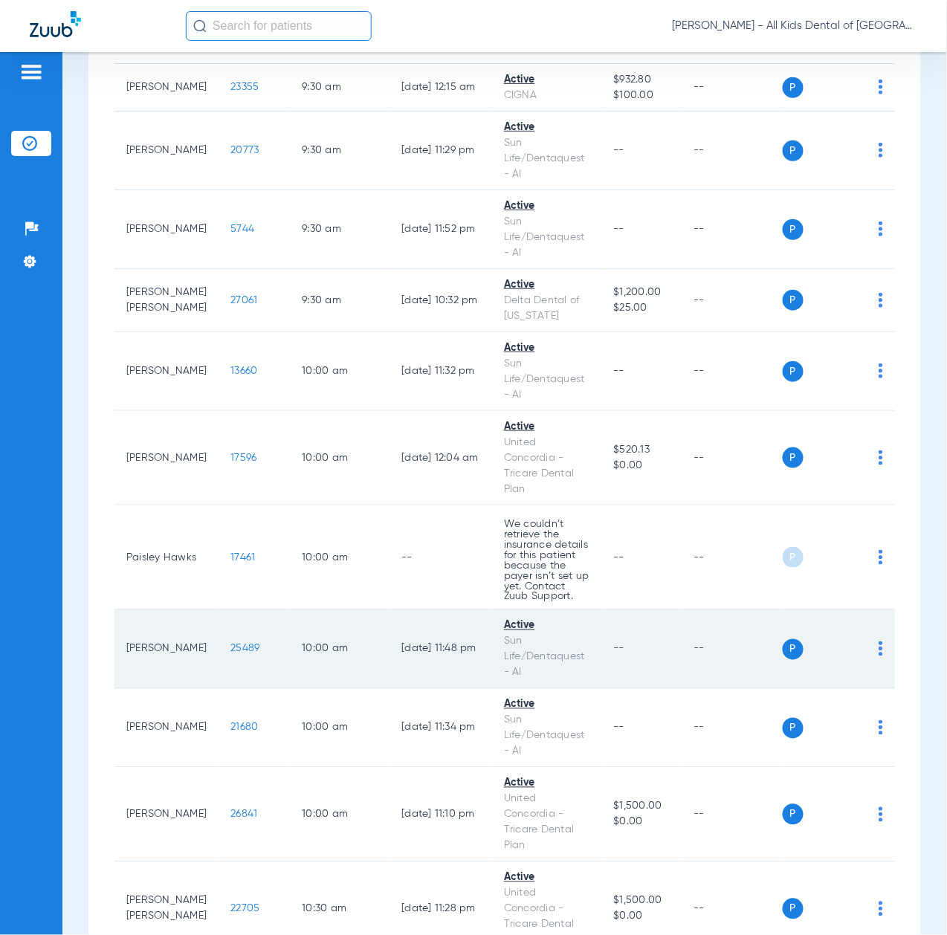
click at [230, 654] on span "25489" at bounding box center [244, 649] width 29 height 10
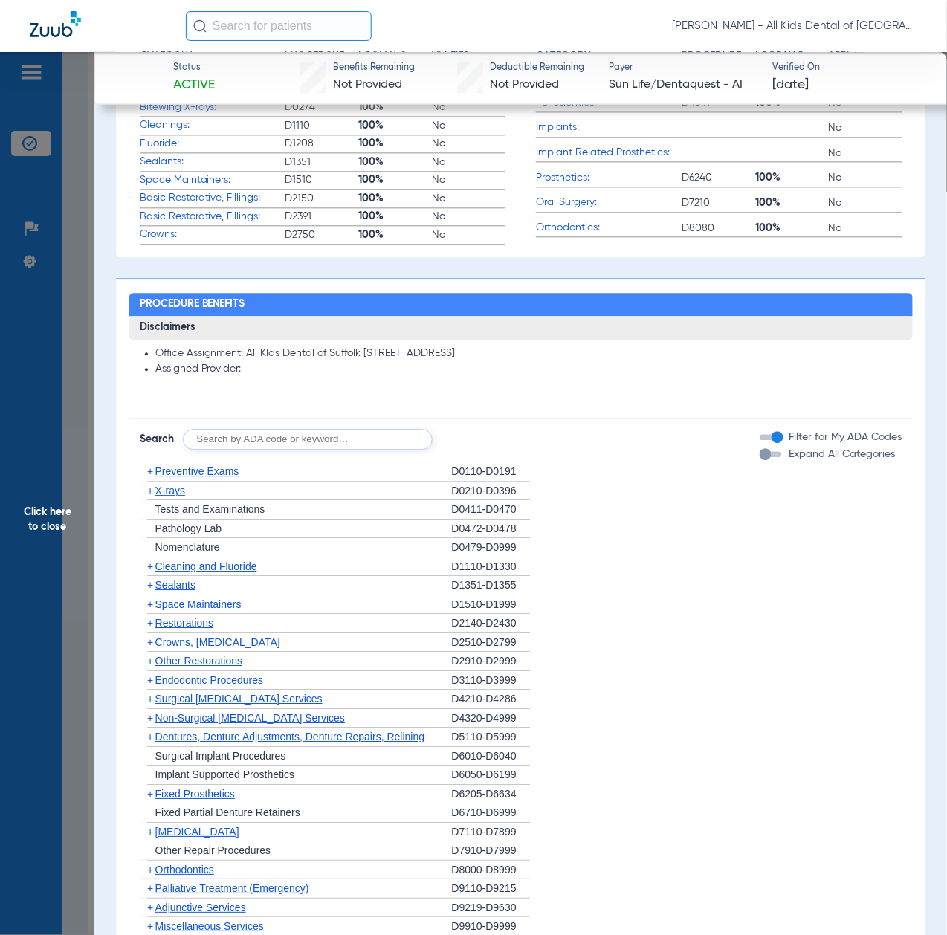
scroll to position [892, 0]
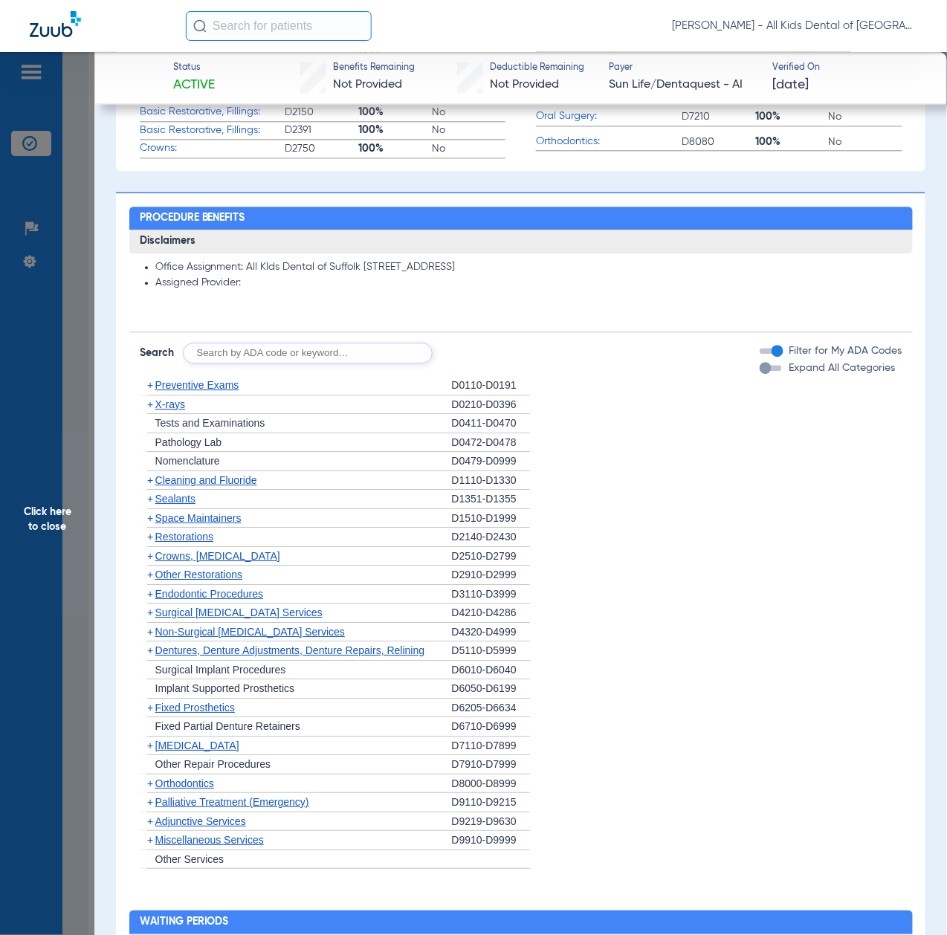
click at [268, 349] on input "text" at bounding box center [308, 353] width 250 height 21
paste input "D1206, D0330, D1351"
type input "D1206, D0330, D1351"
click button "Search" at bounding box center [488, 353] width 59 height 21
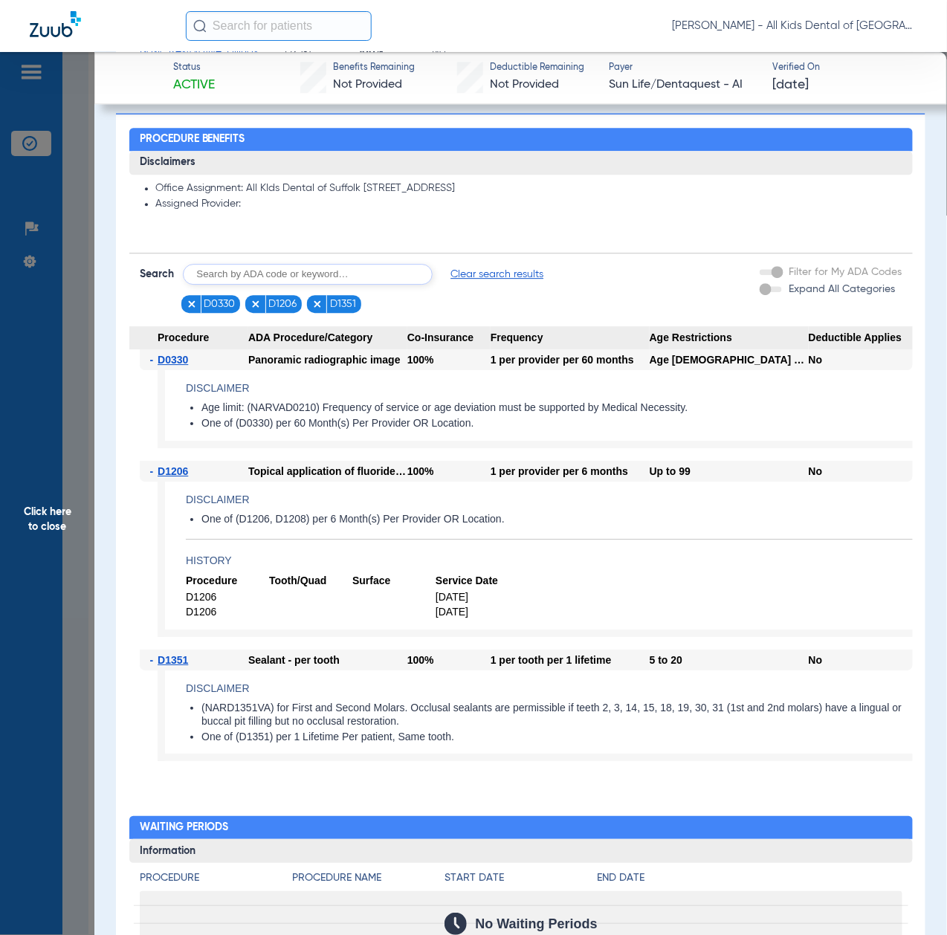
scroll to position [991, 0]
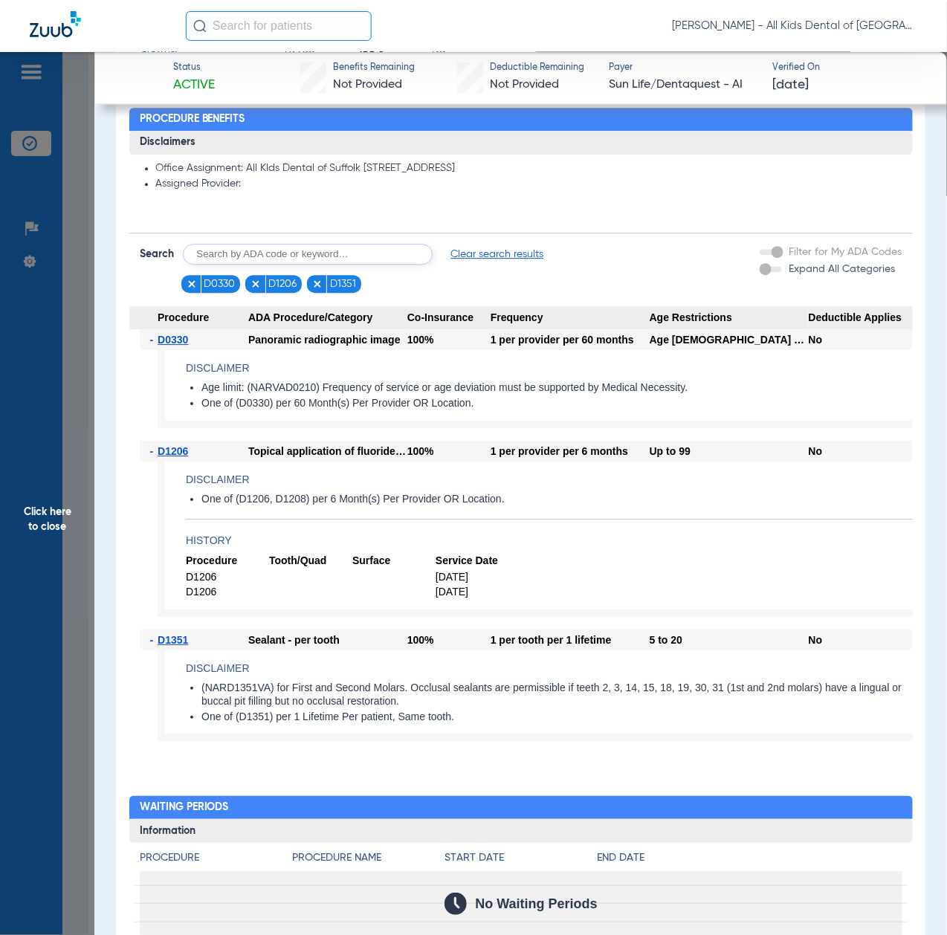
click at [61, 575] on span "Click here to close" at bounding box center [47, 519] width 94 height 935
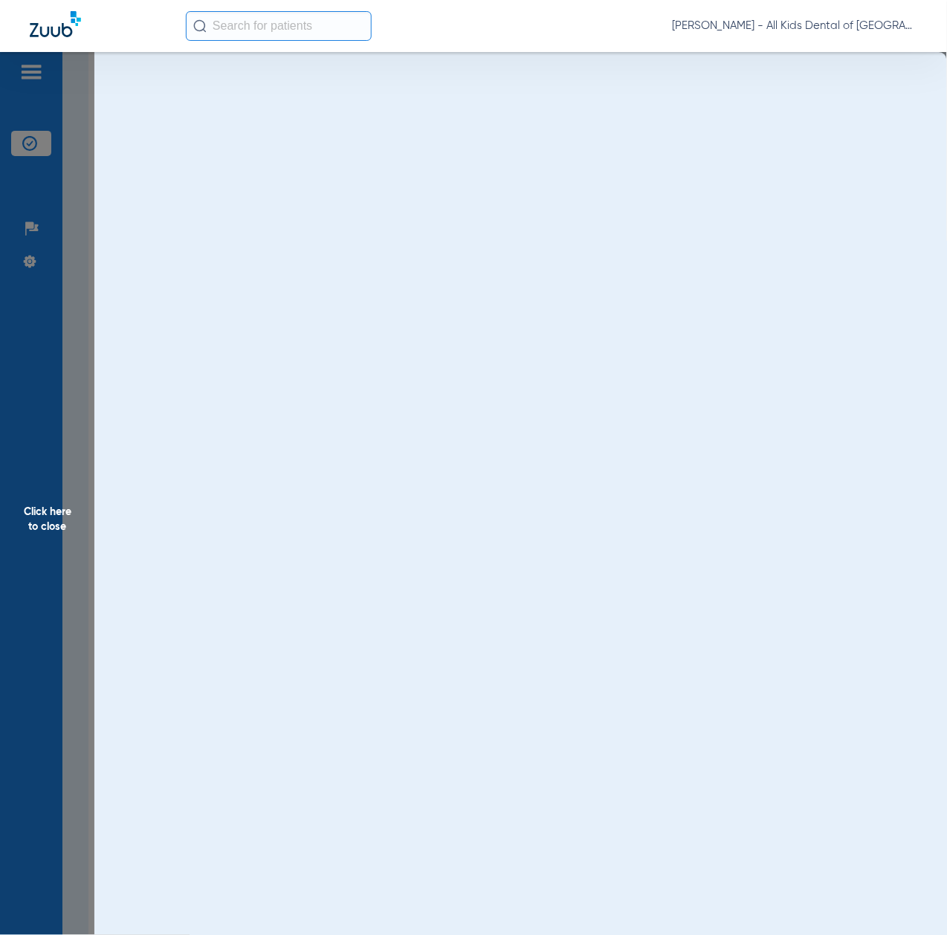
scroll to position [0, 0]
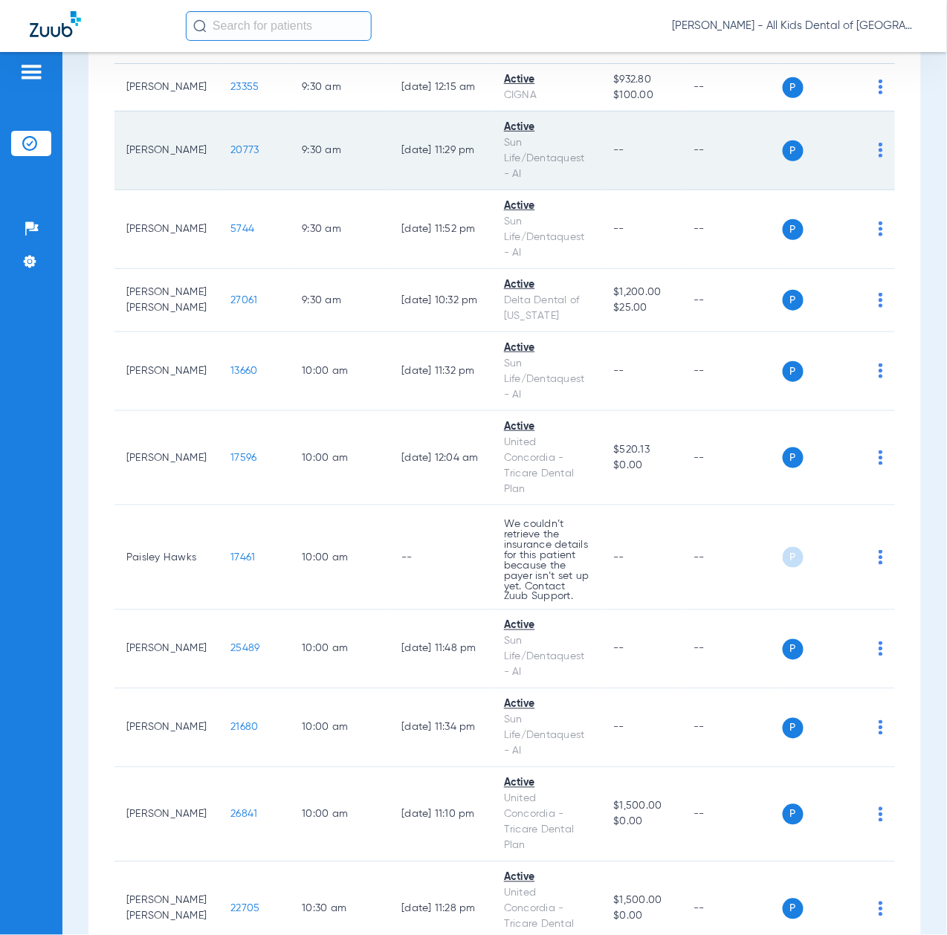
click at [230, 155] on span "20773" at bounding box center [244, 150] width 28 height 10
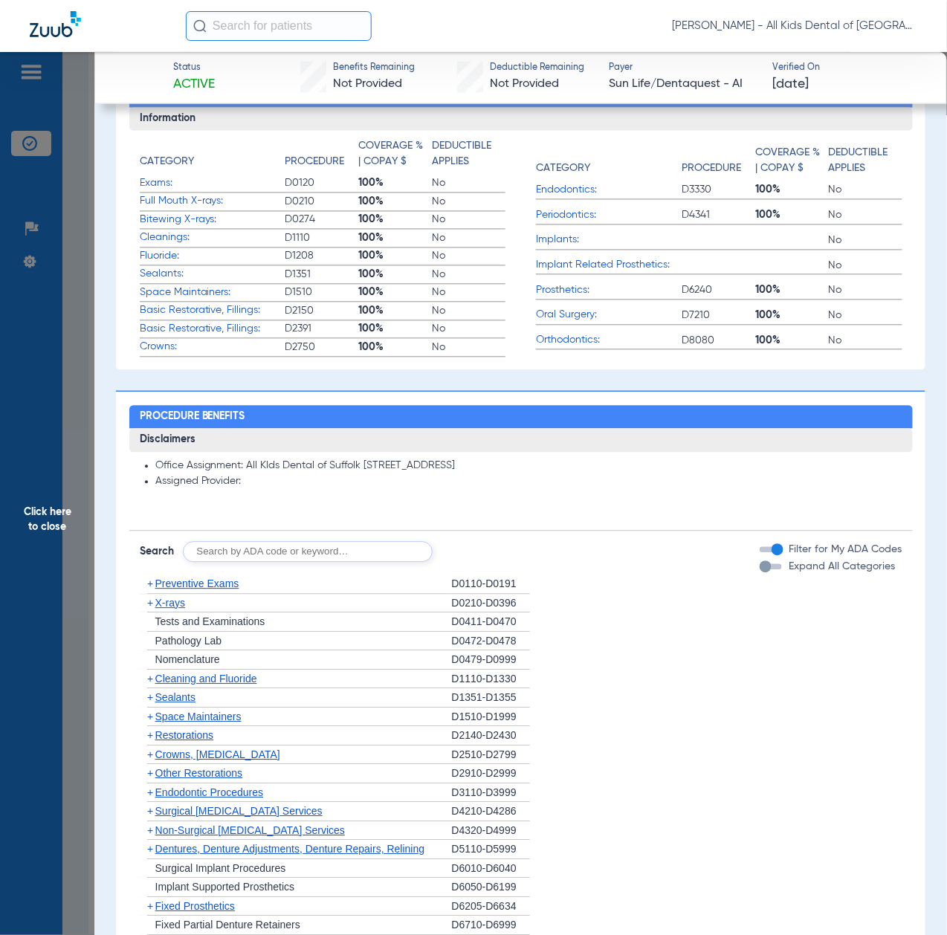
scroll to position [694, 0]
click at [272, 551] on input "text" at bounding box center [308, 551] width 250 height 21
paste input "D1206, D0330, D1351"
type input "D1206, D0330, D1351"
click button "Search" at bounding box center [488, 551] width 59 height 21
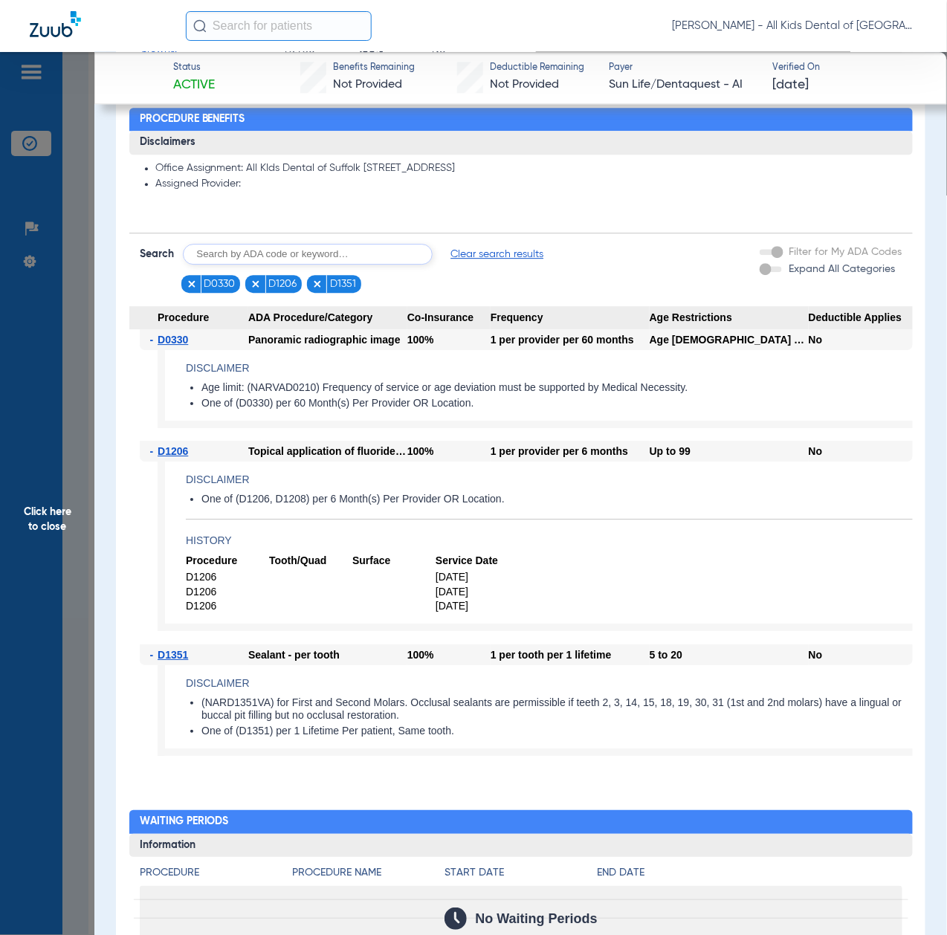
scroll to position [1090, 0]
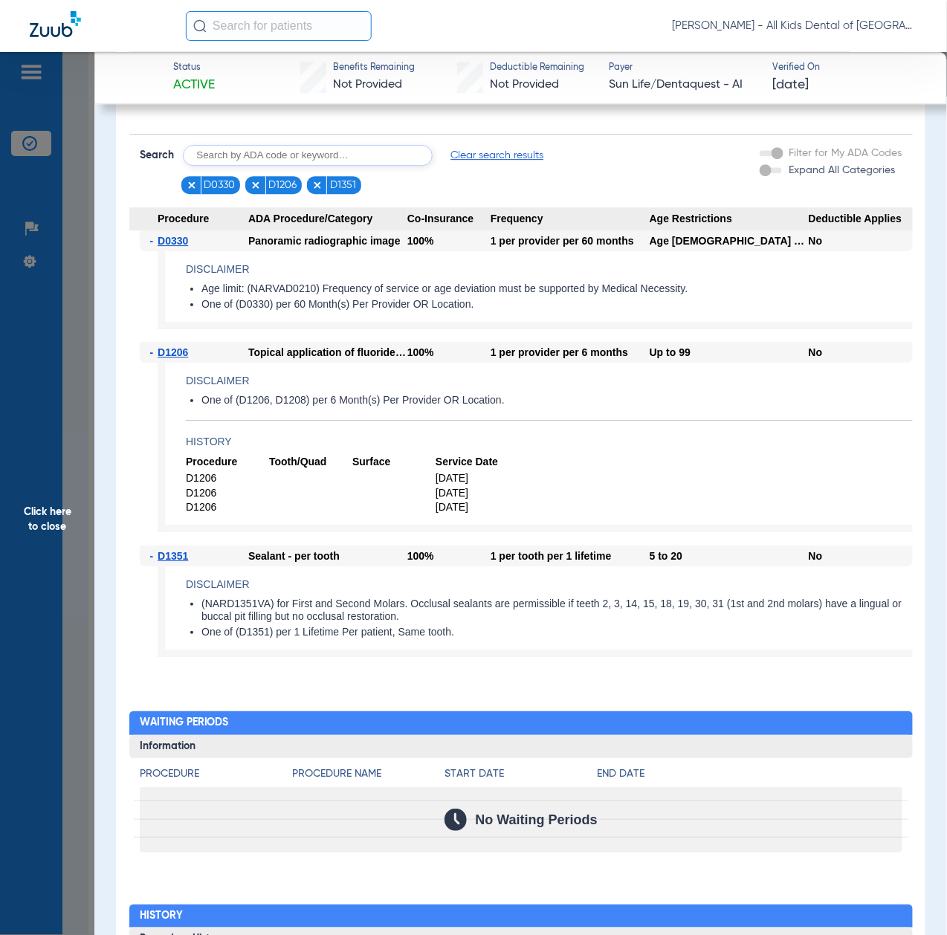
click at [51, 672] on span "Click here to close" at bounding box center [47, 519] width 94 height 935
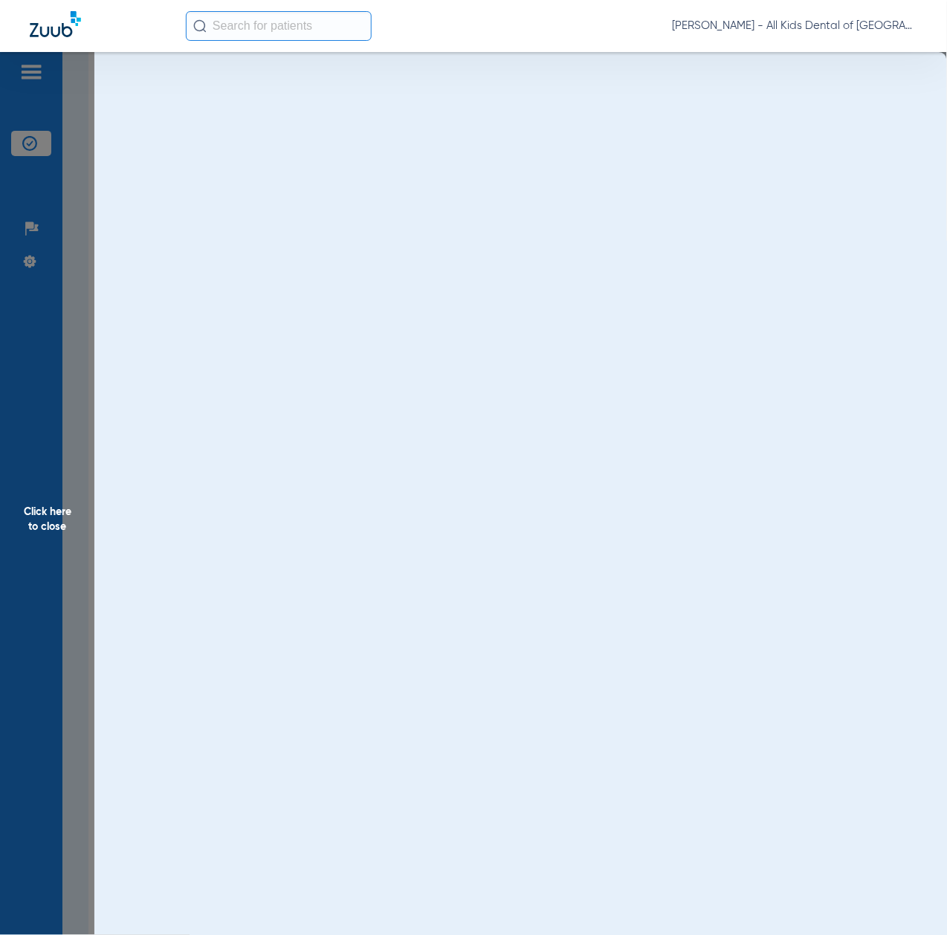
scroll to position [0, 0]
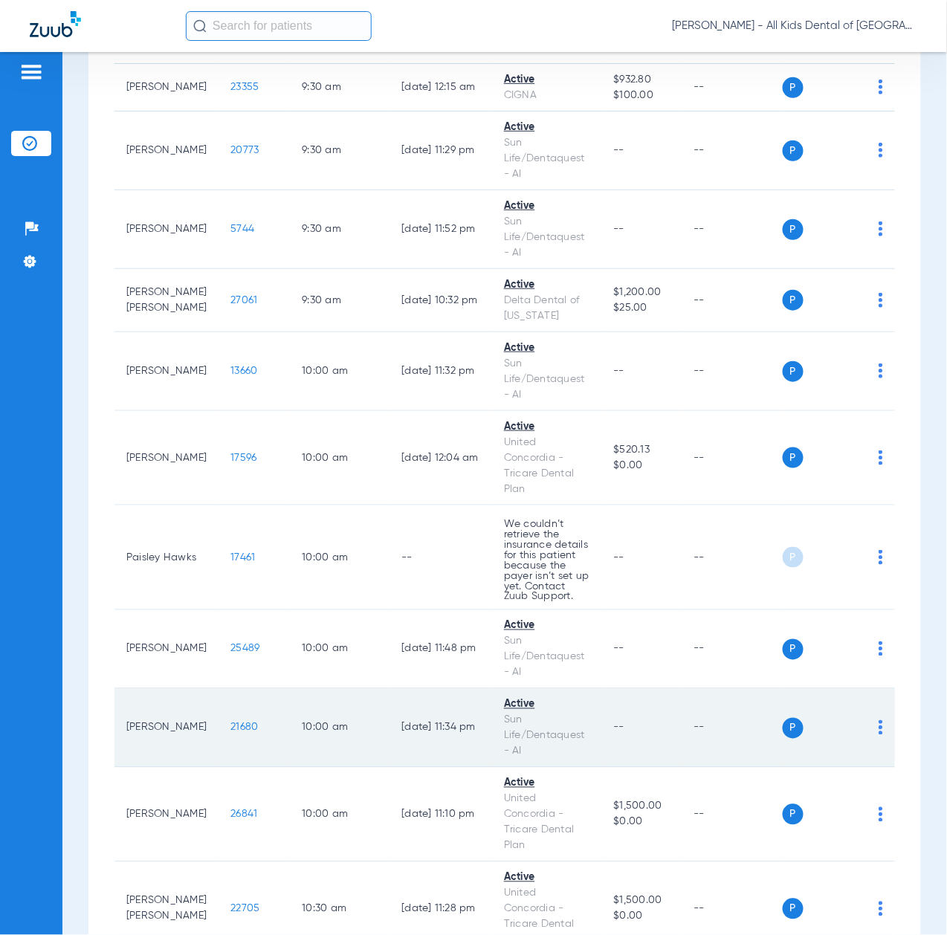
click at [230, 733] on span "21680" at bounding box center [244, 728] width 28 height 10
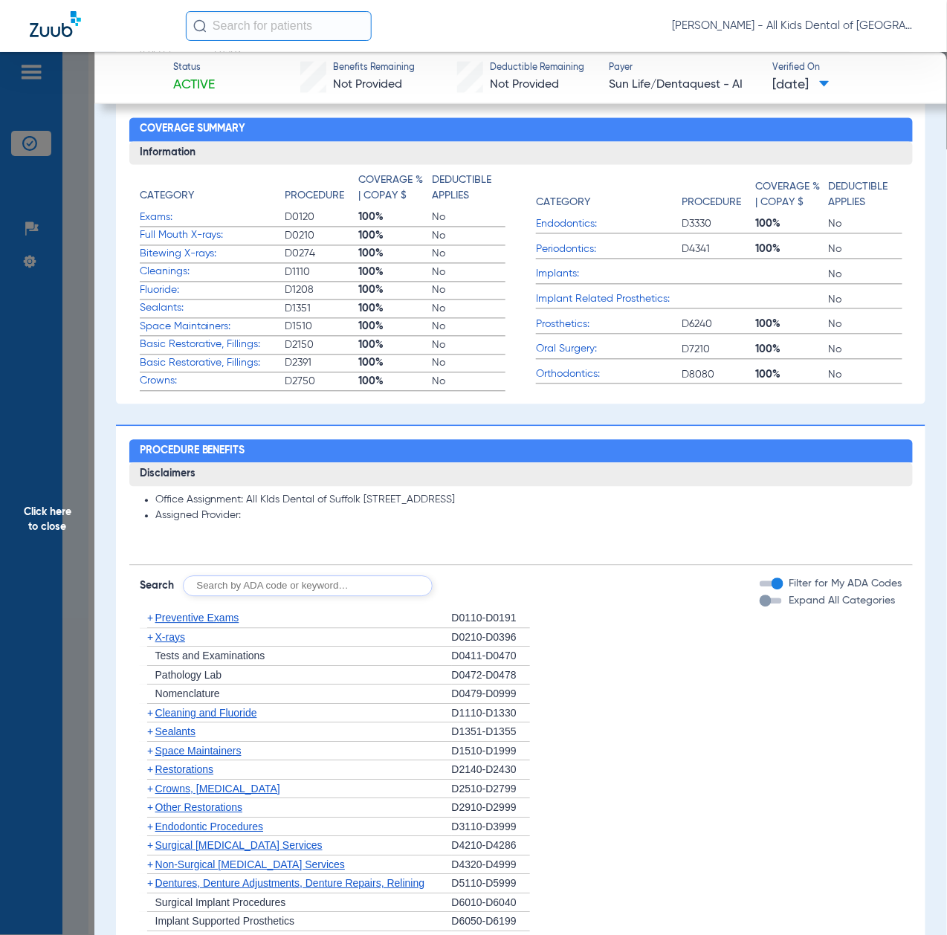
scroll to position [694, 0]
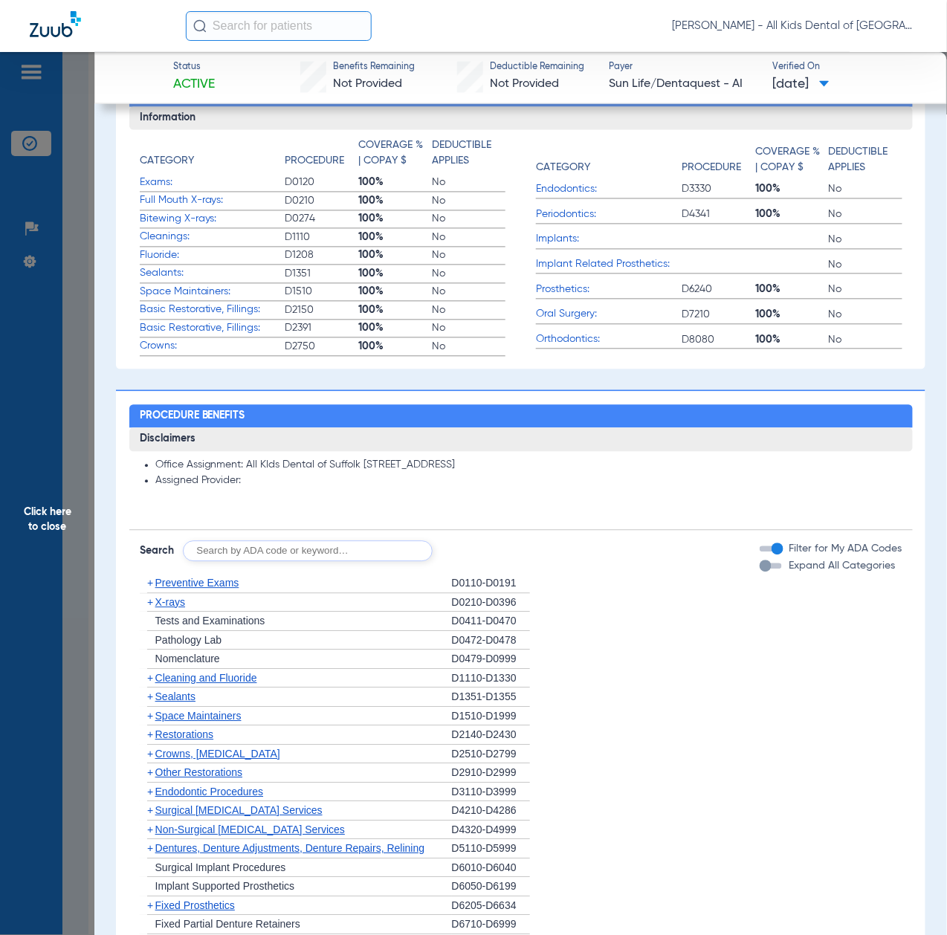
click at [322, 551] on input "text" at bounding box center [308, 551] width 250 height 21
paste input "D1206, D0330, D1351"
type input "D1206, D0330, D1351"
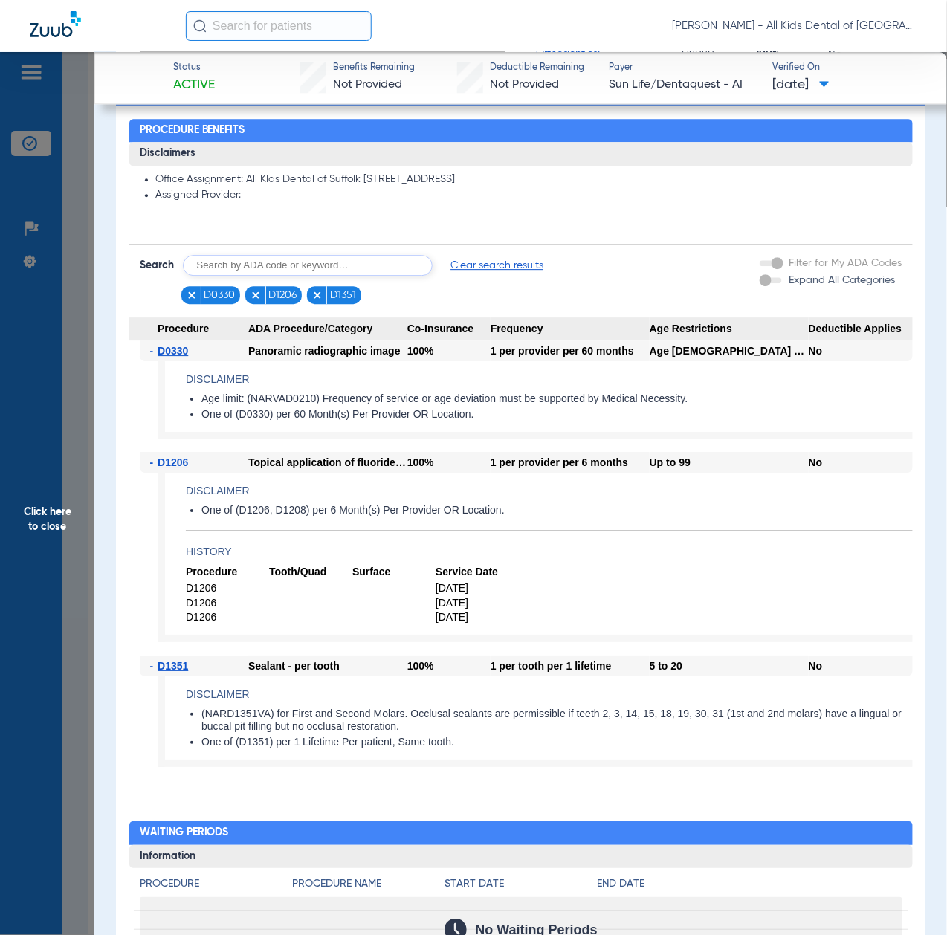
scroll to position [1079, 0]
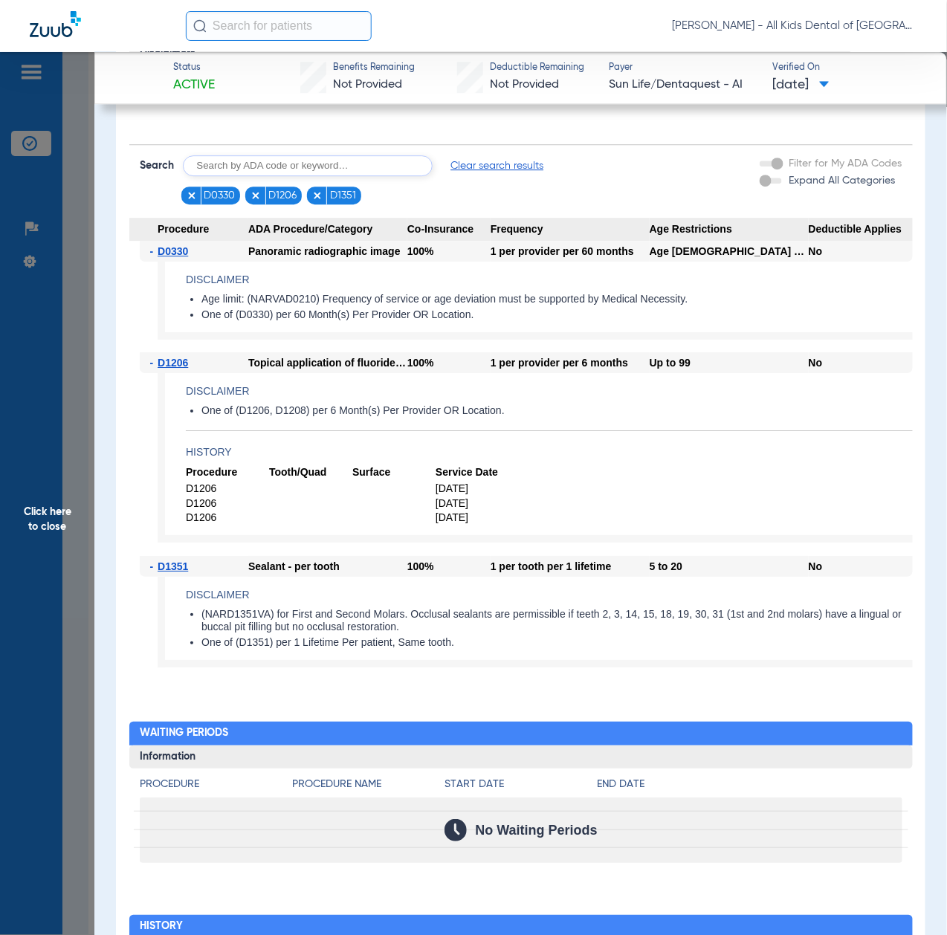
click at [70, 565] on span "Click here to close" at bounding box center [47, 519] width 94 height 935
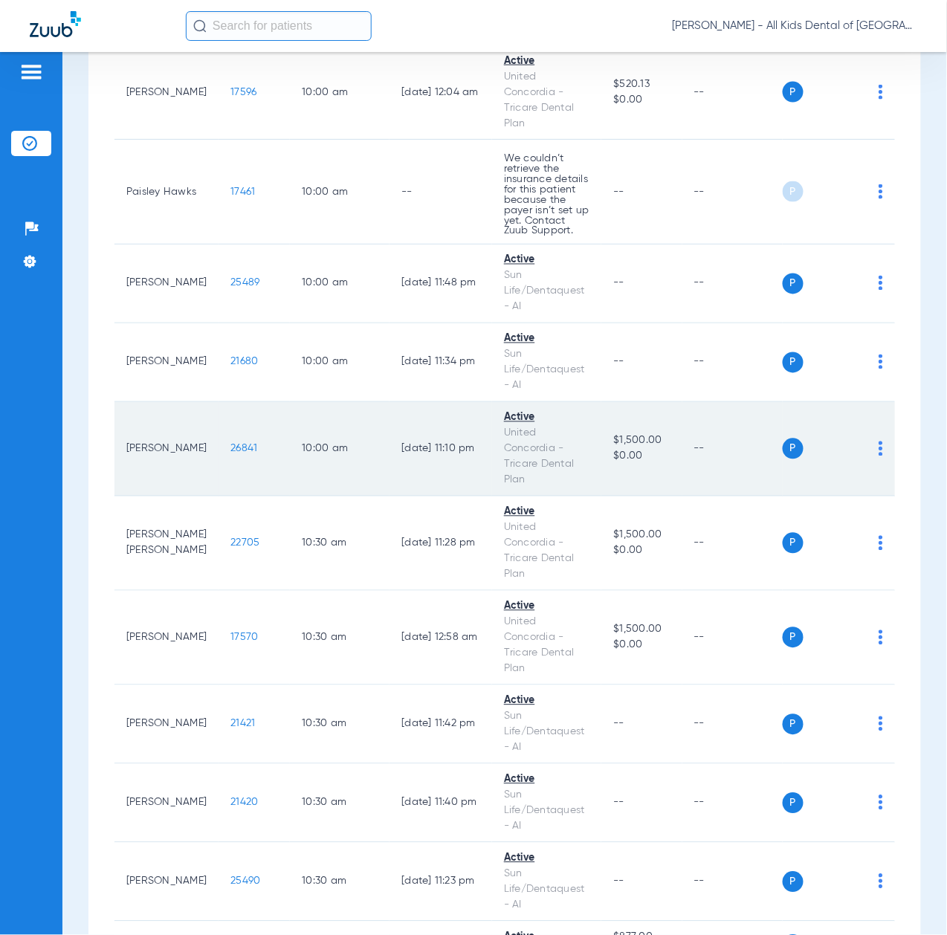
scroll to position [2081, 0]
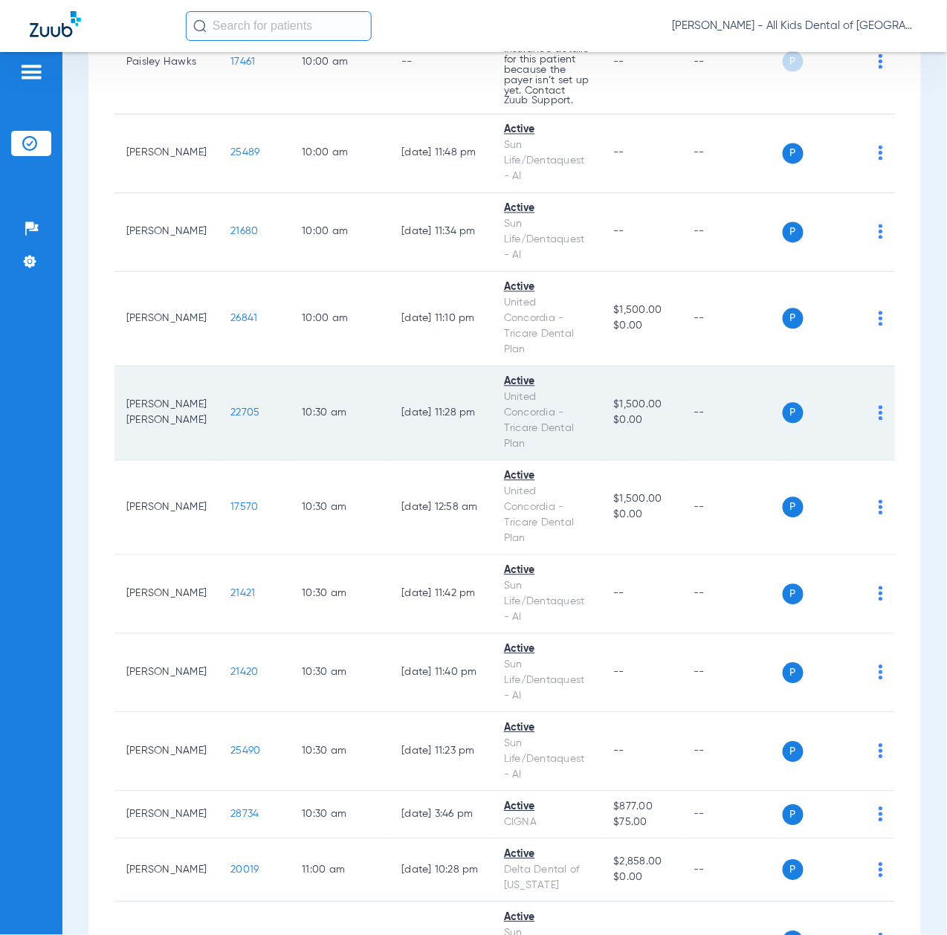
click at [230, 419] on span "22705" at bounding box center [244, 413] width 29 height 10
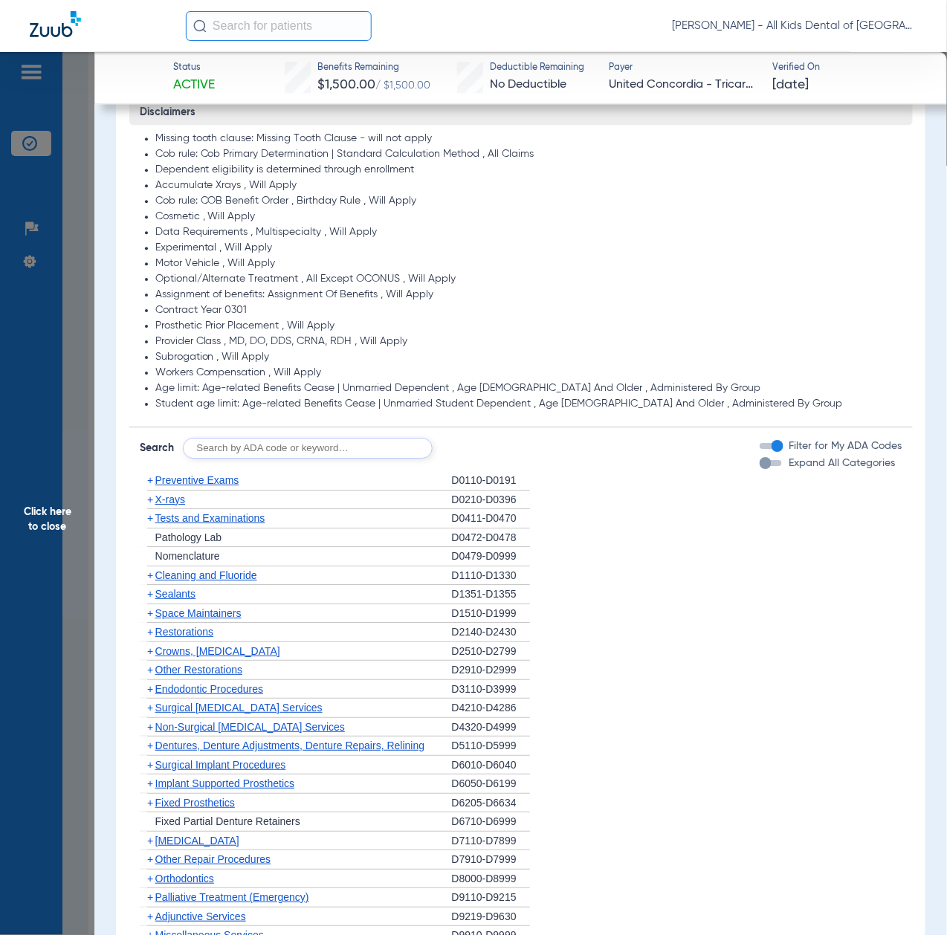
scroll to position [1189, 0]
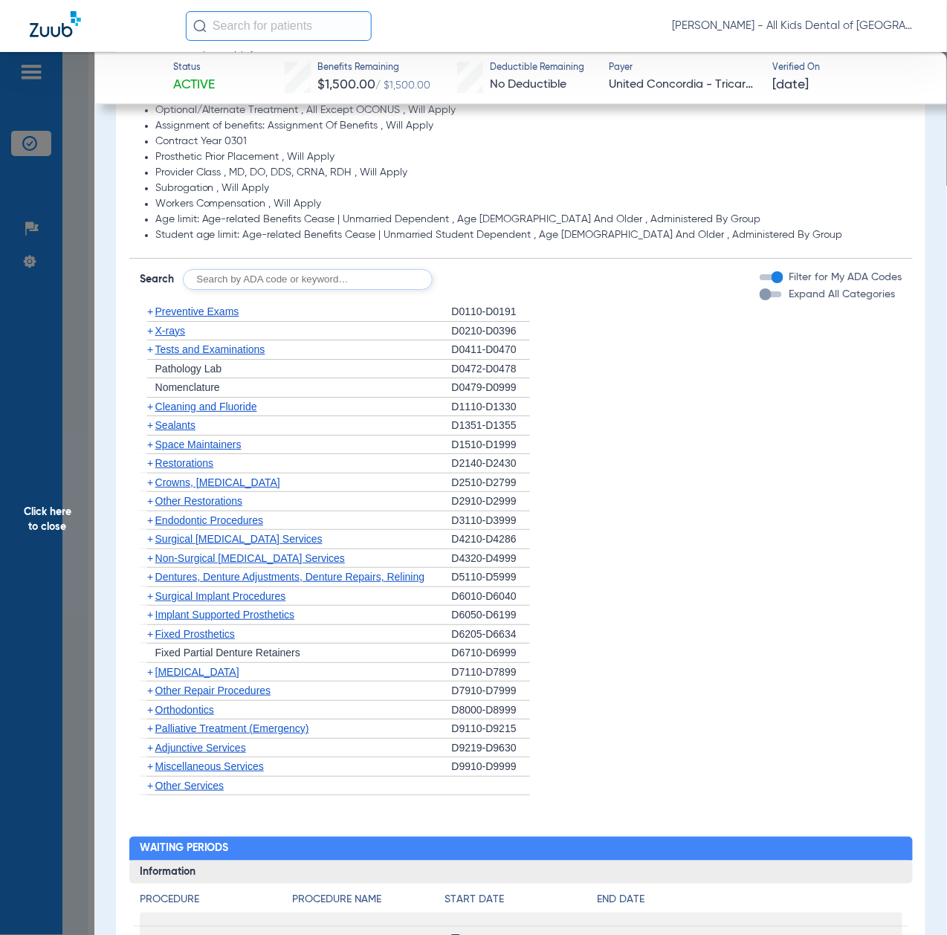
click at [260, 278] on input "text" at bounding box center [308, 279] width 250 height 21
paste input "D1206, D0330, D1351"
type input "D1206, D0330, D1351"
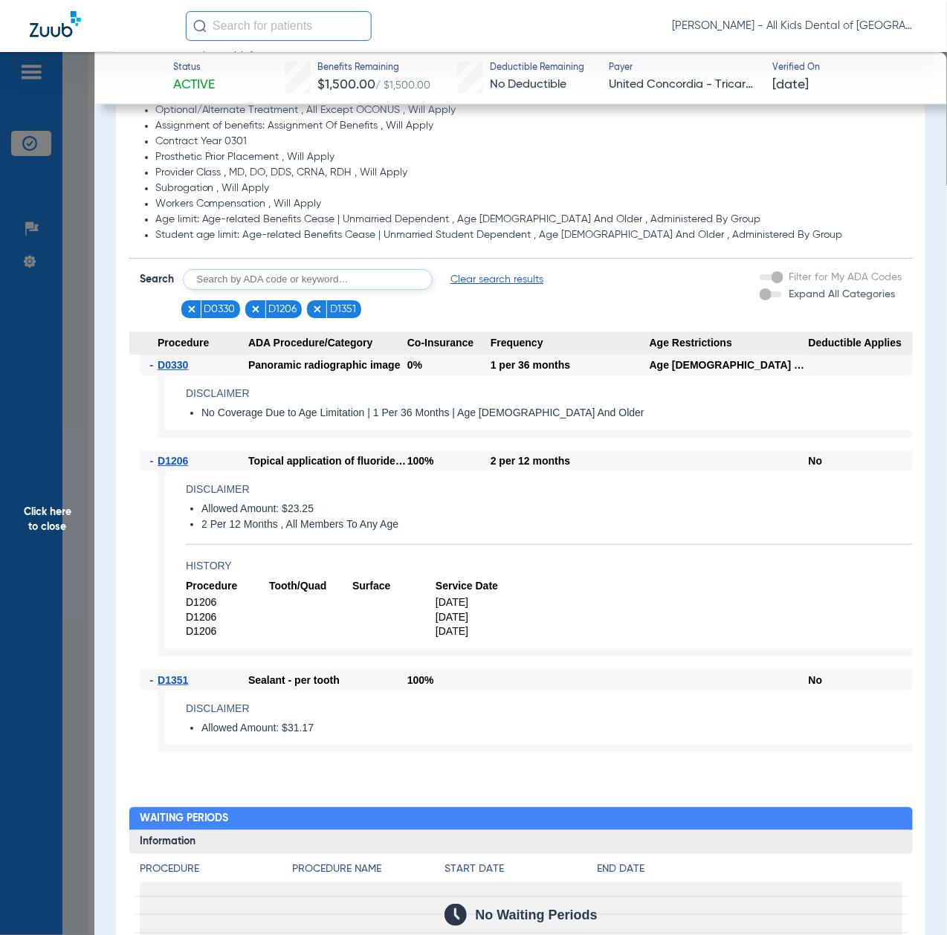
click at [69, 551] on span "Click here to close" at bounding box center [47, 519] width 94 height 935
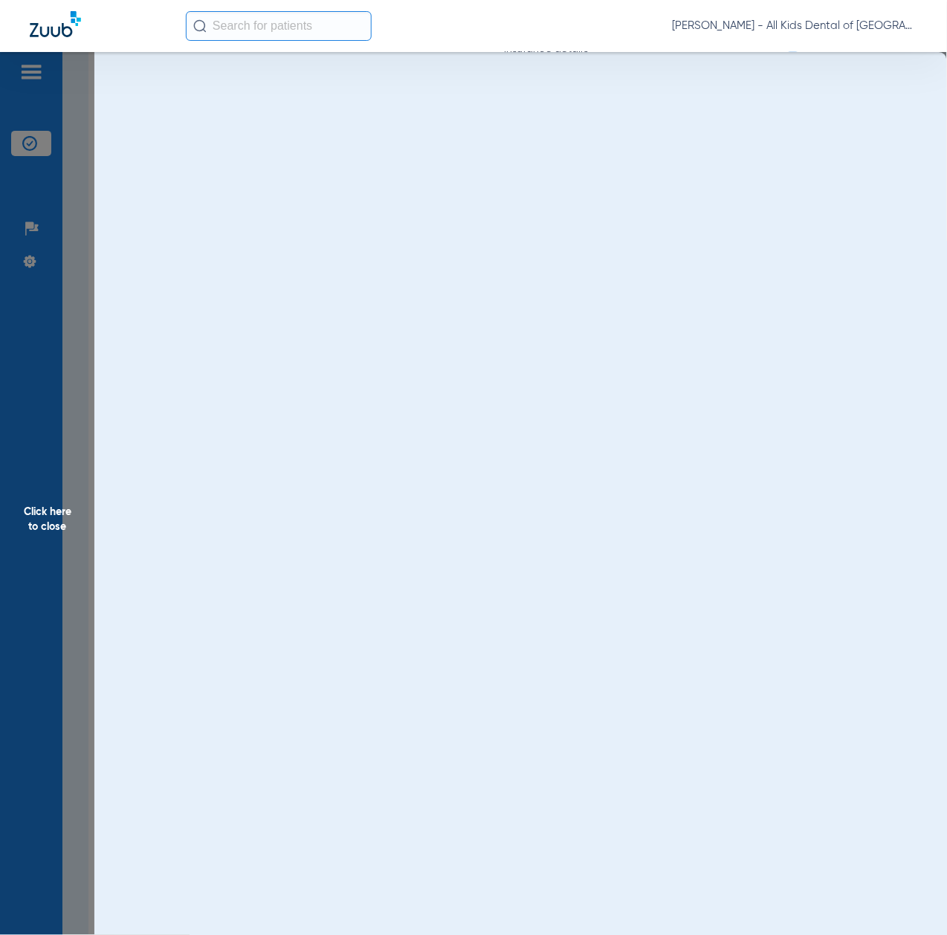
scroll to position [0, 0]
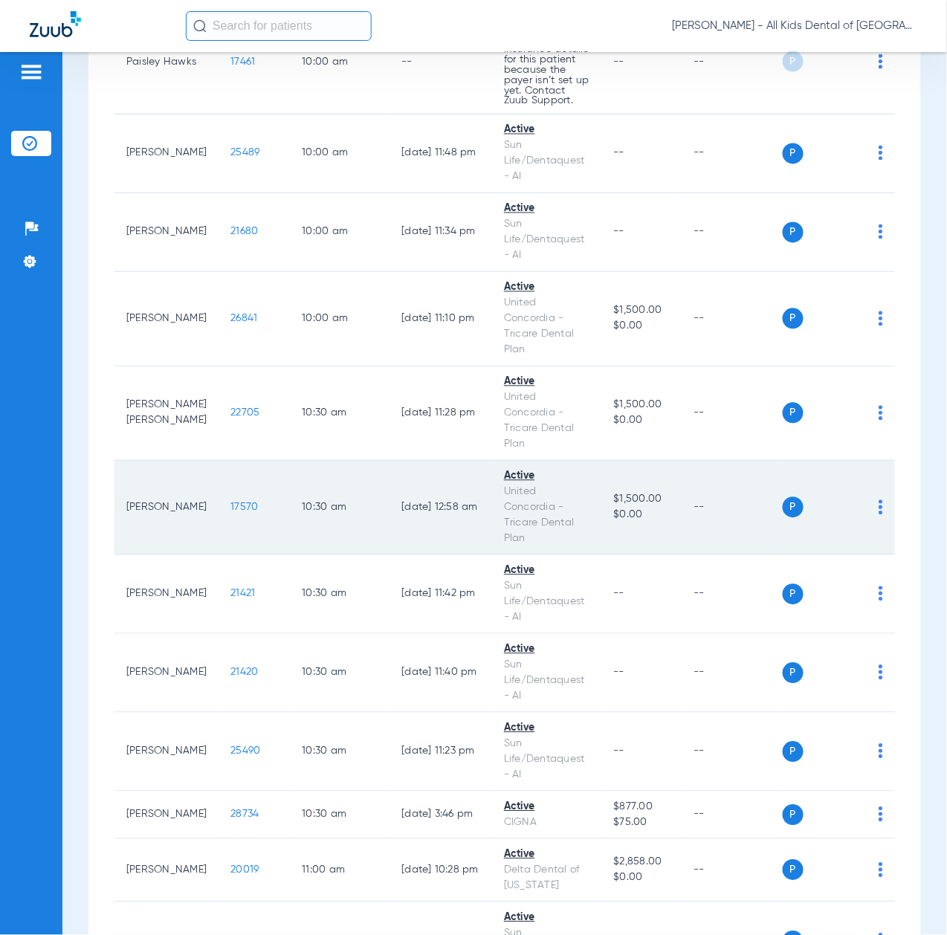
click at [230, 513] on span "17570" at bounding box center [244, 508] width 28 height 10
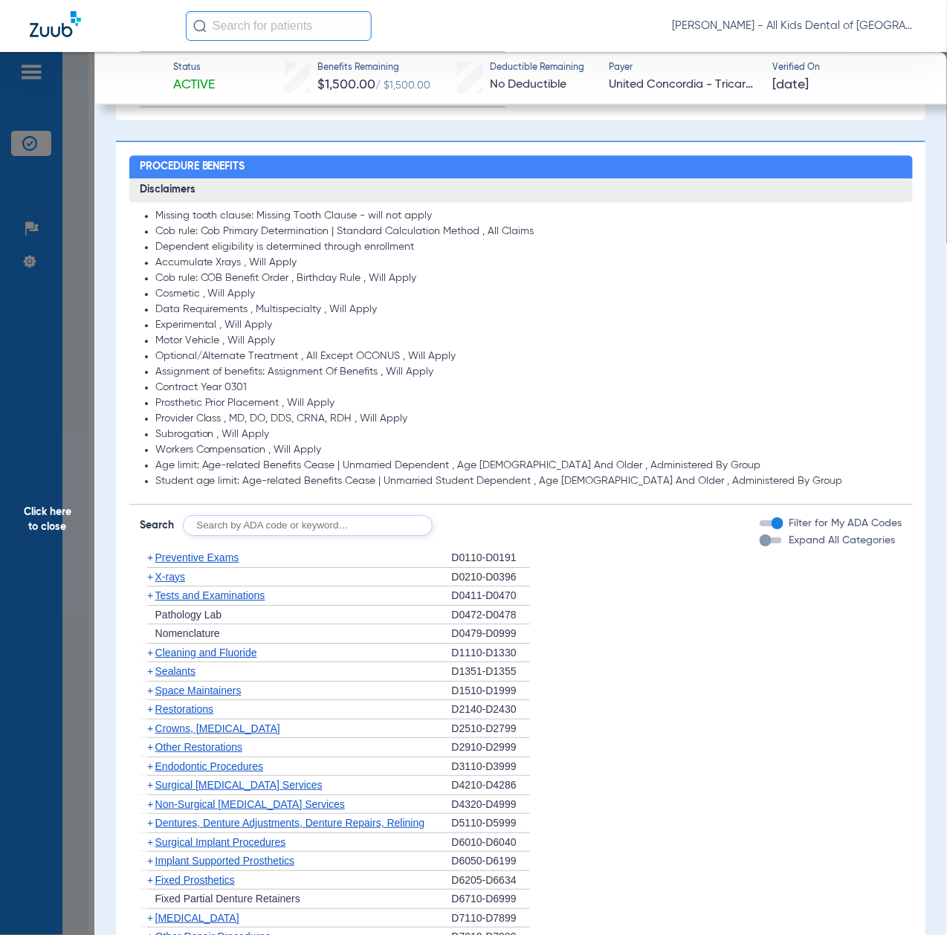
scroll to position [1090, 0]
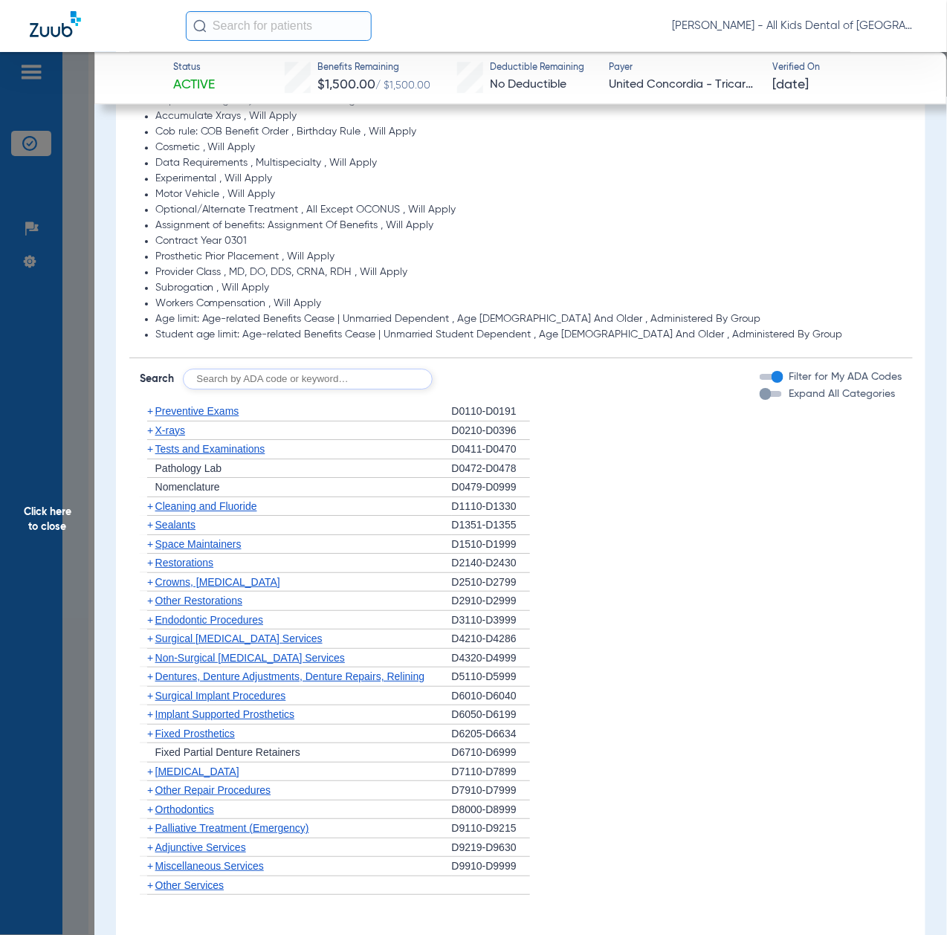
click at [321, 384] on input "text" at bounding box center [308, 379] width 250 height 21
paste input "D1206, D0330, D1351"
type input "D1206, D0330, D1351"
click button "Search" at bounding box center [488, 379] width 59 height 21
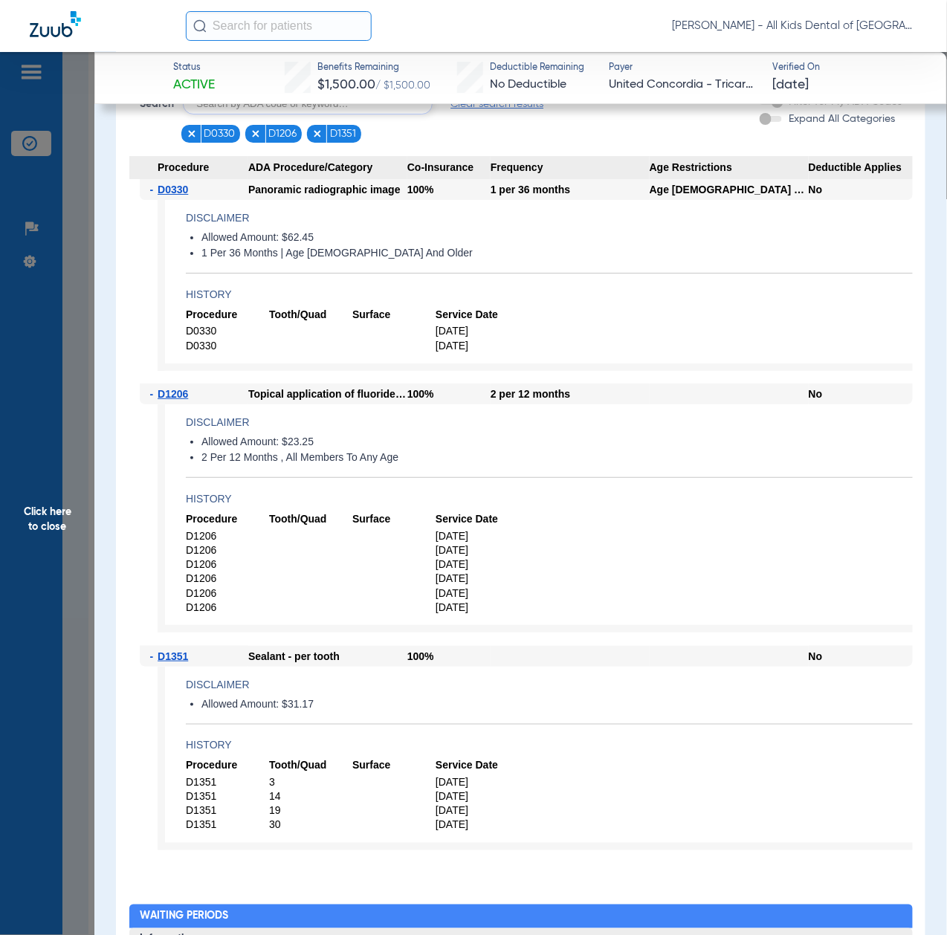
scroll to position [1387, 0]
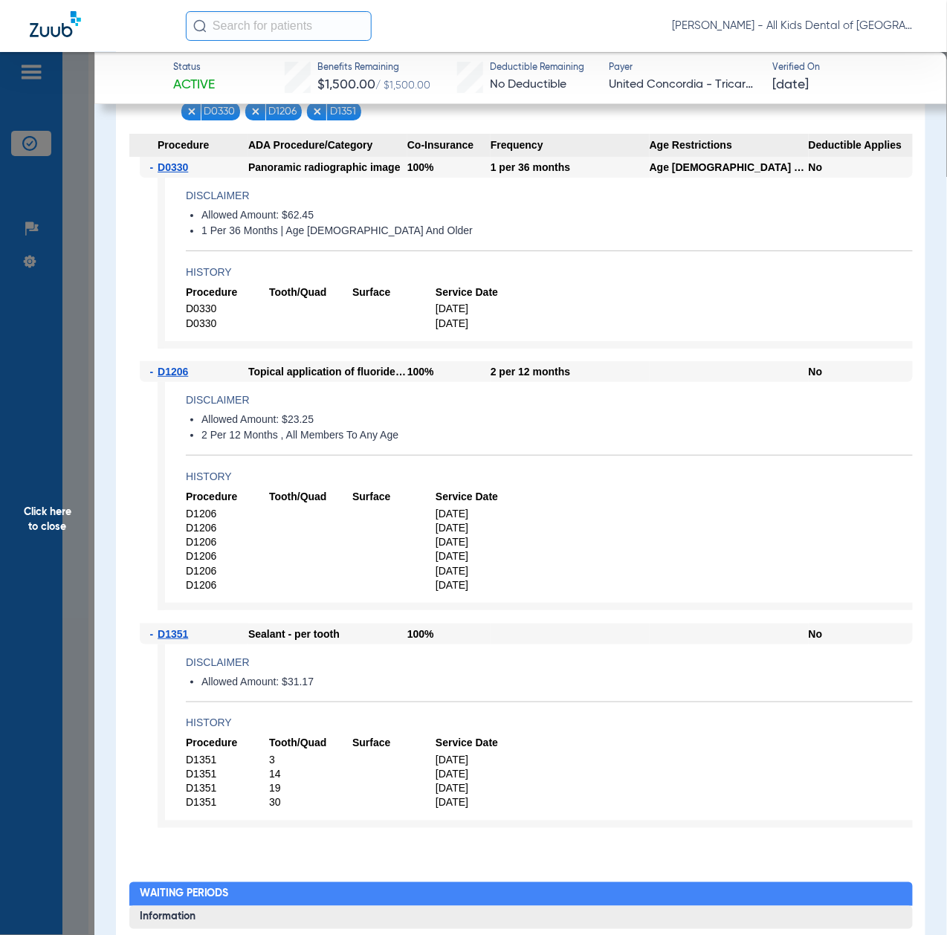
click at [59, 592] on span "Click here to close" at bounding box center [47, 519] width 94 height 935
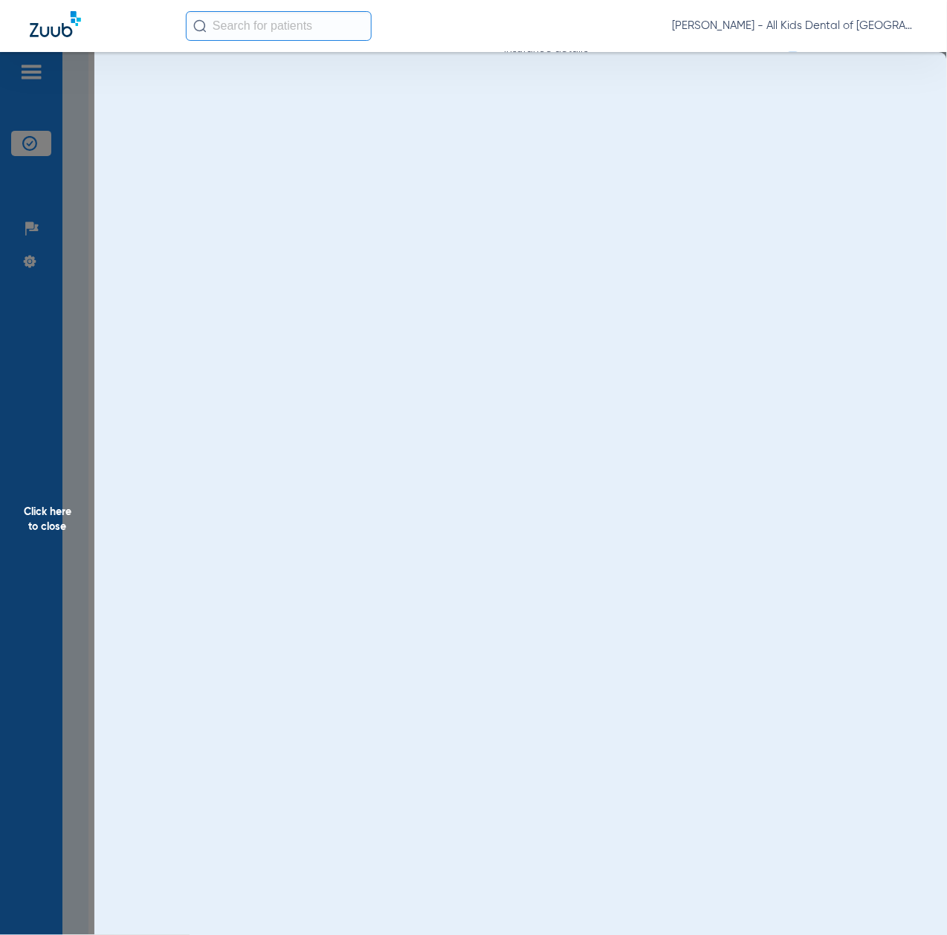
scroll to position [0, 0]
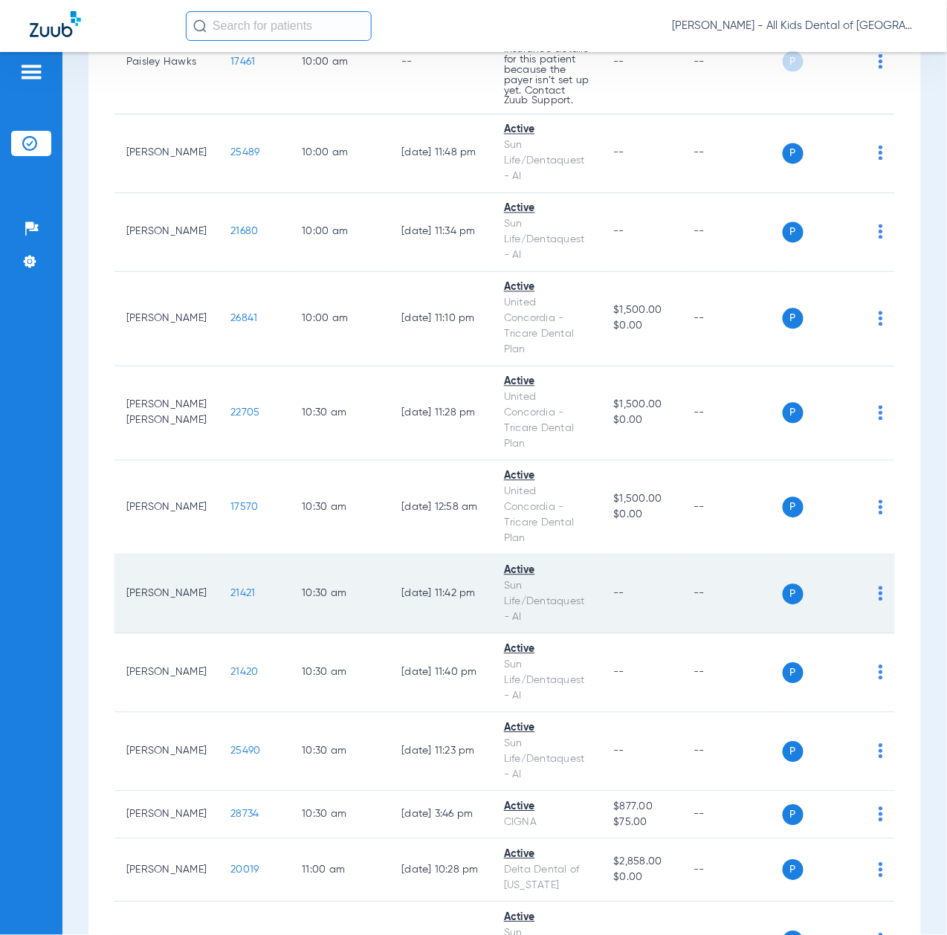
click at [230, 599] on span "21421" at bounding box center [242, 594] width 25 height 10
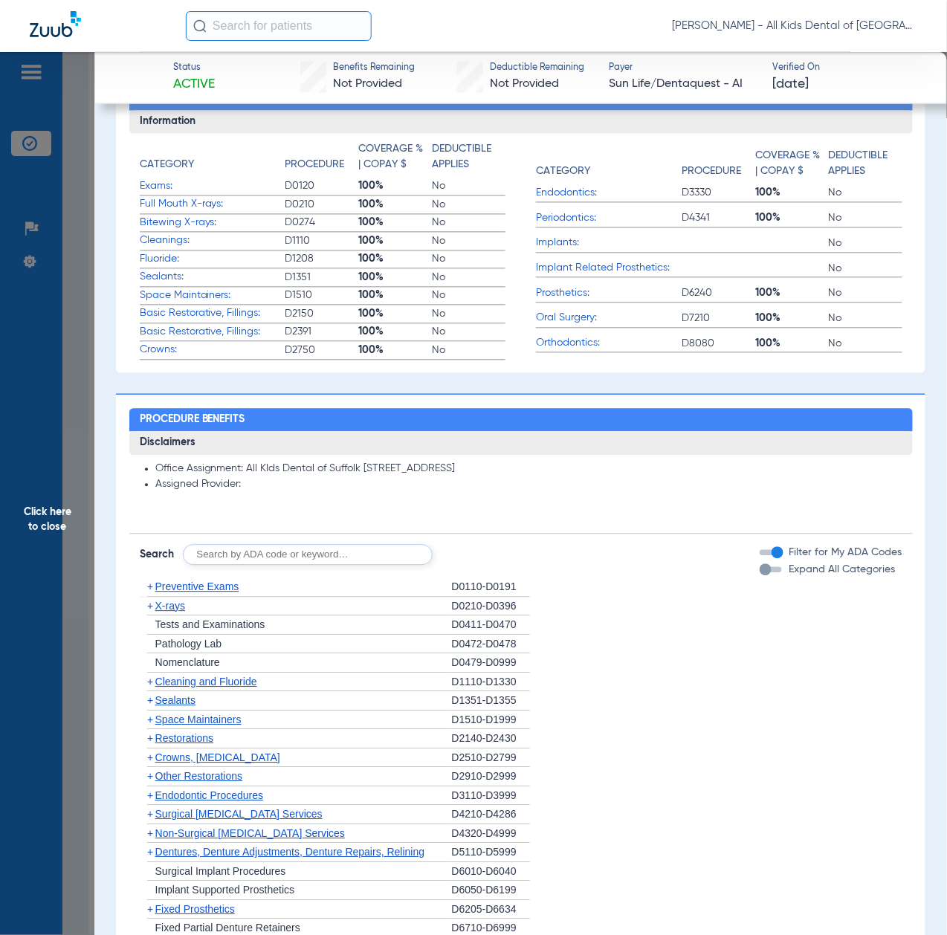
scroll to position [694, 0]
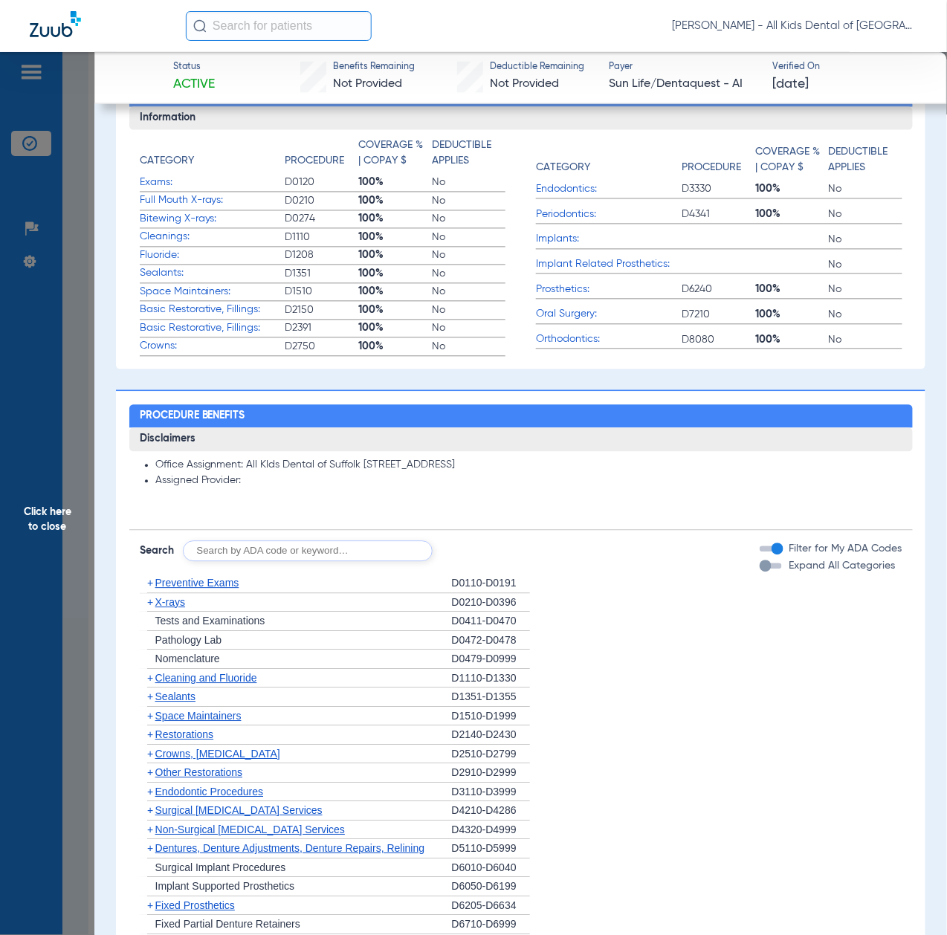
click at [316, 550] on input "text" at bounding box center [308, 551] width 250 height 21
paste input "D1206, D0330, D1351"
type input "D1206, D0330, D1351"
click button "Search" at bounding box center [488, 551] width 59 height 21
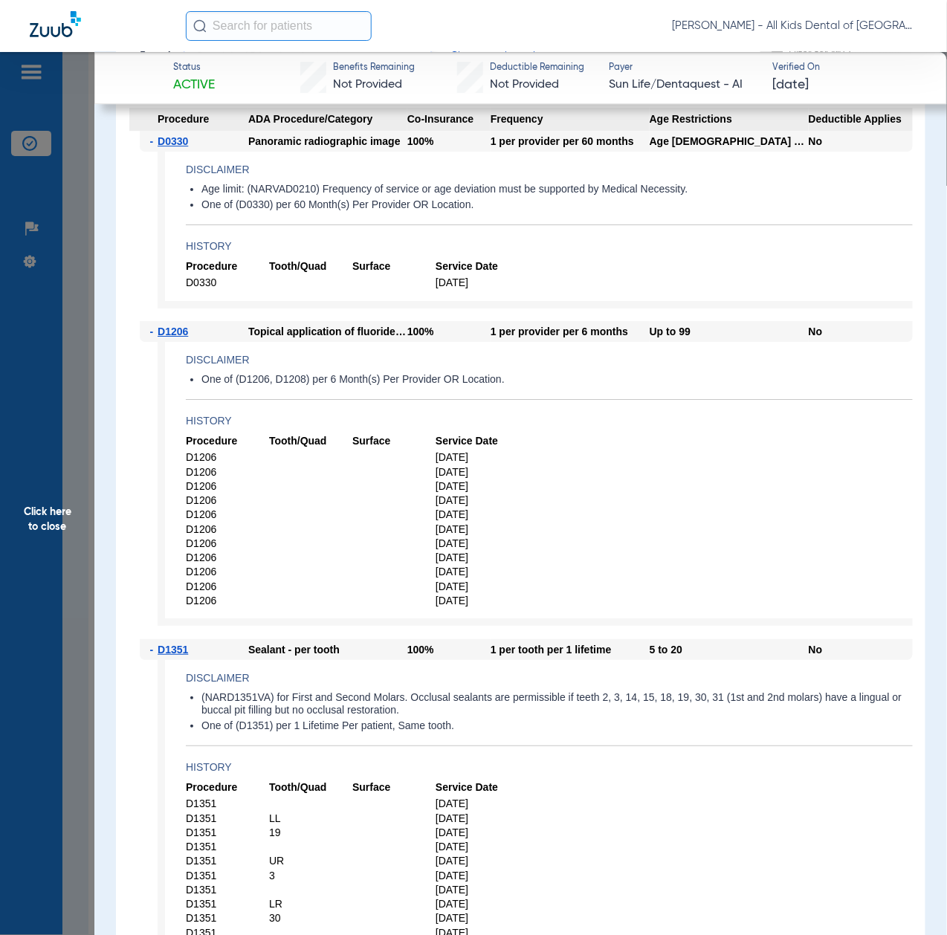
scroll to position [1387, 0]
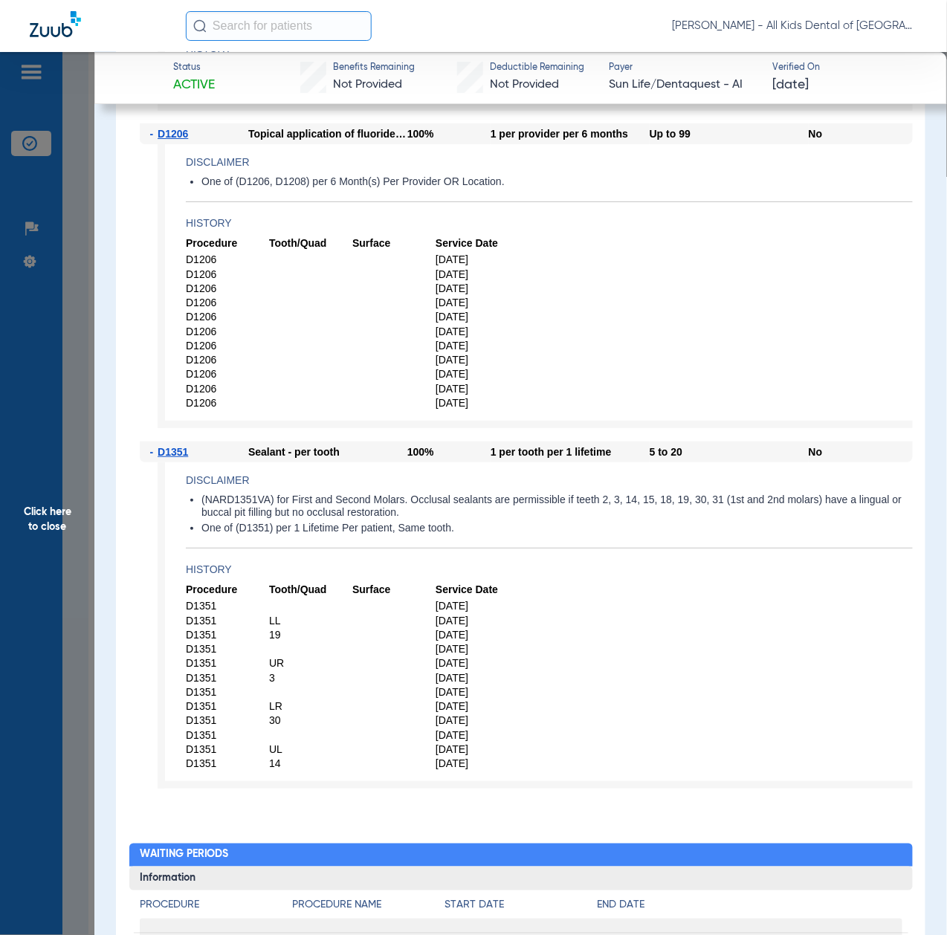
drag, startPoint x: 36, startPoint y: 480, endPoint x: 46, endPoint y: 494, distance: 16.5
click at [36, 480] on span "Click here to close" at bounding box center [47, 519] width 94 height 935
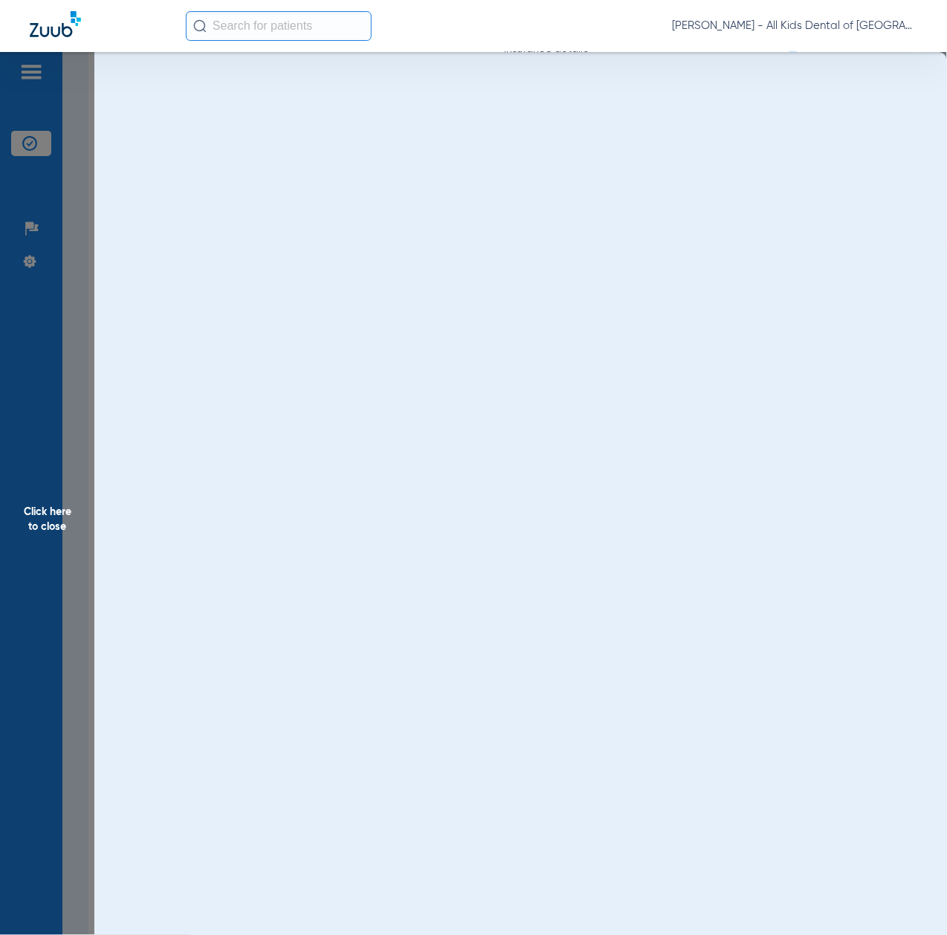
scroll to position [0, 0]
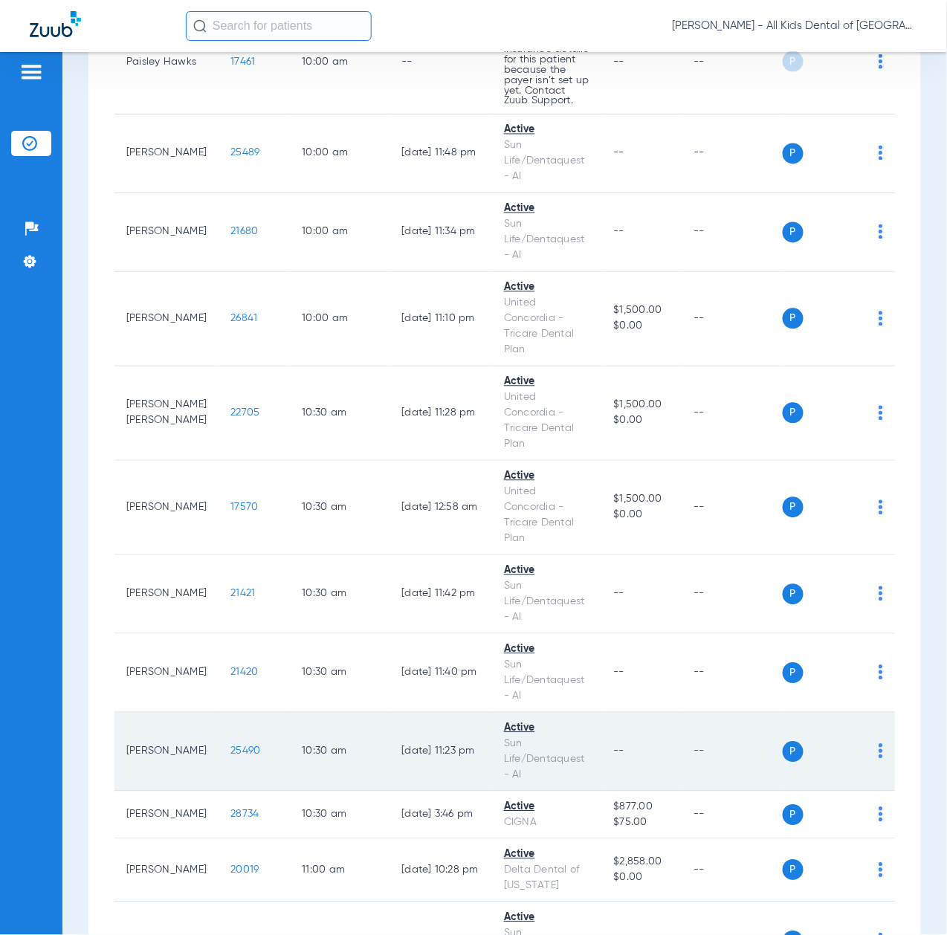
click at [230, 757] on span "25490" at bounding box center [245, 751] width 30 height 10
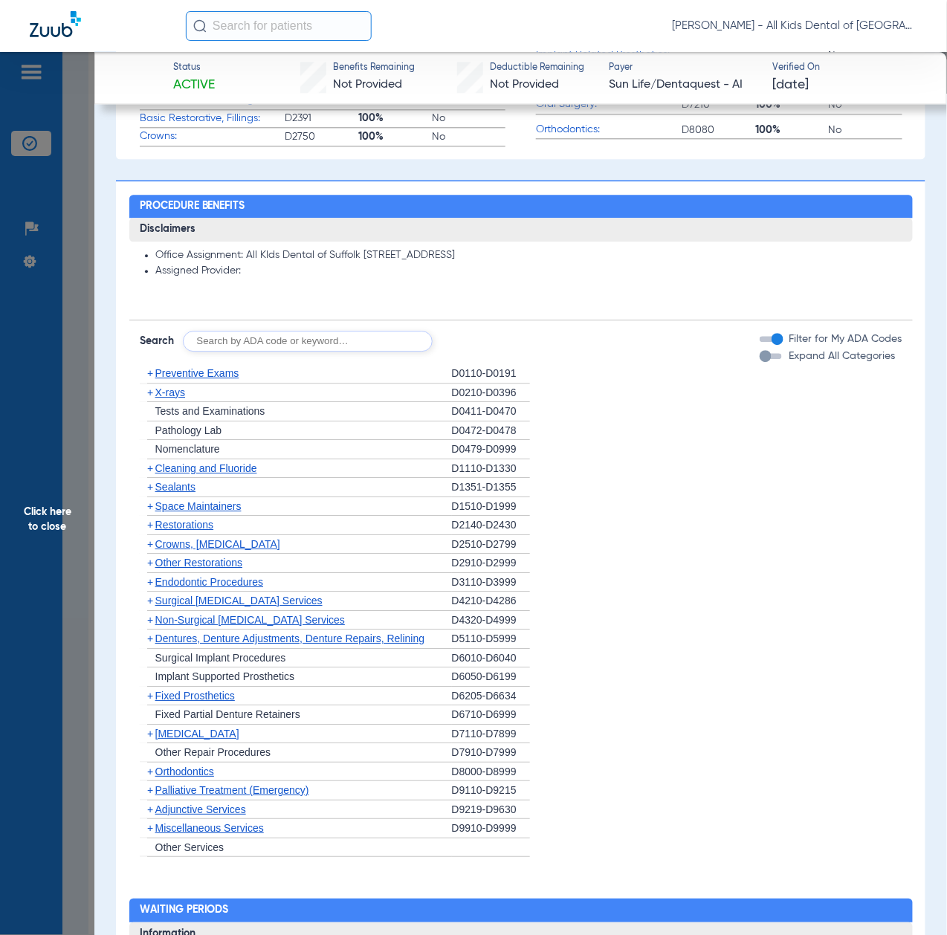
scroll to position [991, 0]
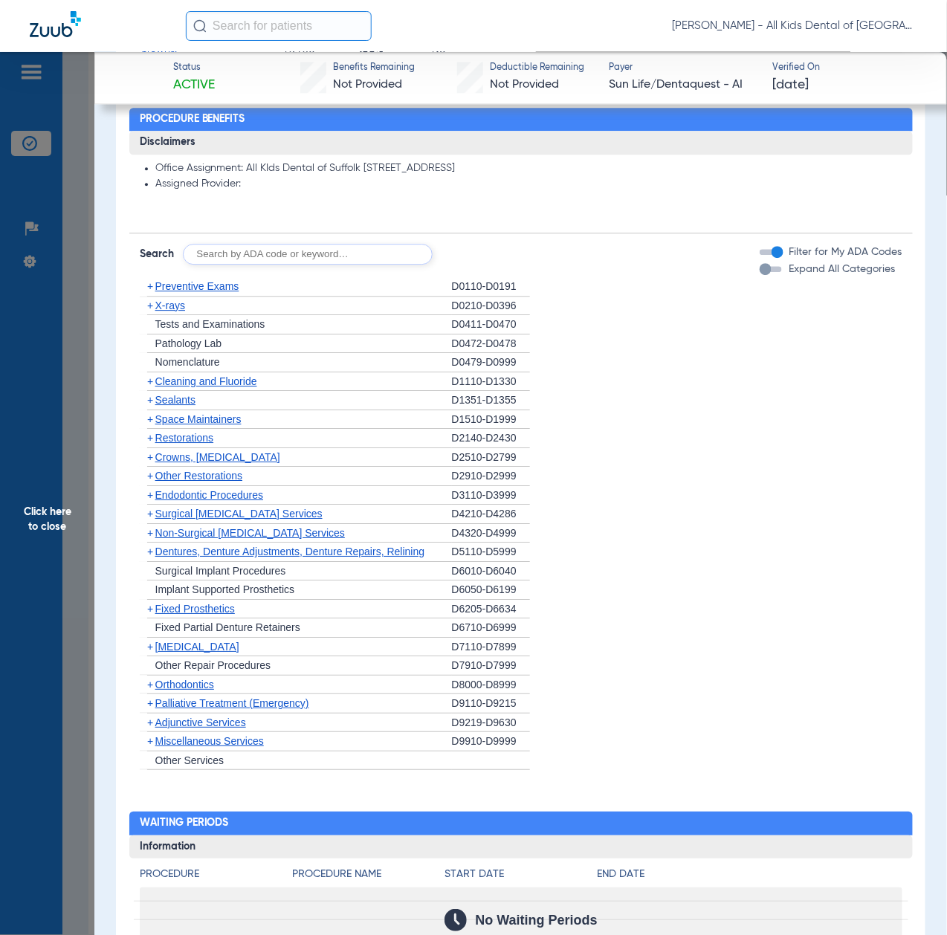
click at [314, 260] on input "text" at bounding box center [308, 254] width 250 height 21
paste input "D1206, D0330, D1351"
type input "D1206, D0330, D1351"
click button "Search" at bounding box center [488, 254] width 59 height 21
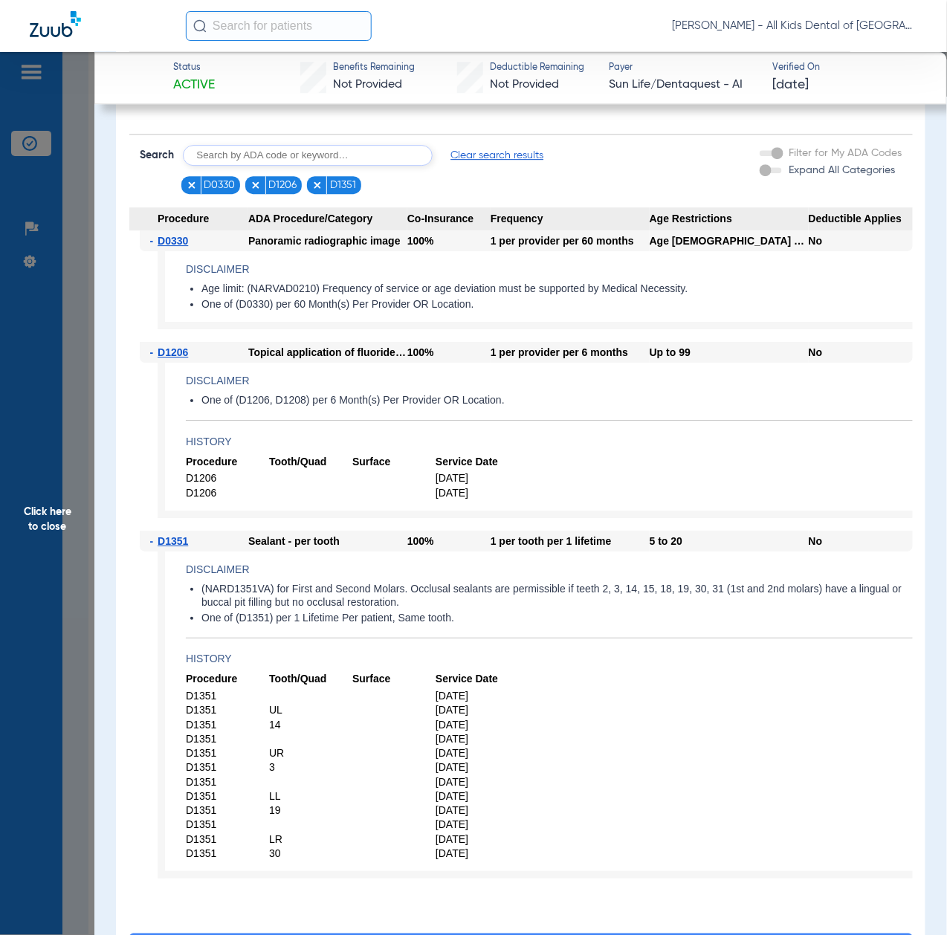
scroll to position [1189, 0]
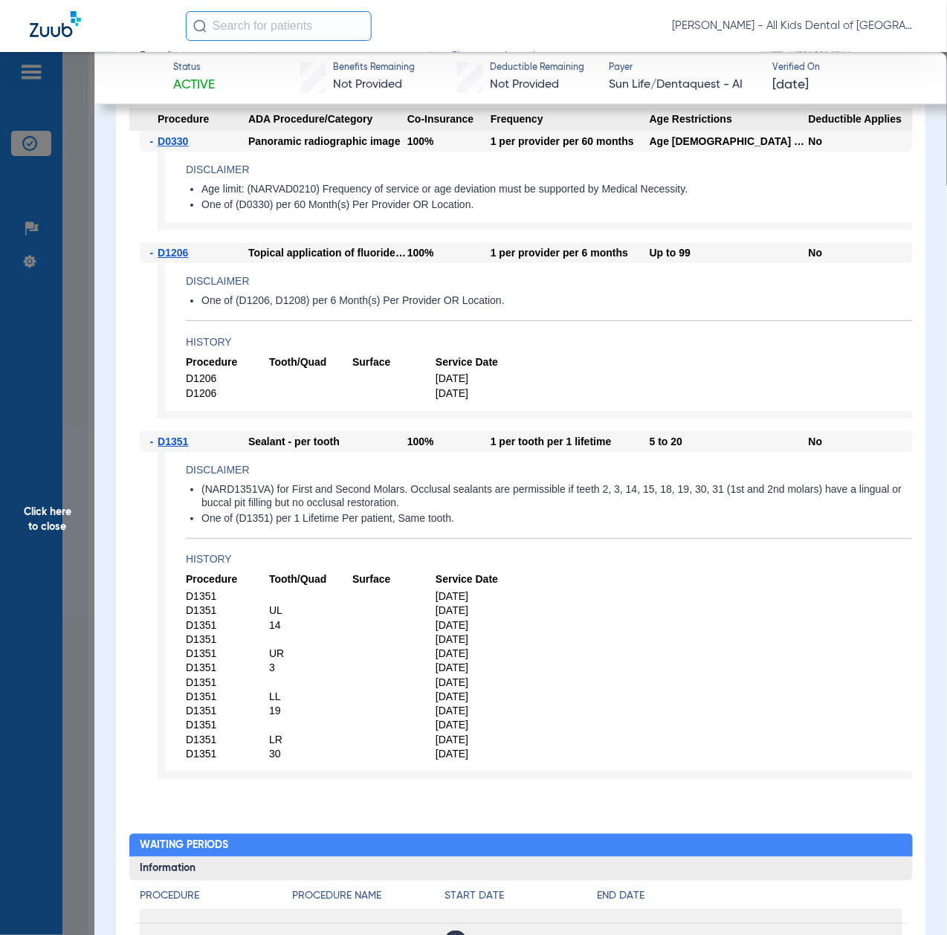
drag, startPoint x: 48, startPoint y: 568, endPoint x: 66, endPoint y: 578, distance: 20.7
click at [48, 568] on span "Click here to close" at bounding box center [47, 519] width 94 height 935
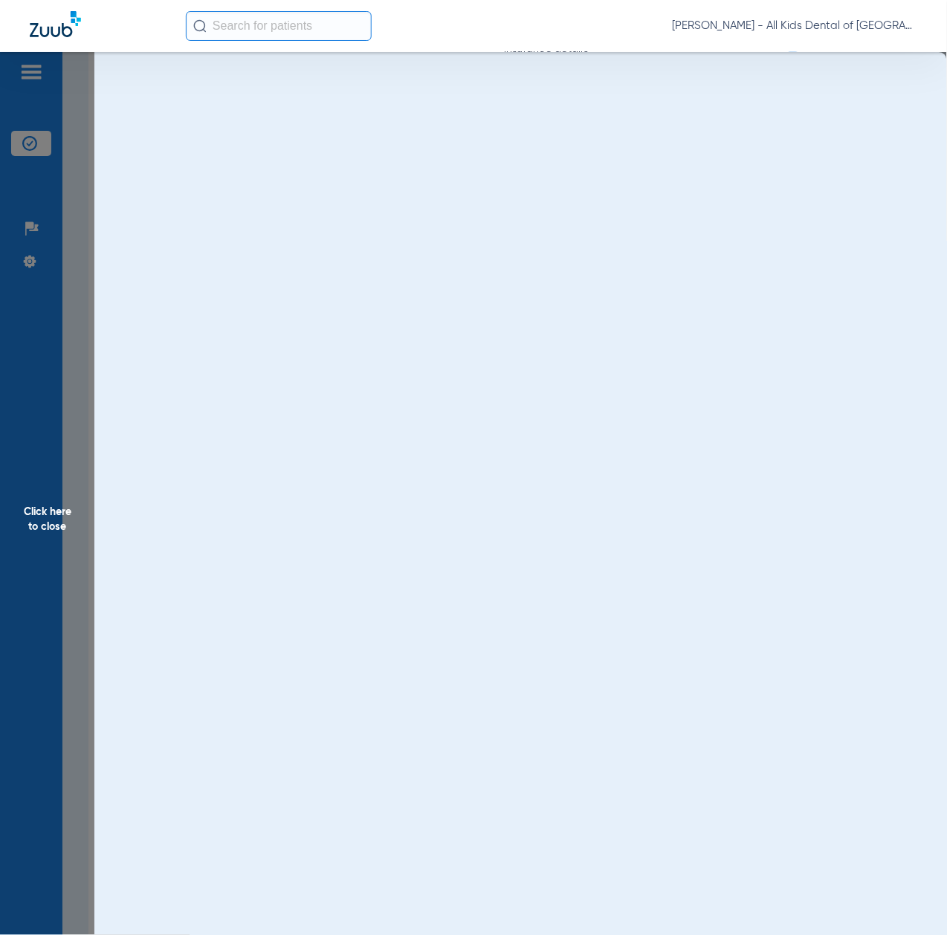
scroll to position [0, 0]
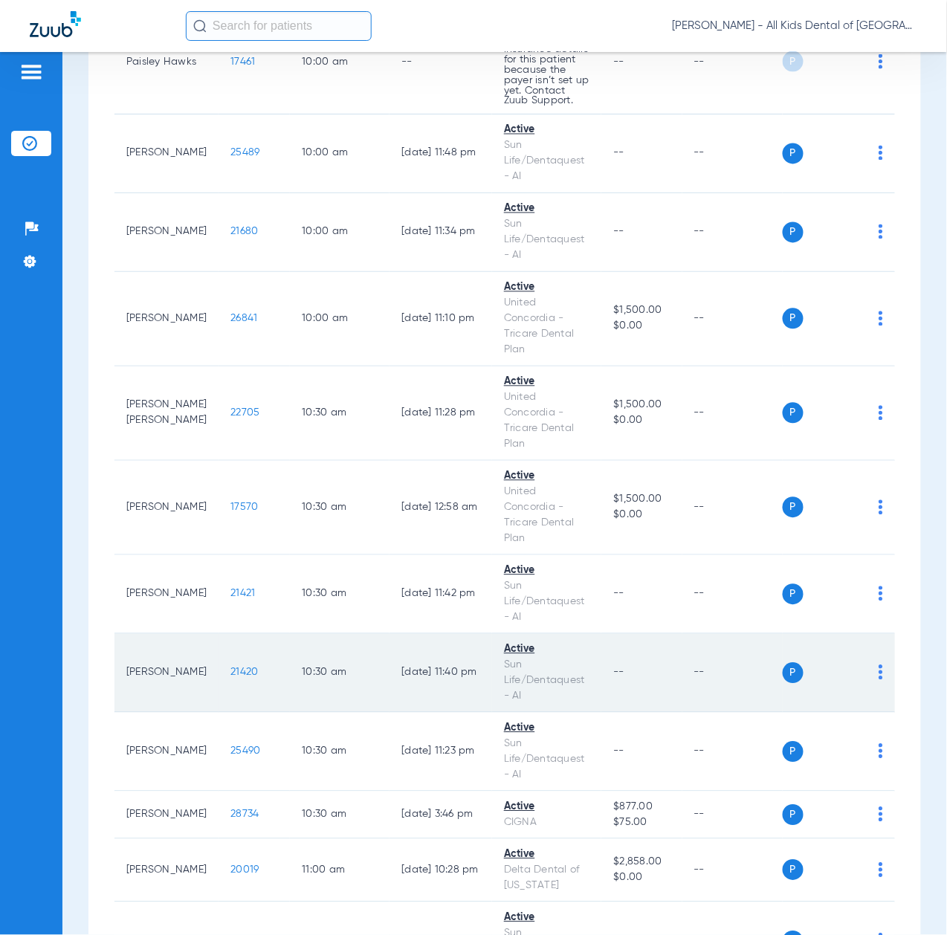
click at [230, 678] on span "21420" at bounding box center [244, 673] width 28 height 10
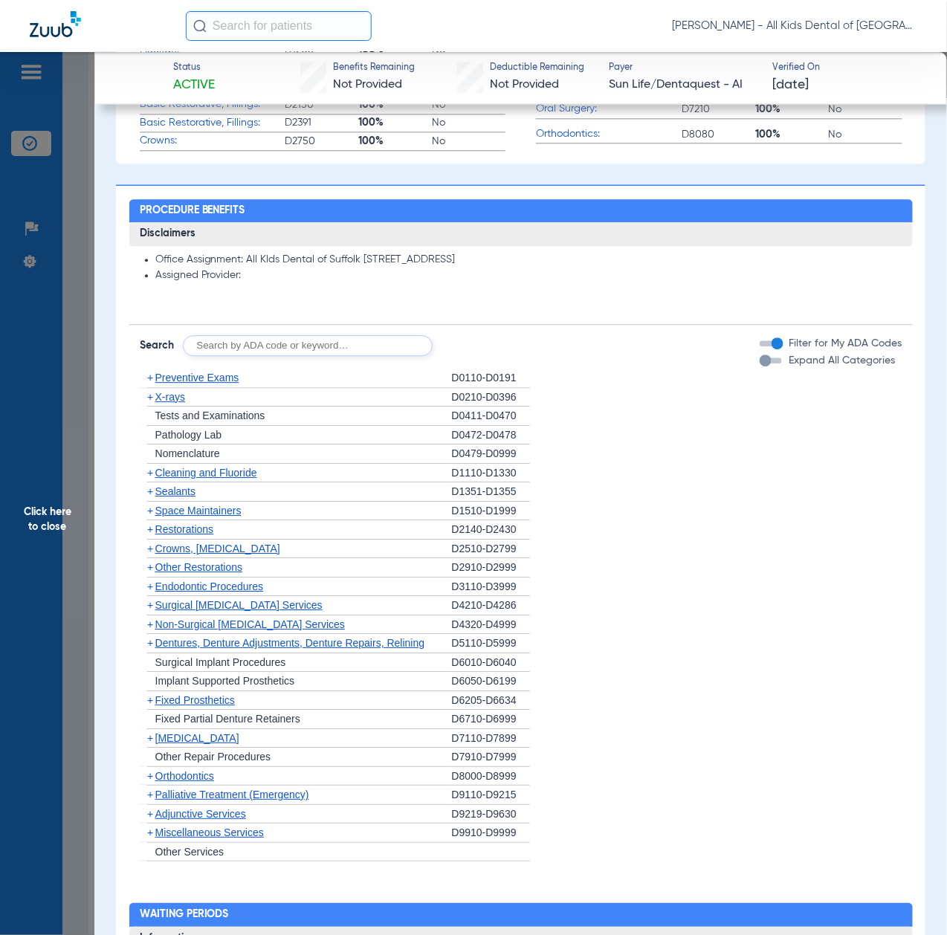
scroll to position [991, 0]
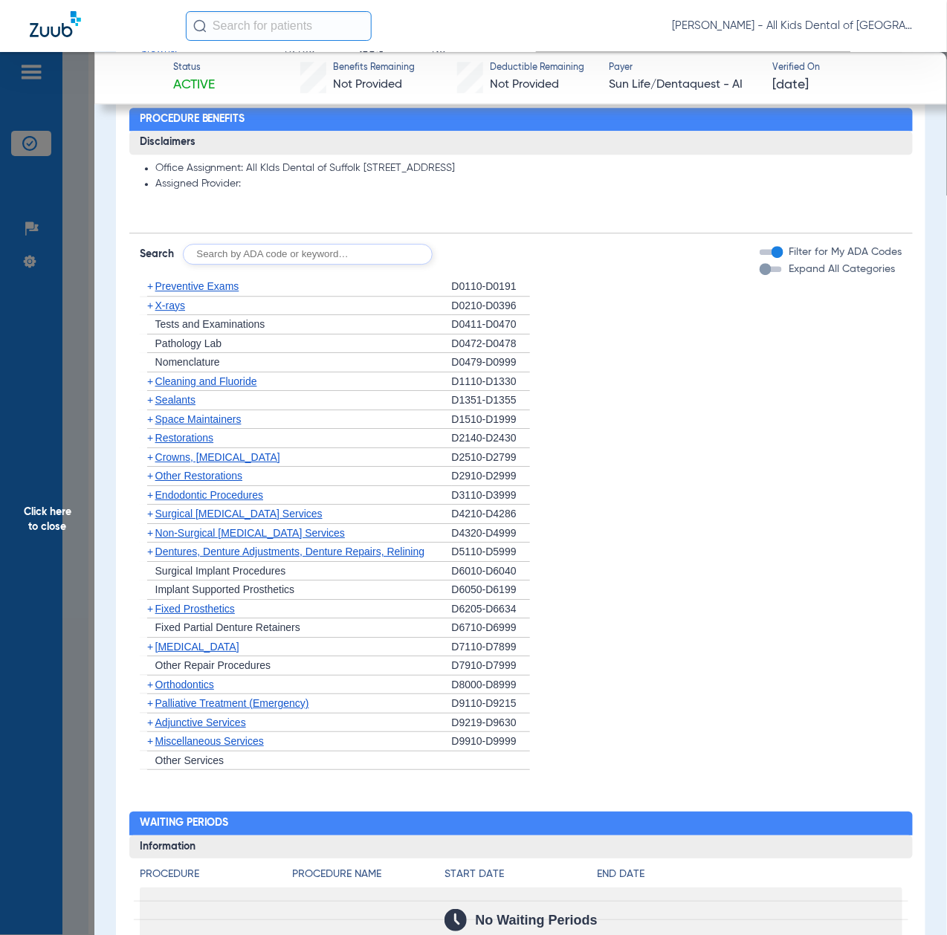
click at [287, 256] on input "text" at bounding box center [308, 254] width 250 height 21
paste input "D1206, D0330, D1351"
type input "D1206, D0330, D1351"
click button "Search" at bounding box center [488, 254] width 59 height 21
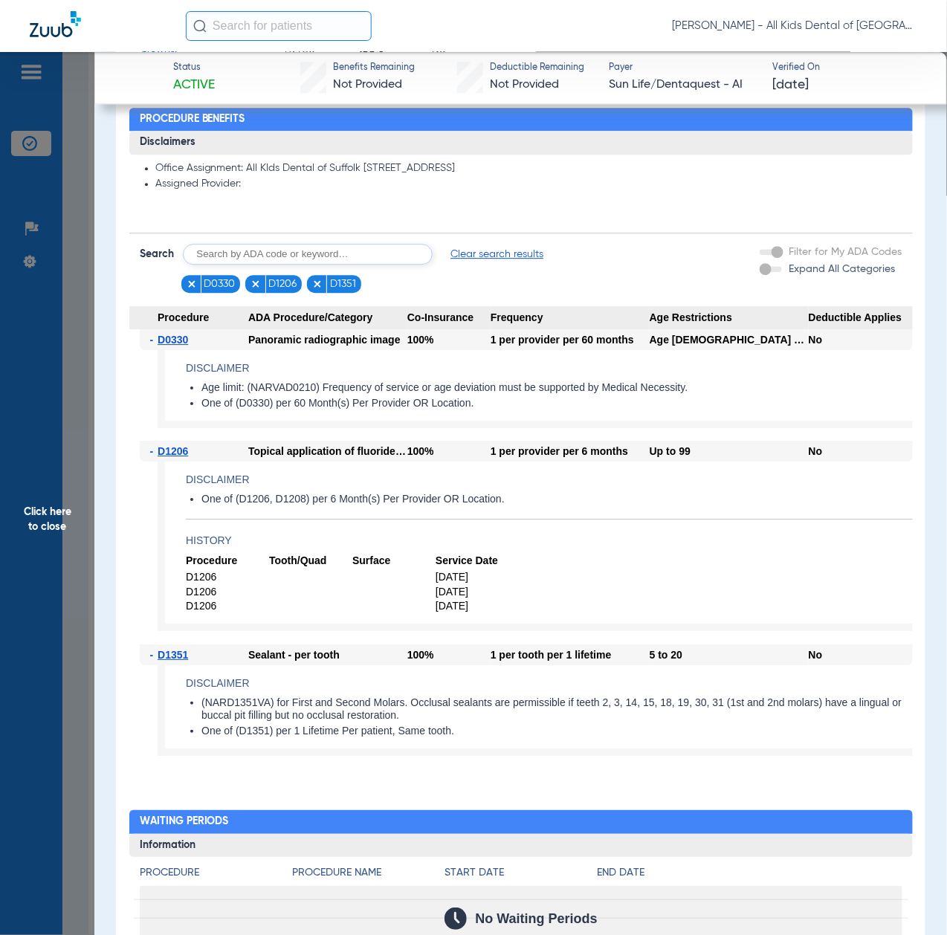
click at [73, 571] on span "Click here to close" at bounding box center [47, 519] width 94 height 935
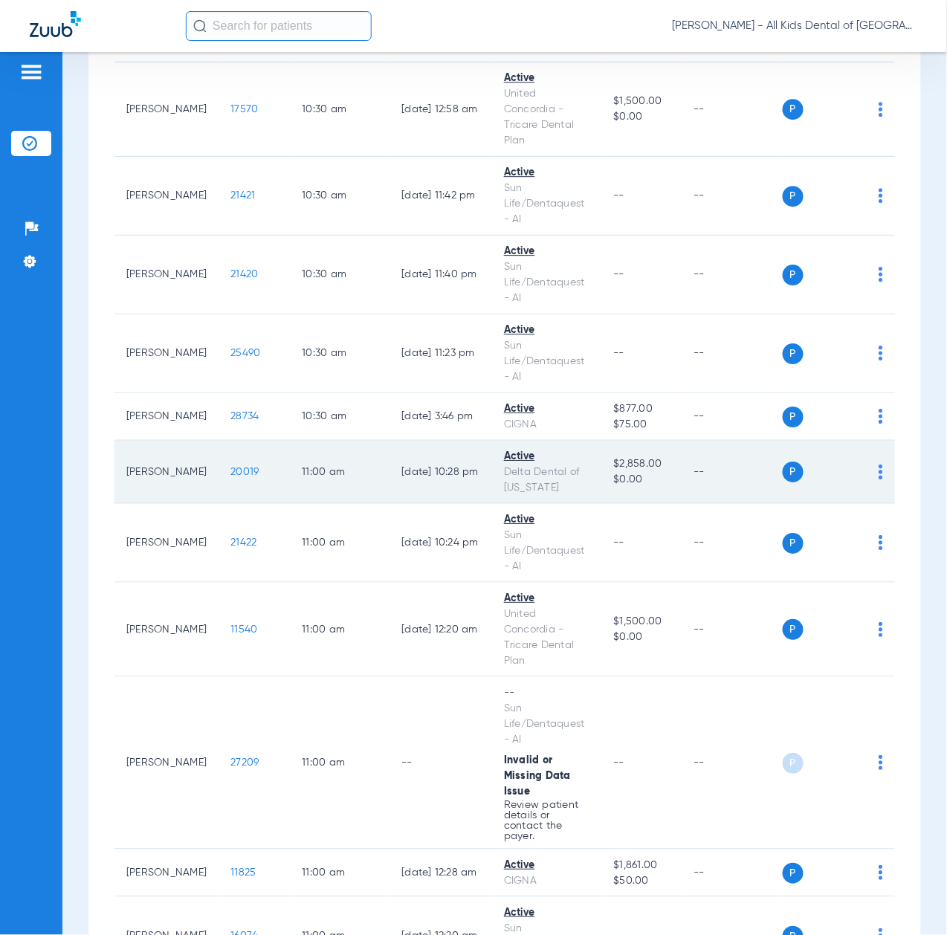
scroll to position [2577, 0]
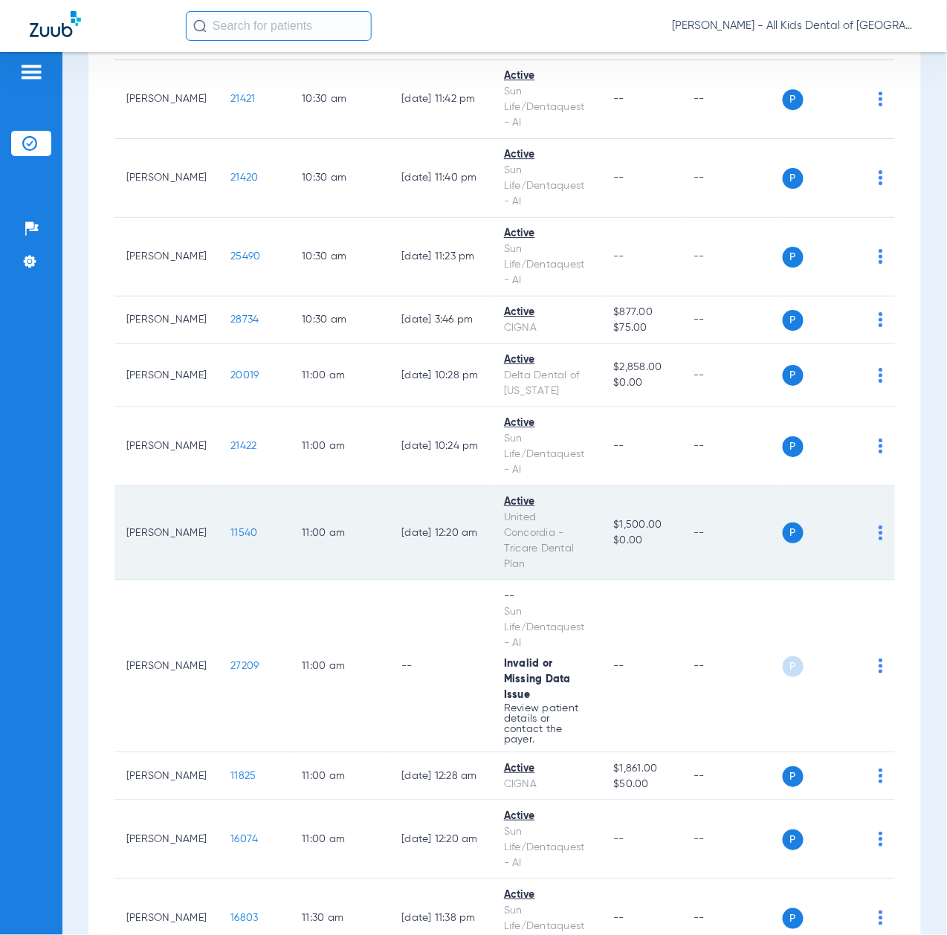
click at [230, 538] on span "11540" at bounding box center [243, 533] width 27 height 10
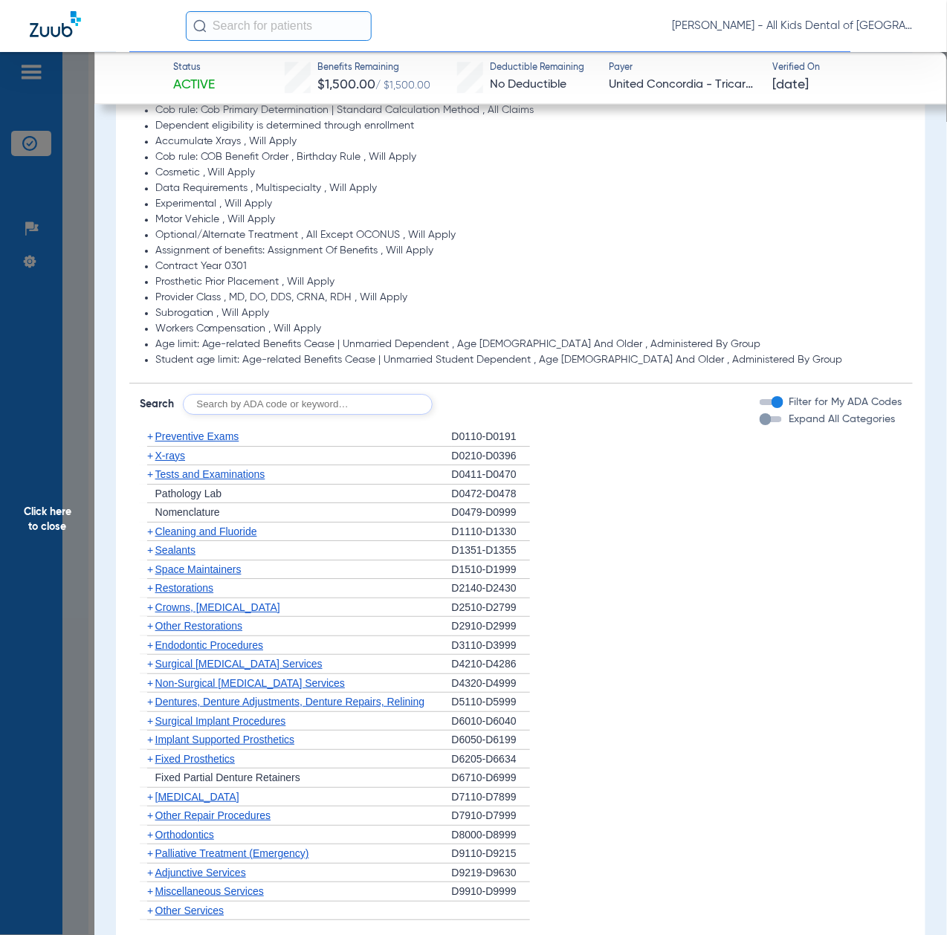
scroll to position [1090, 0]
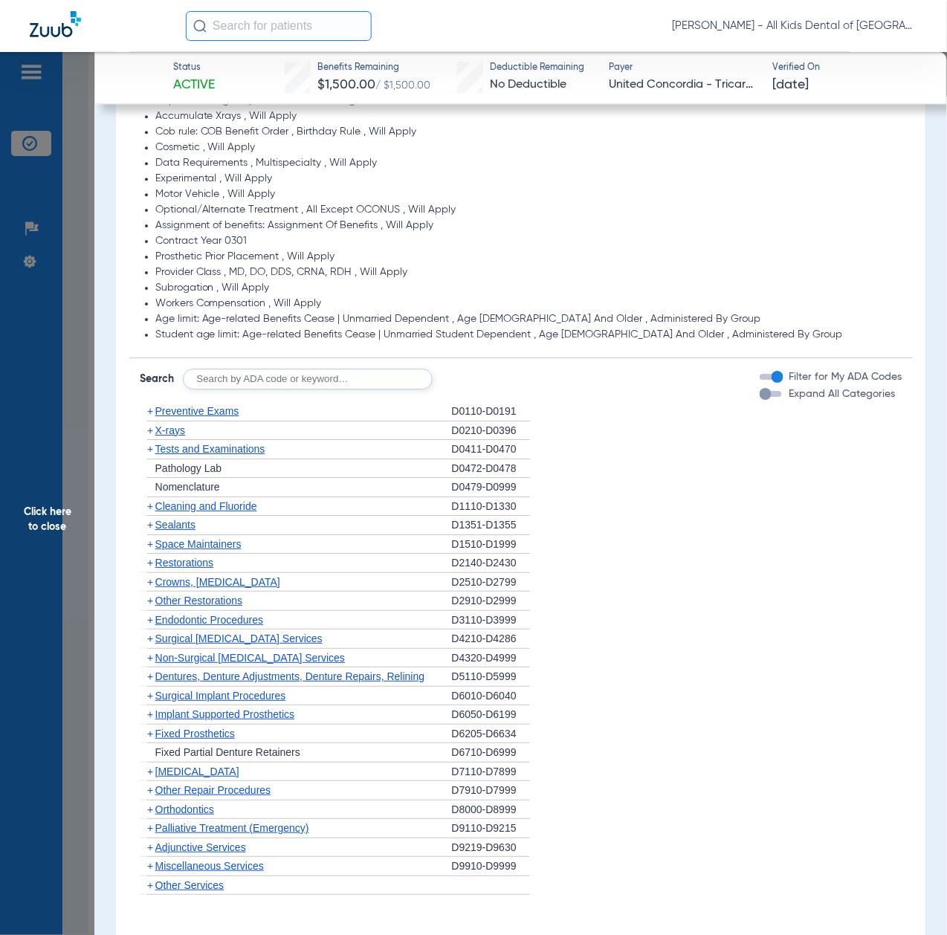
click at [317, 372] on input "text" at bounding box center [308, 379] width 250 height 21
paste input "D1206, D0330, D1351"
type input "D1206, D0330, D1351"
click button "Search" at bounding box center [488, 379] width 59 height 21
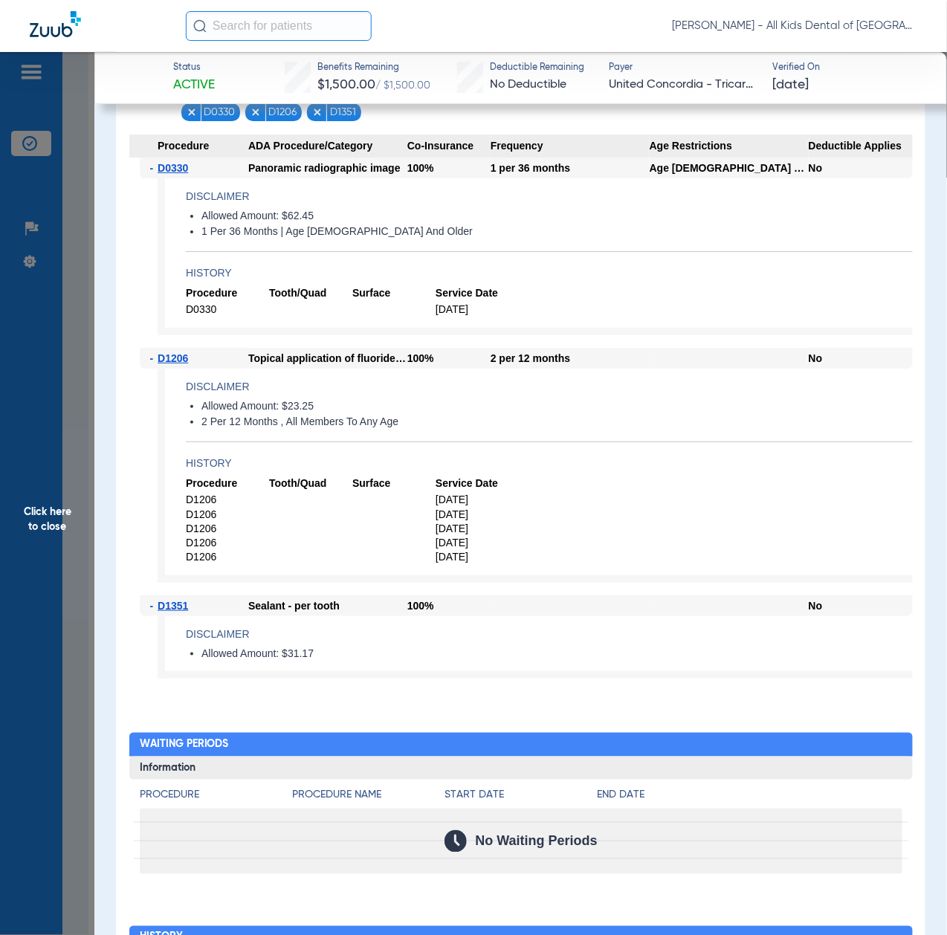
scroll to position [1387, 0]
drag, startPoint x: 51, startPoint y: 590, endPoint x: 71, endPoint y: 635, distance: 49.6
click at [51, 590] on span "Click here to close" at bounding box center [47, 519] width 94 height 935
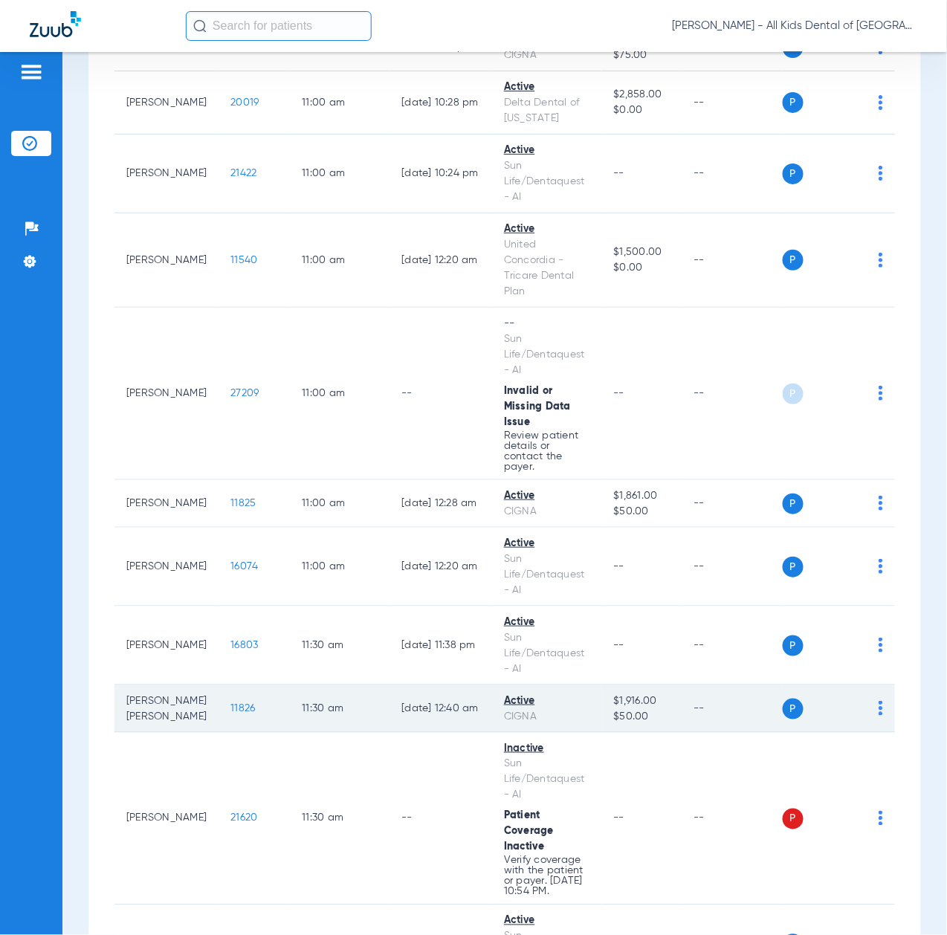
scroll to position [2874, 0]
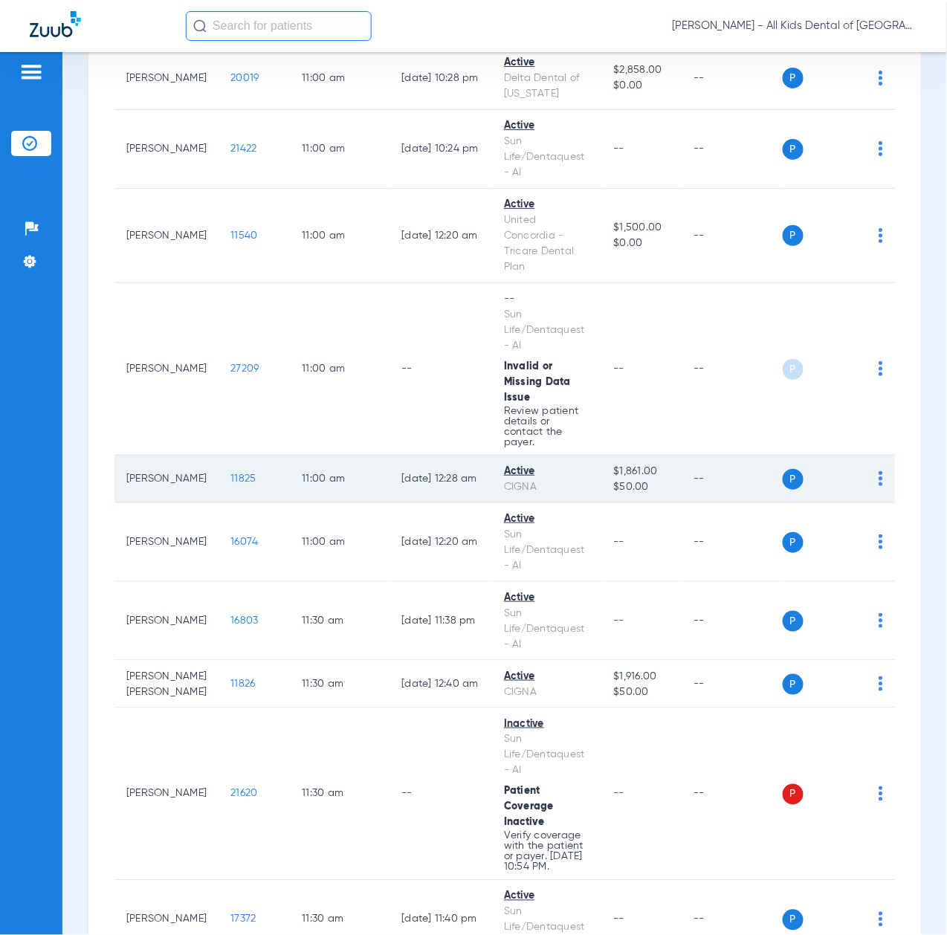
click at [230, 484] on span "11825" at bounding box center [242, 479] width 25 height 10
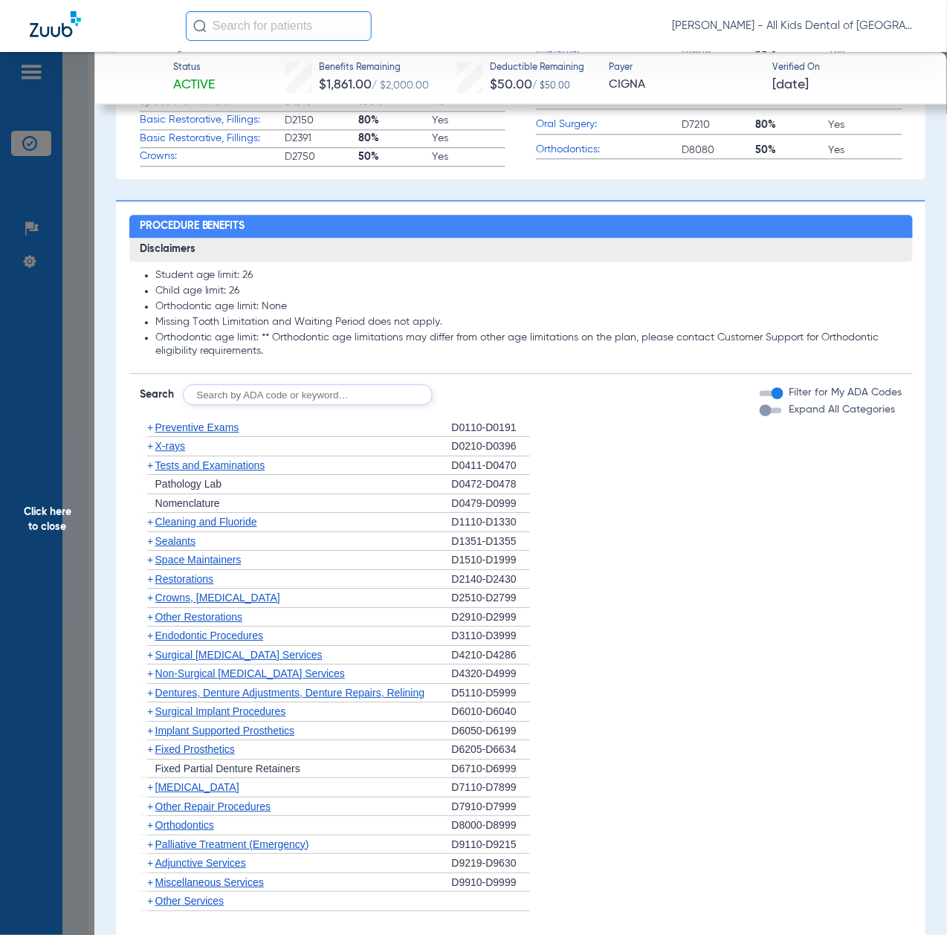
scroll to position [892, 0]
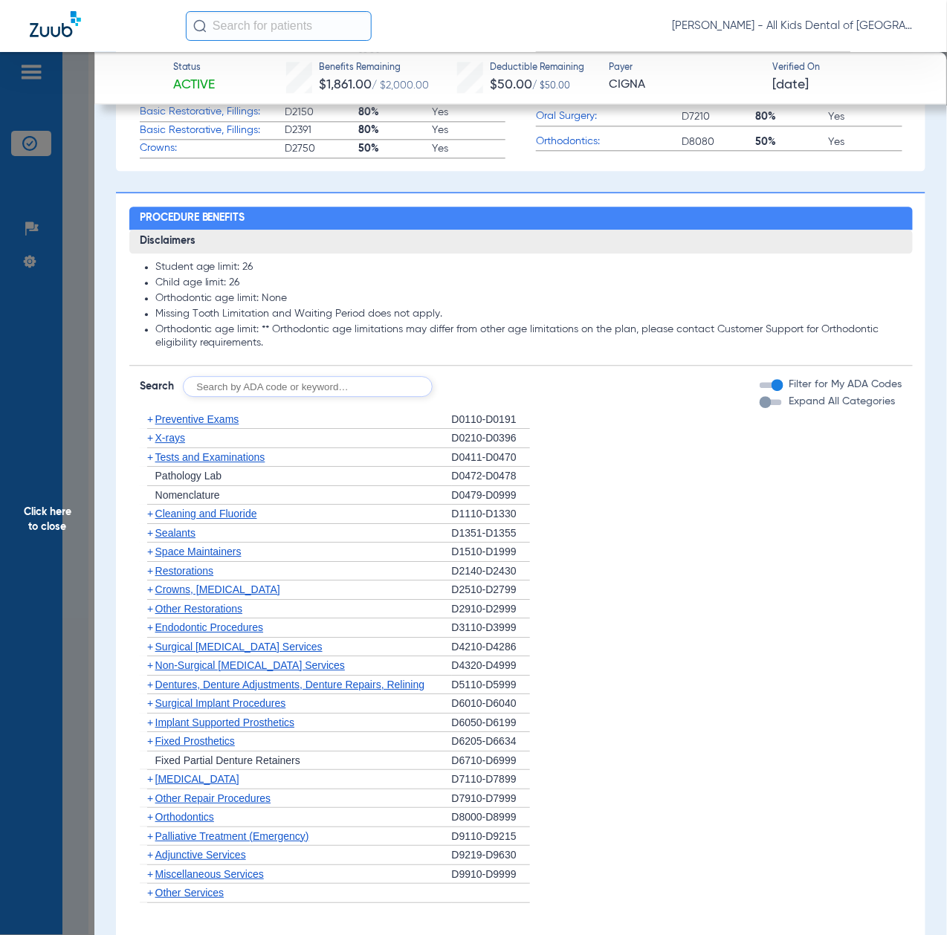
click at [236, 382] on input "text" at bounding box center [308, 386] width 250 height 21
paste input "D1206, D0330, D1351"
type input "D1206, D0330, D1351"
click button "Search" at bounding box center [488, 386] width 59 height 21
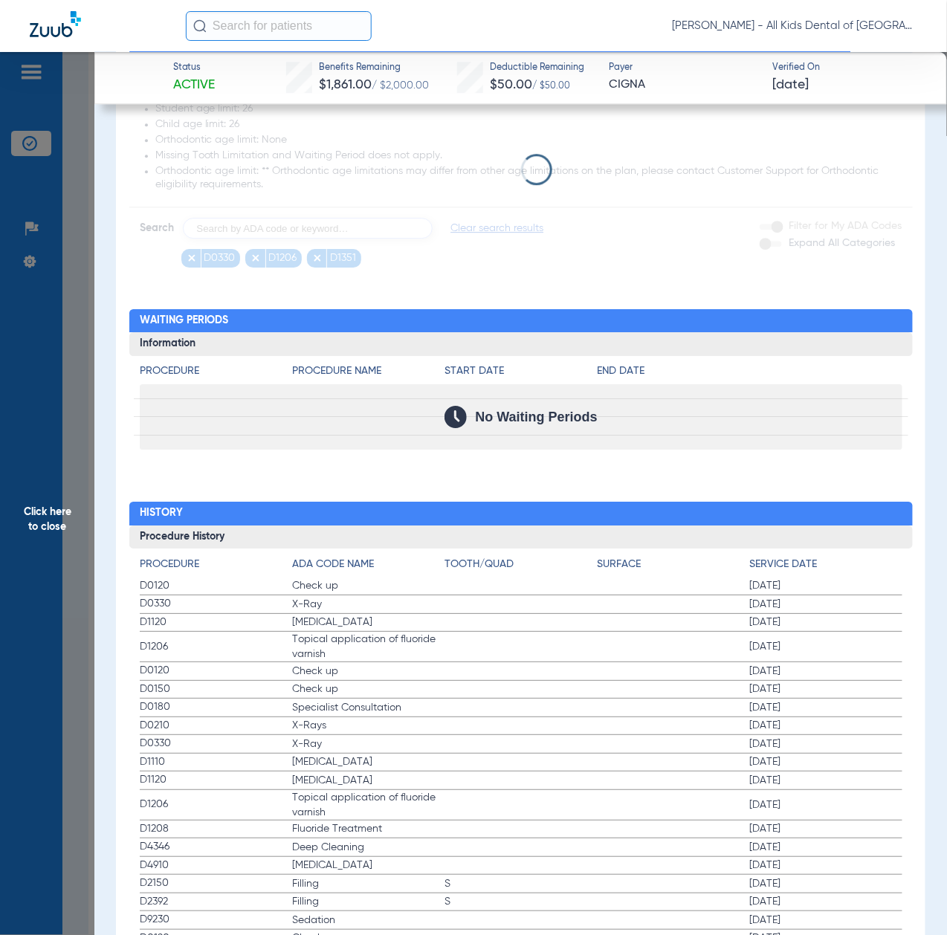
scroll to position [1090, 0]
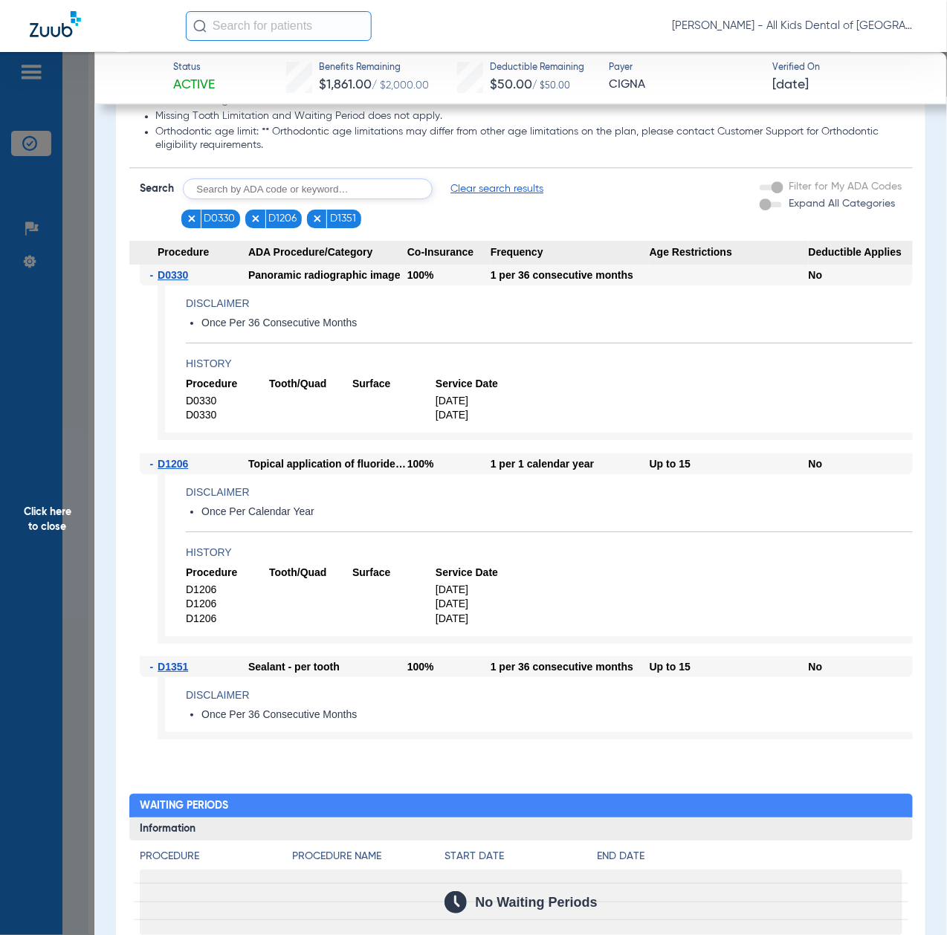
click at [55, 536] on span "Click here to close" at bounding box center [47, 519] width 94 height 935
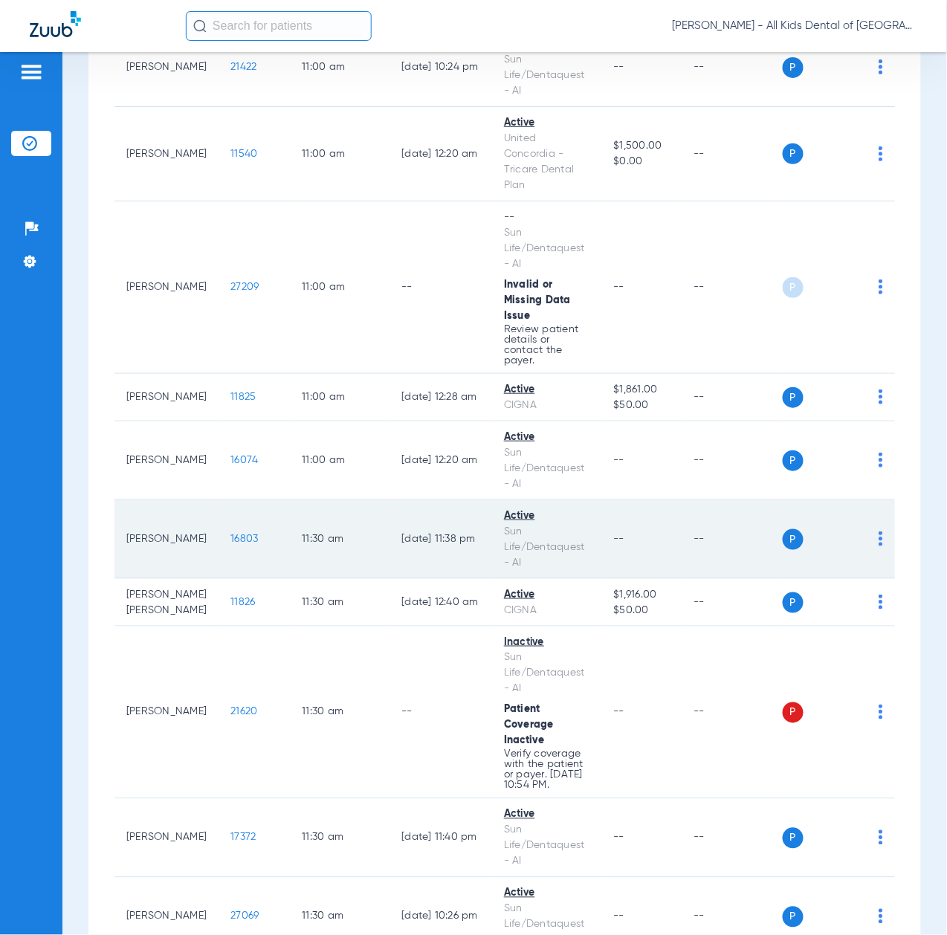
scroll to position [2974, 0]
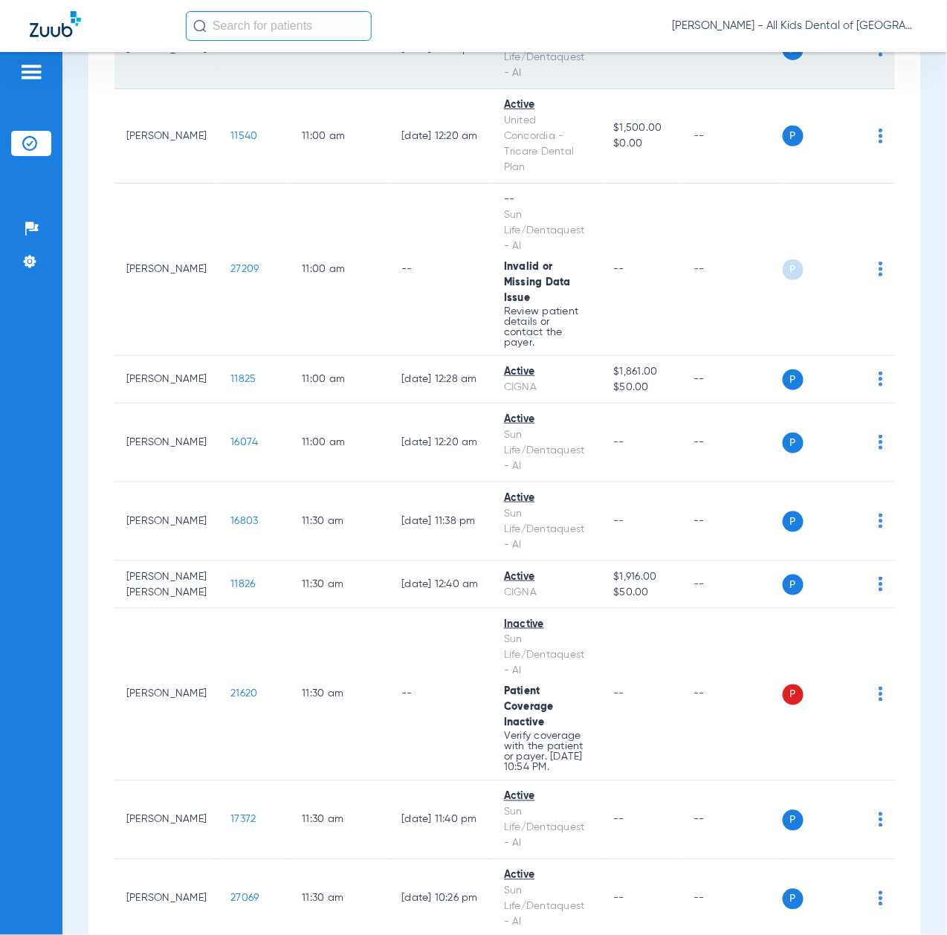
click at [230, 54] on span "21422" at bounding box center [243, 49] width 26 height 10
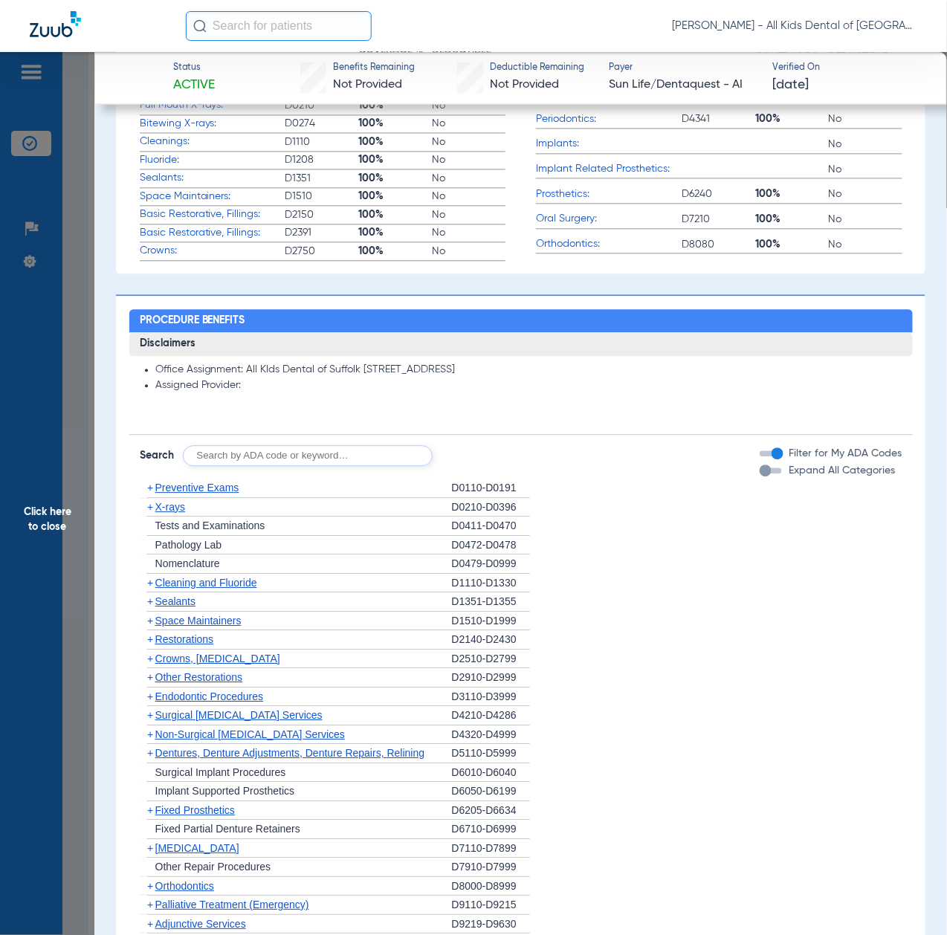
scroll to position [892, 0]
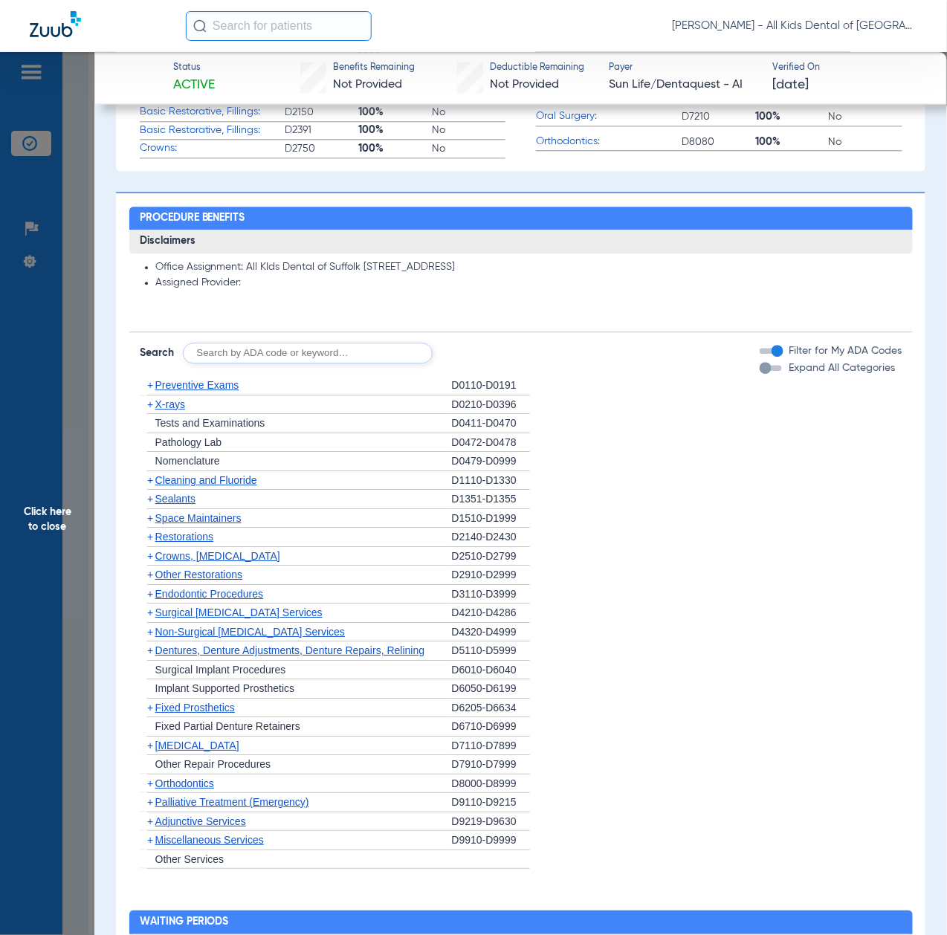
click at [290, 352] on input "text" at bounding box center [308, 353] width 250 height 21
paste input "D1206, D0330, D1351"
type input "D1206, D0330, D1351"
click button "Search" at bounding box center [488, 353] width 59 height 21
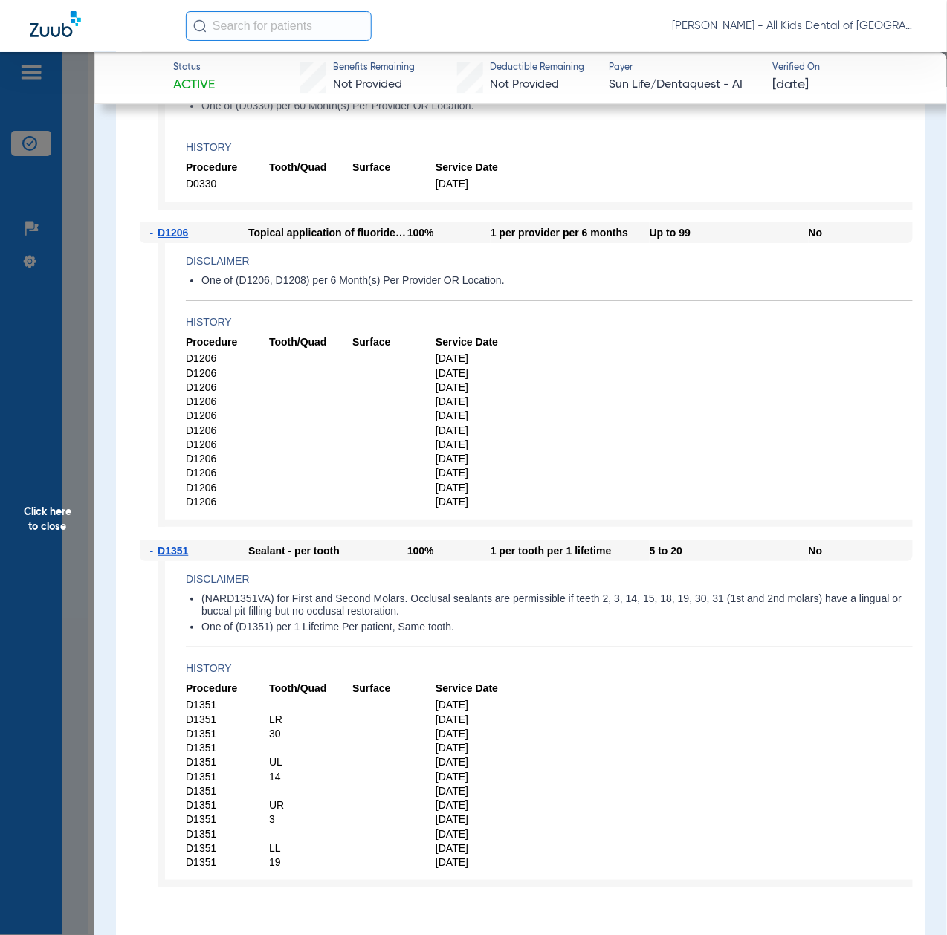
scroll to position [1189, 0]
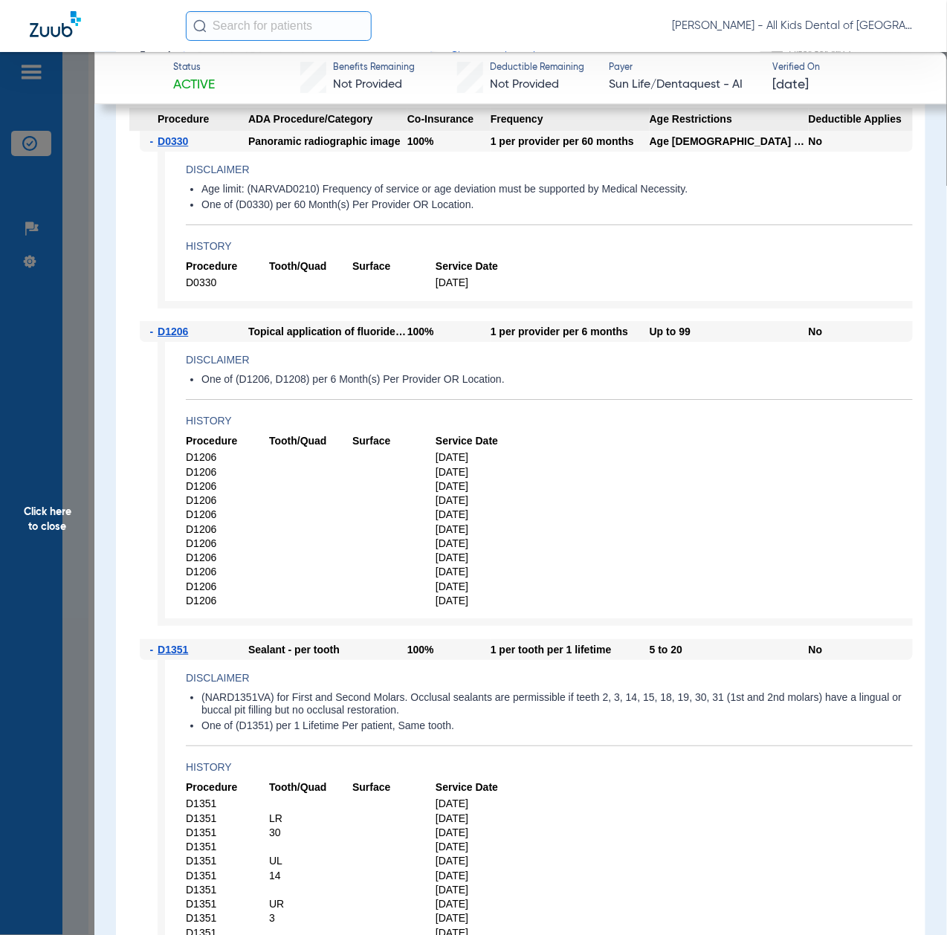
click at [42, 535] on span "Click here to close" at bounding box center [47, 519] width 94 height 935
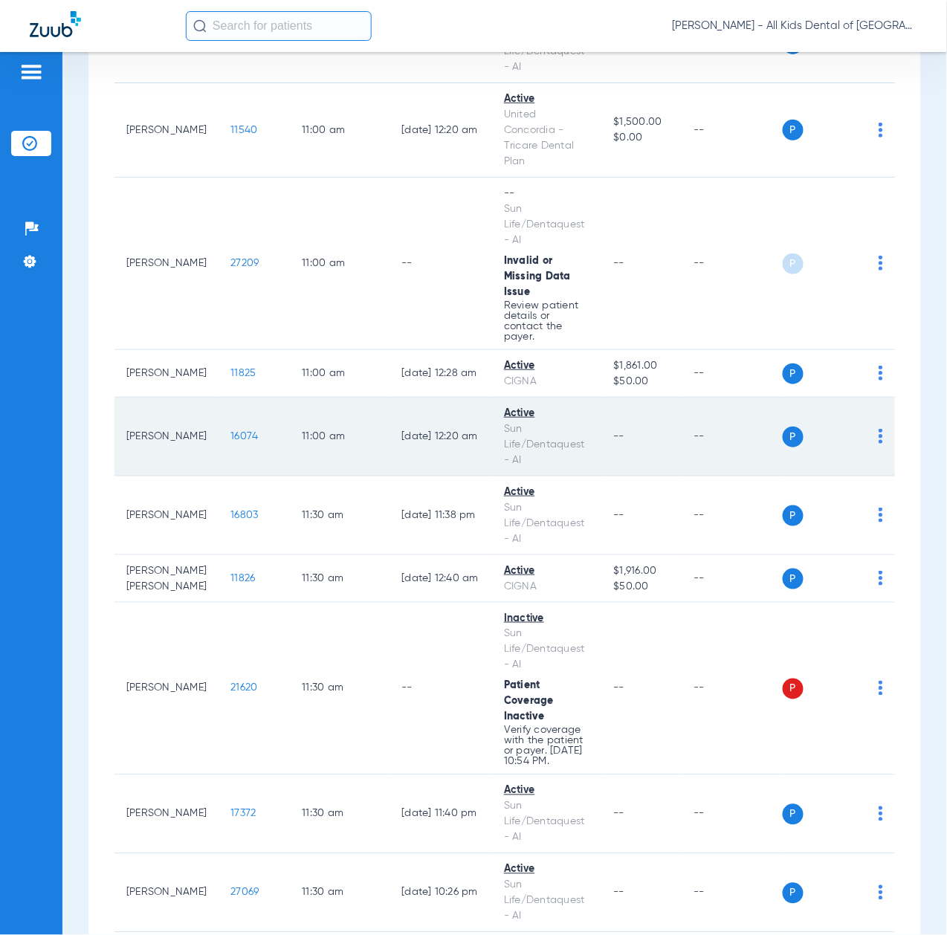
scroll to position [2974, 0]
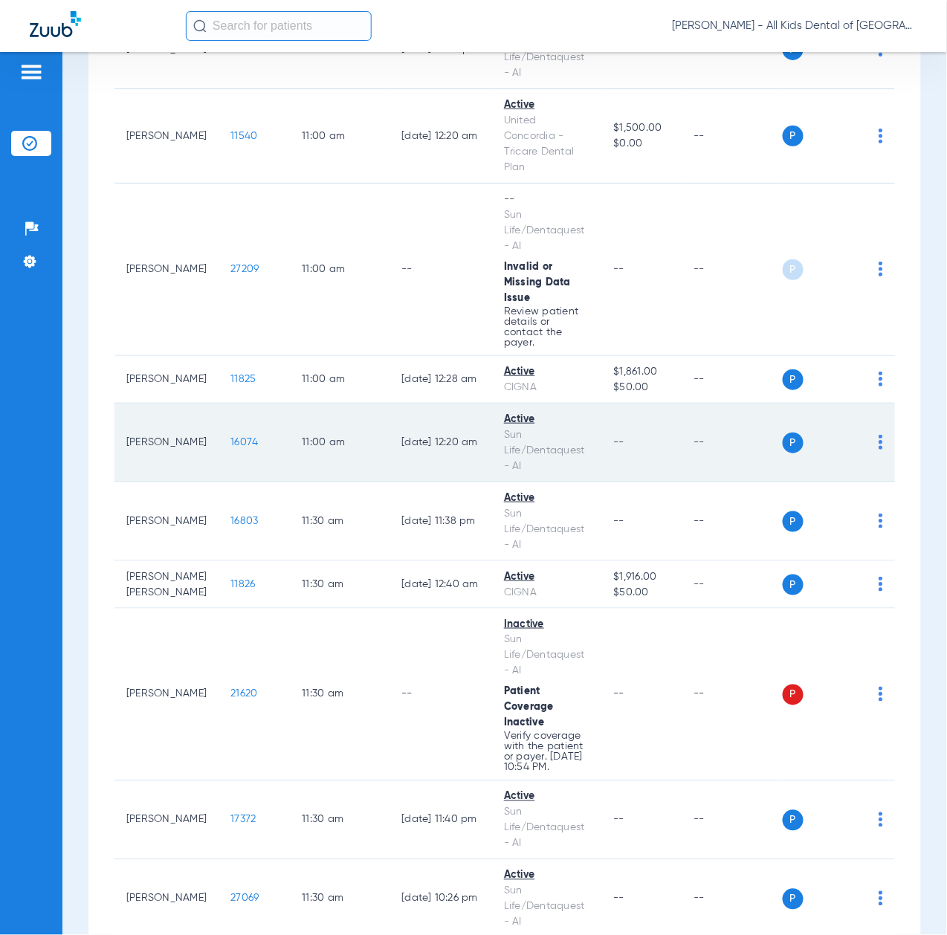
click at [233, 448] on span "16074" at bounding box center [244, 442] width 28 height 10
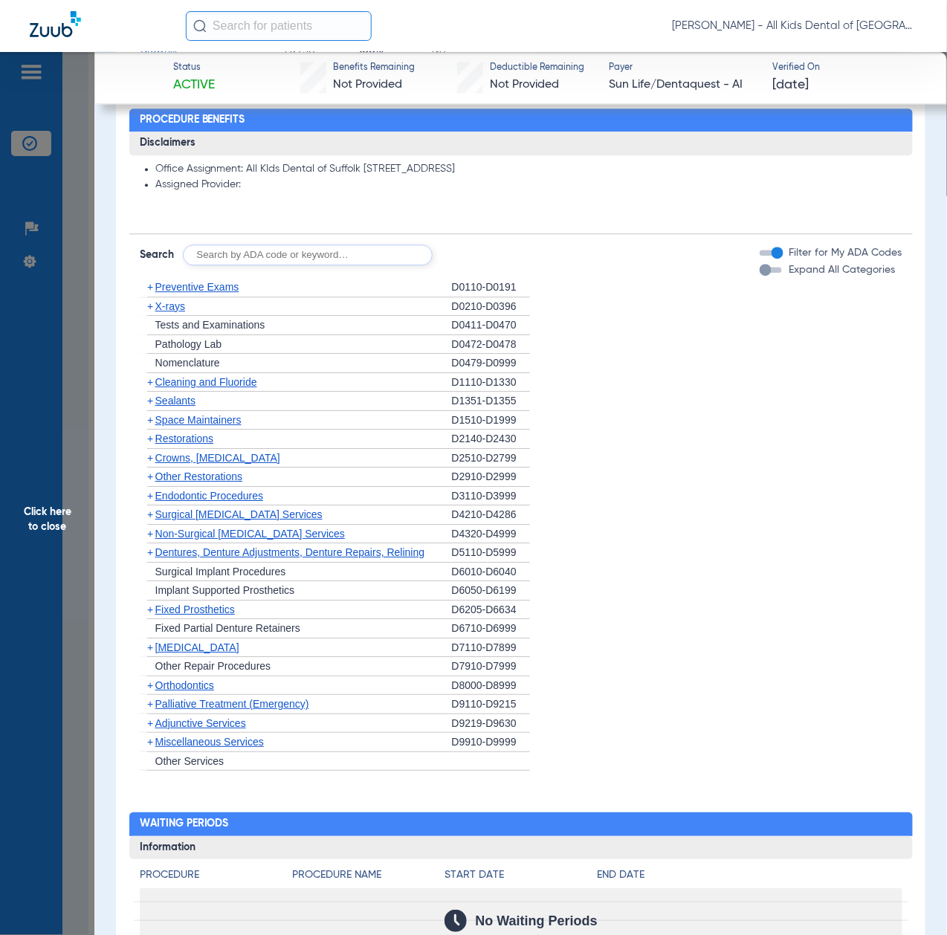
scroll to position [991, 0]
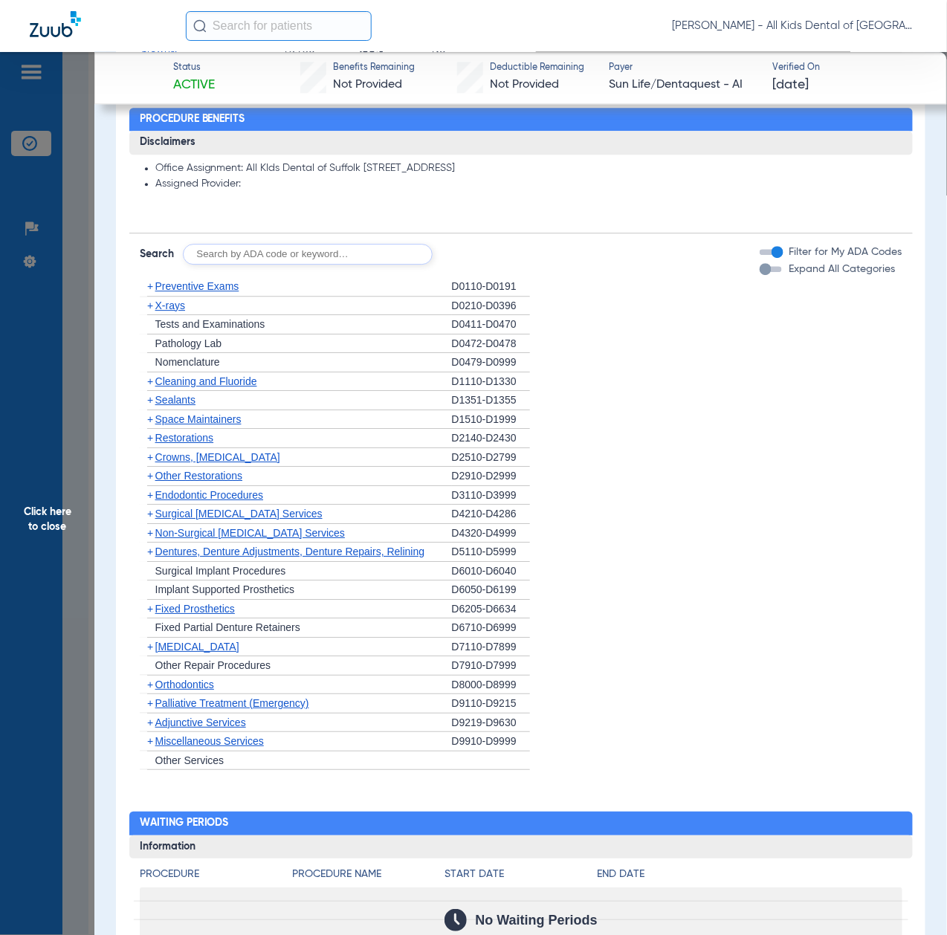
click at [295, 250] on input "text" at bounding box center [308, 254] width 250 height 21
paste input "D1206, D0330, D1351"
type input "D1206, D0330, D1351"
click button "Search" at bounding box center [488, 254] width 59 height 21
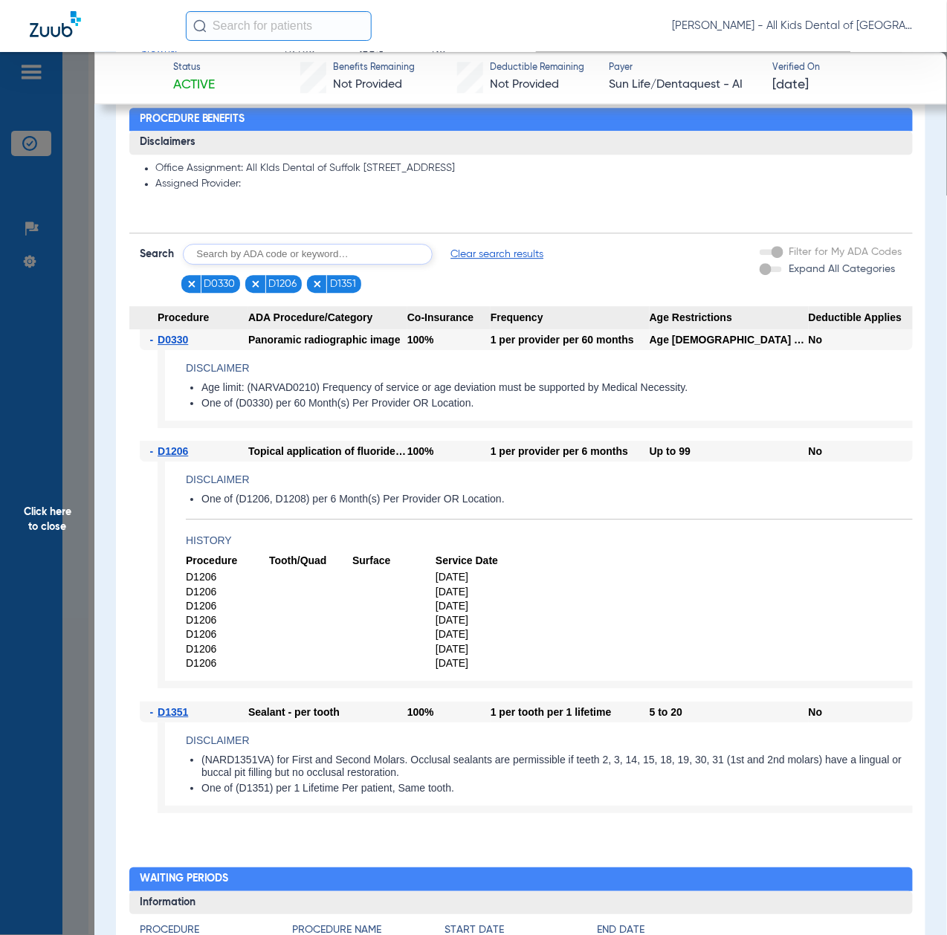
drag, startPoint x: 52, startPoint y: 569, endPoint x: 60, endPoint y: 572, distance: 8.5
click at [52, 569] on span "Click here to close" at bounding box center [47, 519] width 94 height 935
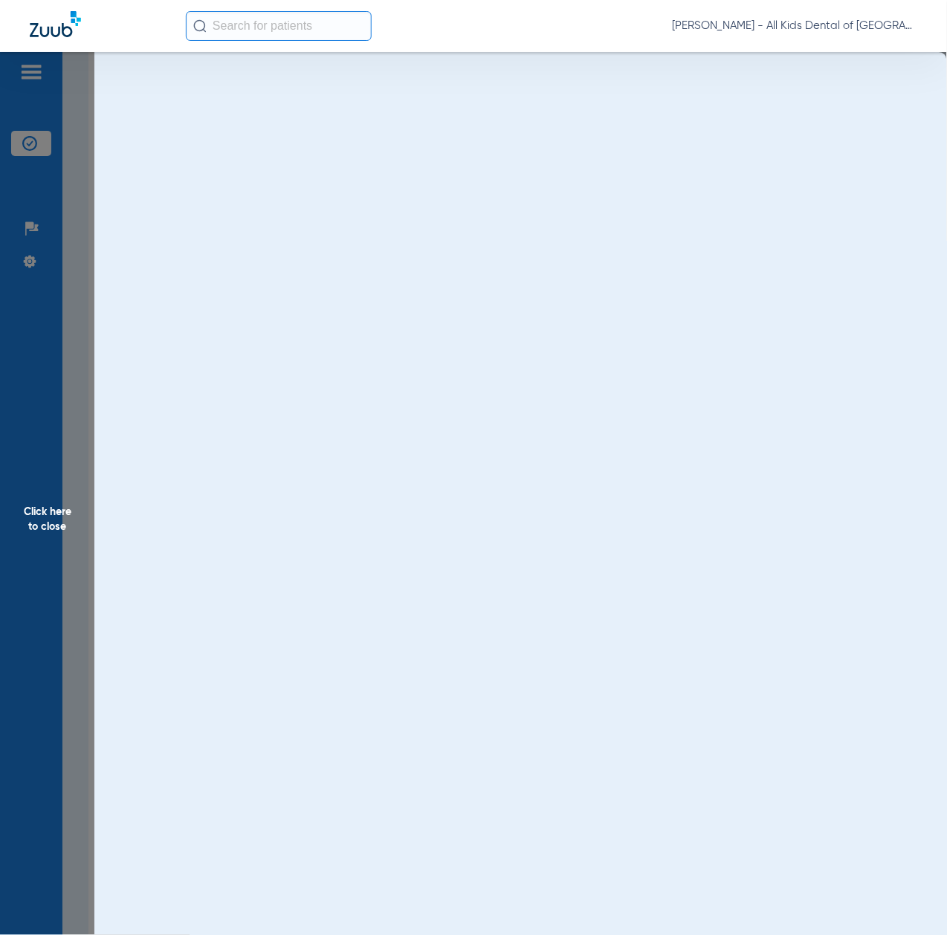
scroll to position [0, 0]
